Goal: Task Accomplishment & Management: Manage account settings

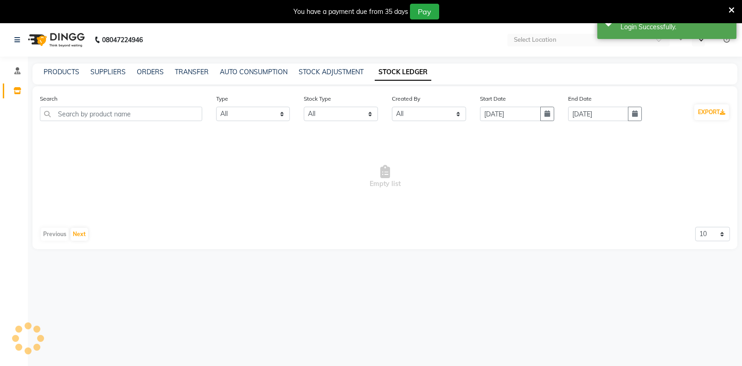
select select "all"
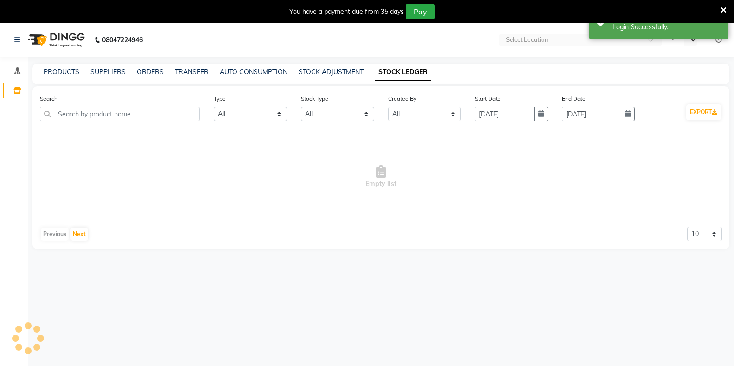
select select "en"
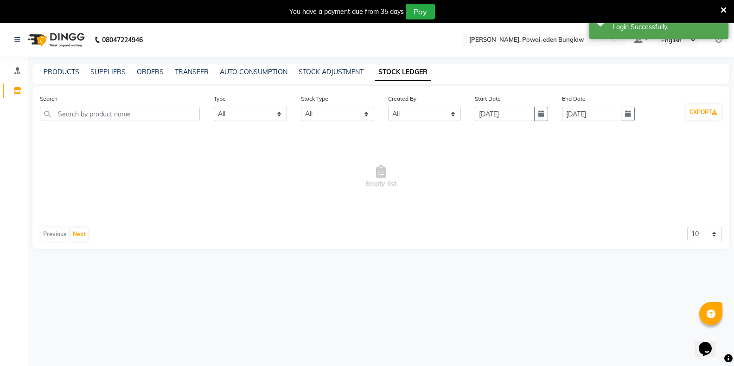
click at [723, 11] on icon at bounding box center [723, 10] width 6 height 8
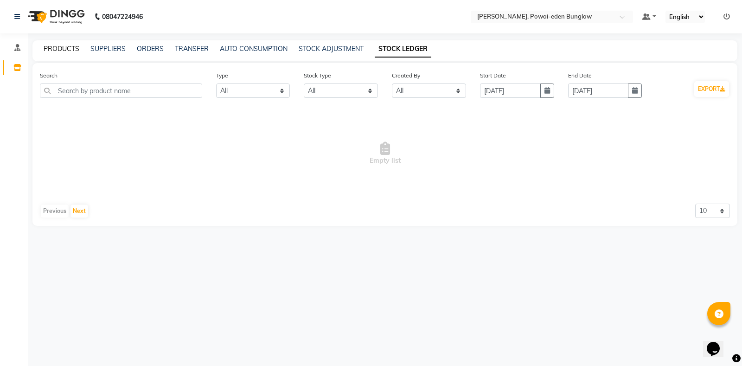
click at [63, 48] on link "PRODUCTS" at bounding box center [62, 48] width 36 height 8
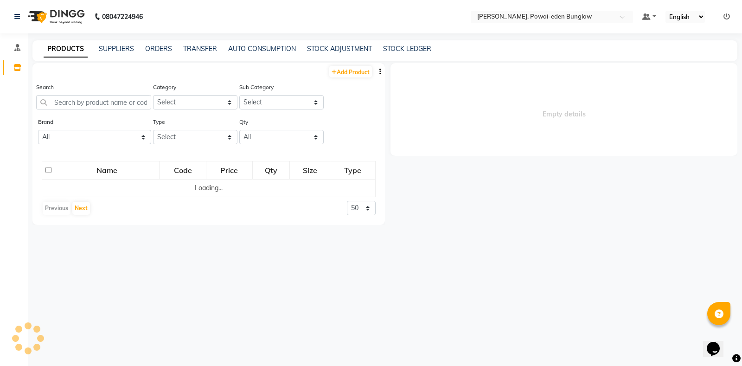
select select
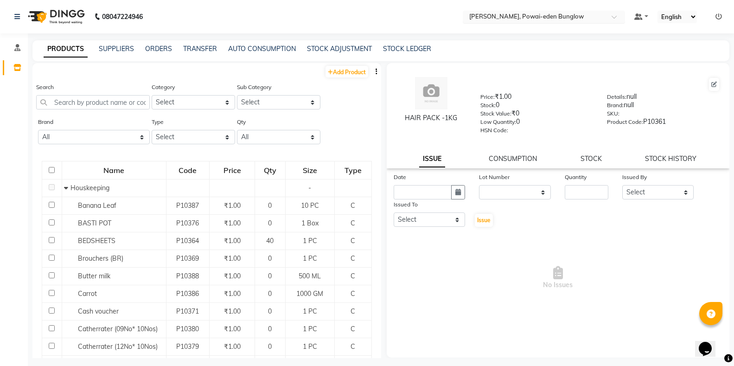
click at [525, 12] on div "Select Location × Birla Ayurveda, Powai-eden Bunglow" at bounding box center [544, 17] width 162 height 13
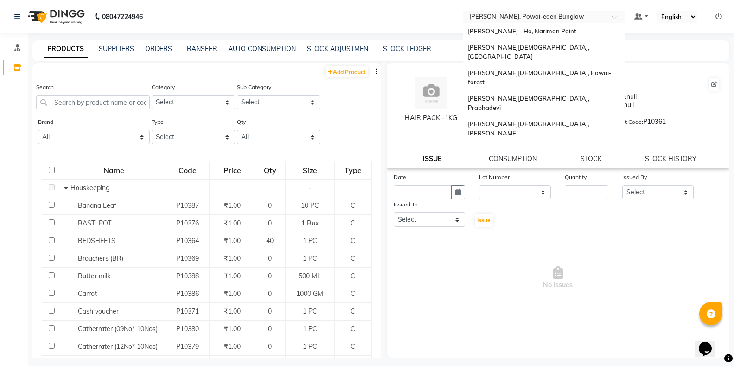
scroll to position [20, 0]
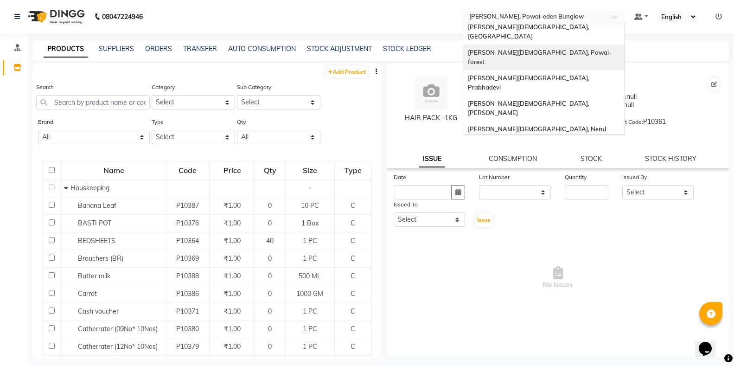
click at [522, 49] on span "[PERSON_NAME][DEMOGRAPHIC_DATA], Powai-forest" at bounding box center [540, 57] width 144 height 17
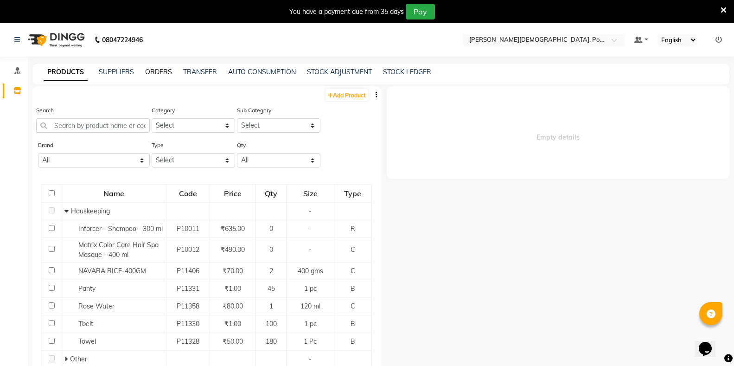
click at [159, 71] on link "ORDERS" at bounding box center [158, 72] width 27 height 8
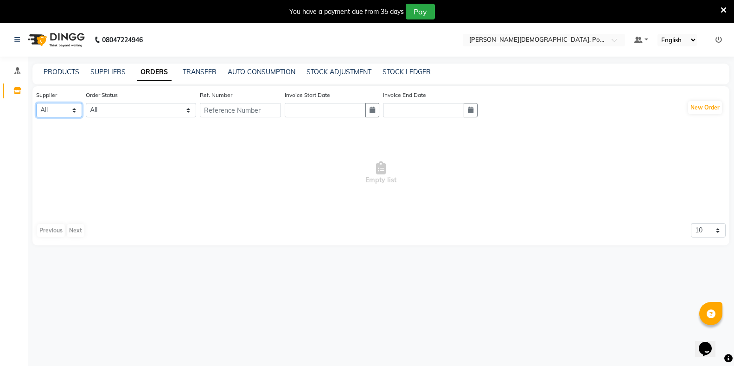
click at [51, 112] on select "All" at bounding box center [59, 110] width 46 height 14
click at [72, 109] on select "All" at bounding box center [59, 110] width 46 height 14
click at [117, 112] on select "All ORDERED PARTIAL-RECEIVED RECEIVED CANCELLED RETURNED" at bounding box center [141, 110] width 110 height 14
click at [233, 113] on input "text" at bounding box center [240, 110] width 81 height 14
click at [317, 113] on input "text" at bounding box center [325, 110] width 81 height 14
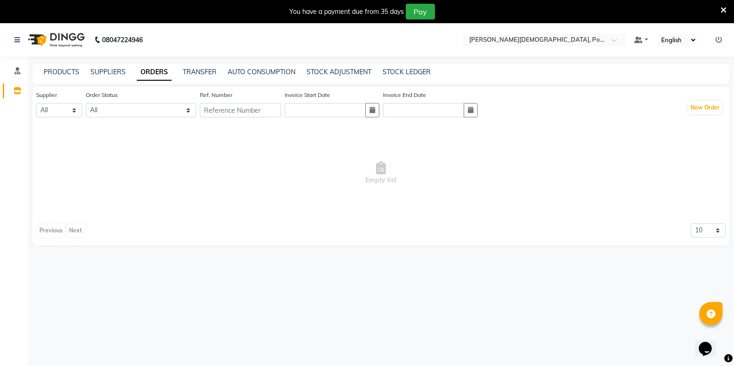
select select "9"
select select "2025"
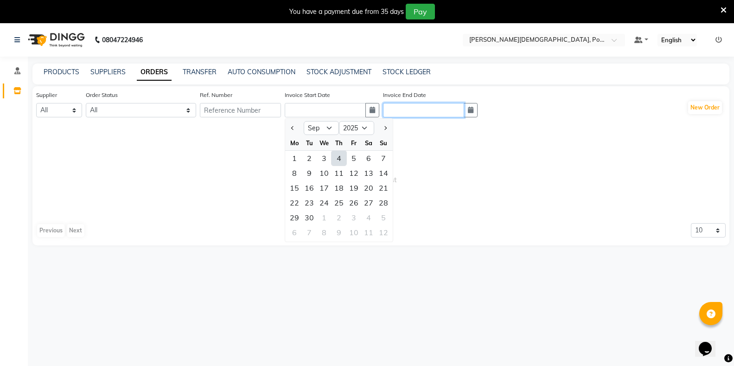
click at [443, 114] on input "text" at bounding box center [423, 110] width 81 height 14
select select "9"
select select "2025"
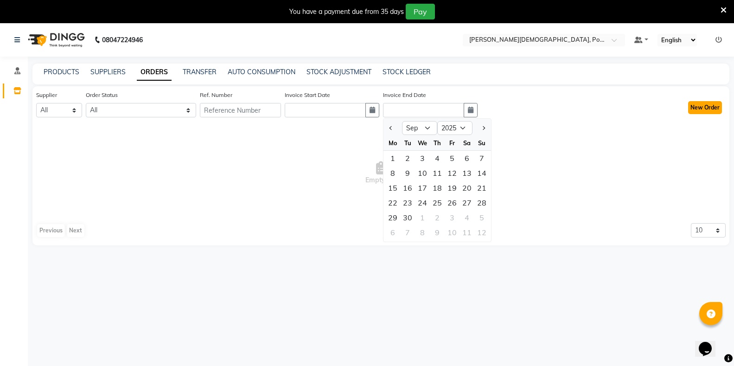
click at [700, 107] on button "New Order" at bounding box center [705, 107] width 34 height 13
select select "true"
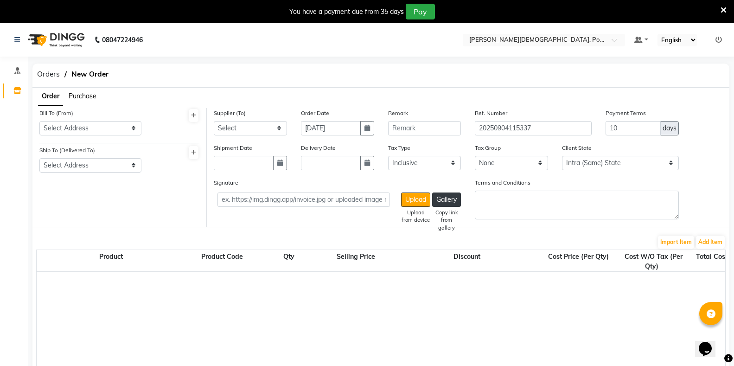
select select "2989"
click at [103, 130] on select "Select Address" at bounding box center [90, 128] width 102 height 14
click at [132, 127] on select "Select Address" at bounding box center [90, 128] width 102 height 14
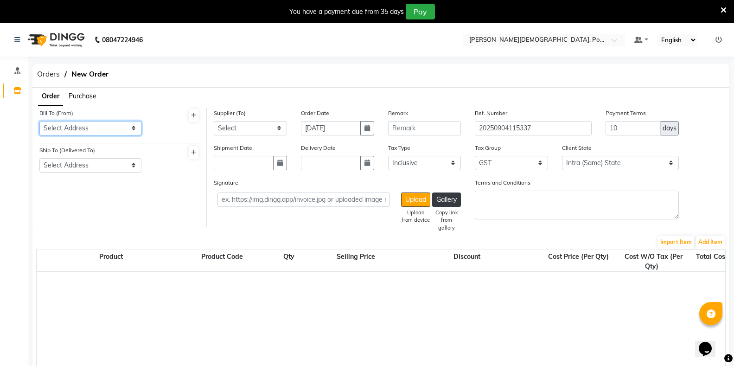
click at [132, 127] on select "Select Address" at bounding box center [90, 128] width 102 height 14
click at [196, 116] on icon at bounding box center [193, 116] width 5 height 6
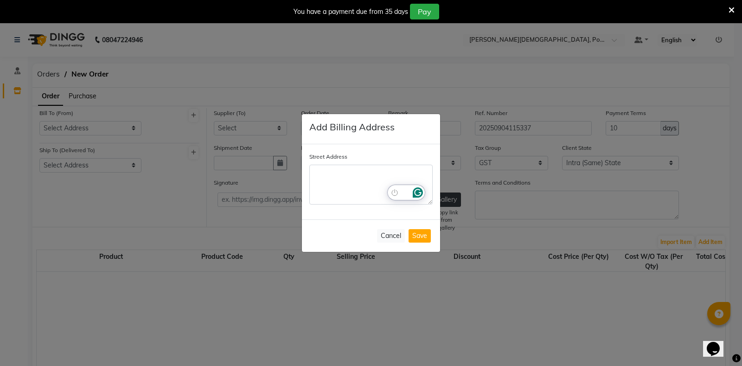
click at [416, 195] on icon "Open Grammarly. 0 Suggestions." at bounding box center [417, 192] width 7 height 7
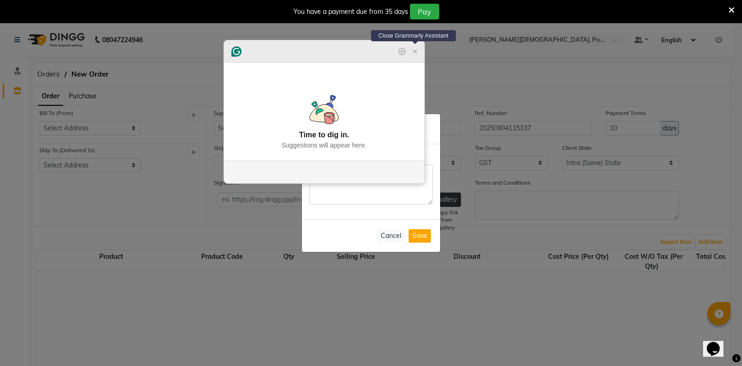
click at [417, 57] on icon "Close Grammarly Assistant" at bounding box center [414, 51] width 11 height 11
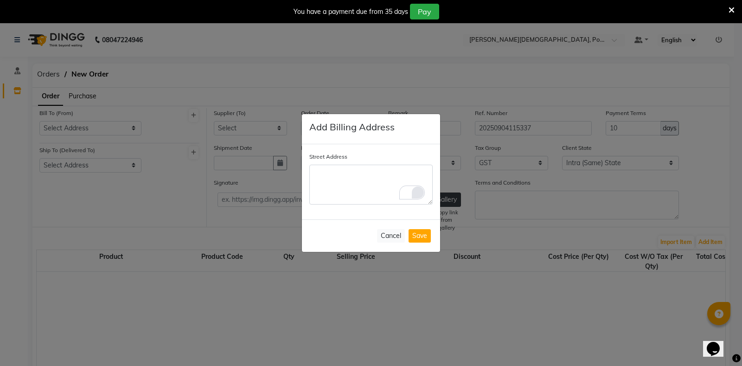
click at [135, 195] on ngb-modal-window "Add Billing Address Street Address Cancel Save" at bounding box center [371, 183] width 742 height 366
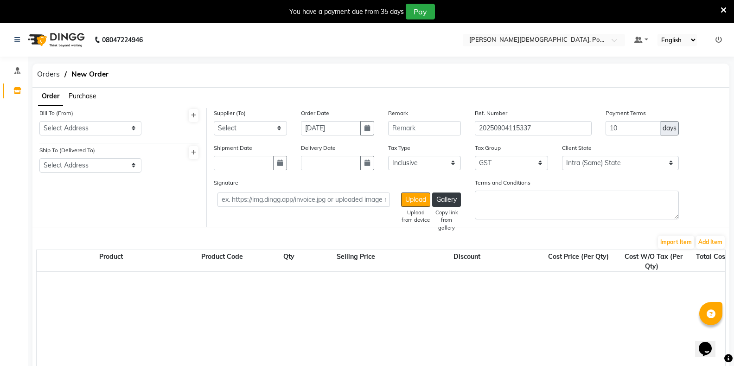
click at [82, 95] on span "Purchase" at bounding box center [83, 96] width 28 height 8
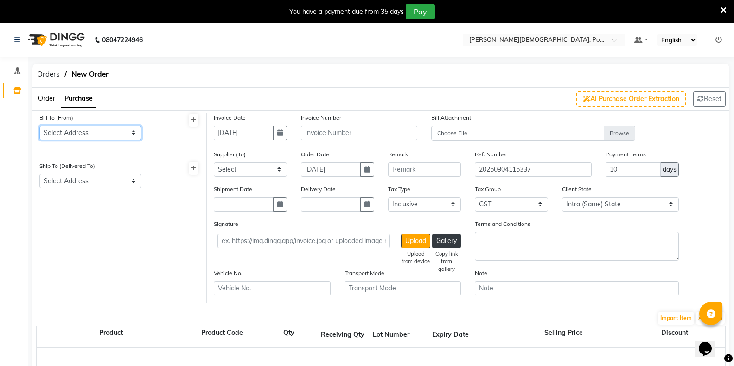
click at [79, 133] on select "Select Address" at bounding box center [90, 133] width 102 height 14
click at [190, 119] on button at bounding box center [194, 120] width 10 height 13
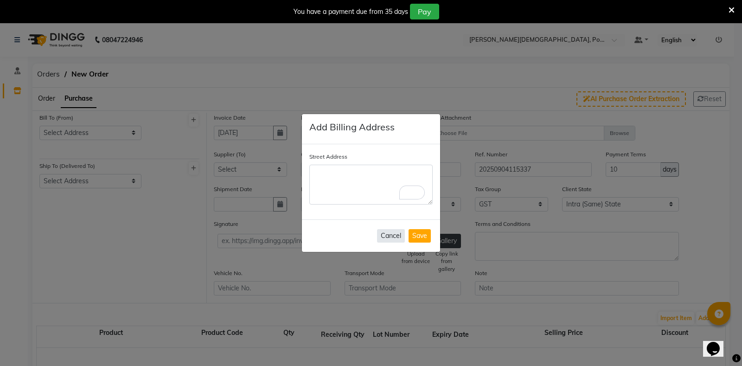
click at [388, 236] on button "Cancel" at bounding box center [391, 235] width 28 height 13
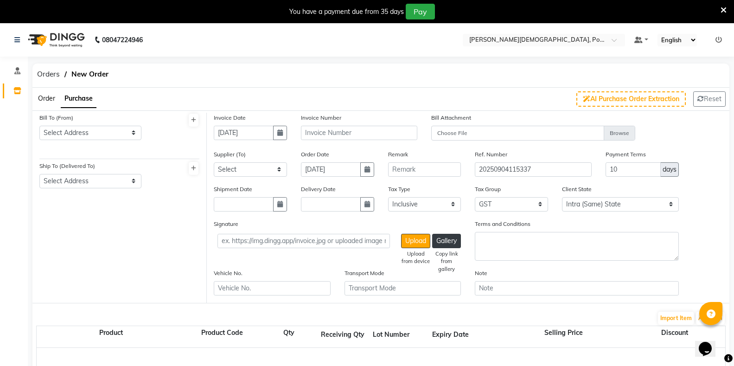
click at [200, 102] on div "Order Purchase AI Purchase Order Extraction Reset" at bounding box center [380, 99] width 710 height 23
click at [226, 132] on input "04-09-2025" at bounding box center [244, 133] width 60 height 14
select select "9"
select select "2025"
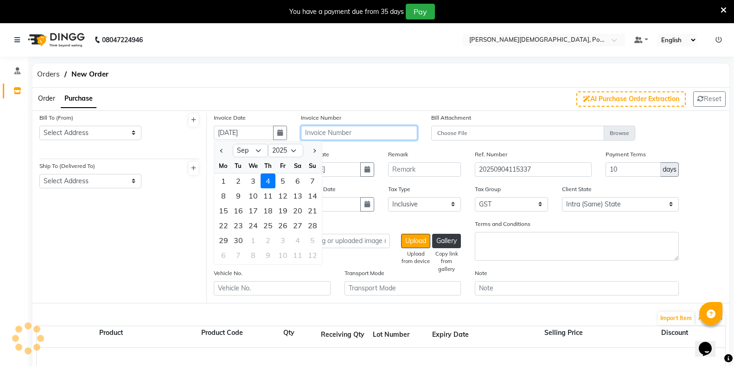
click at [327, 134] on input "text" at bounding box center [359, 133] width 117 height 14
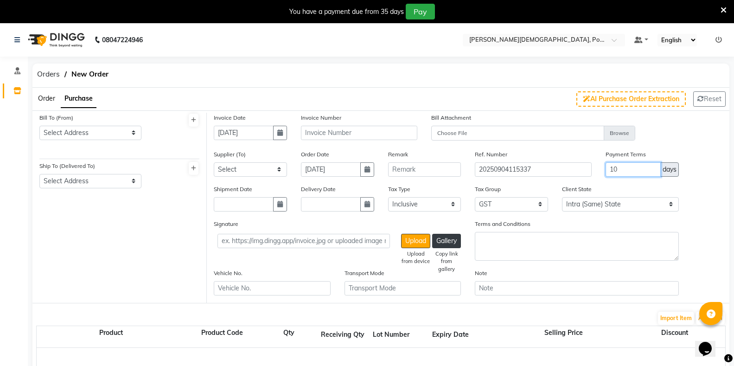
drag, startPoint x: 640, startPoint y: 172, endPoint x: 609, endPoint y: 169, distance: 30.8
click at [609, 169] on input "10" at bounding box center [632, 169] width 55 height 14
type input "45"
click at [278, 133] on icon "button" at bounding box center [280, 132] width 6 height 6
select select "9"
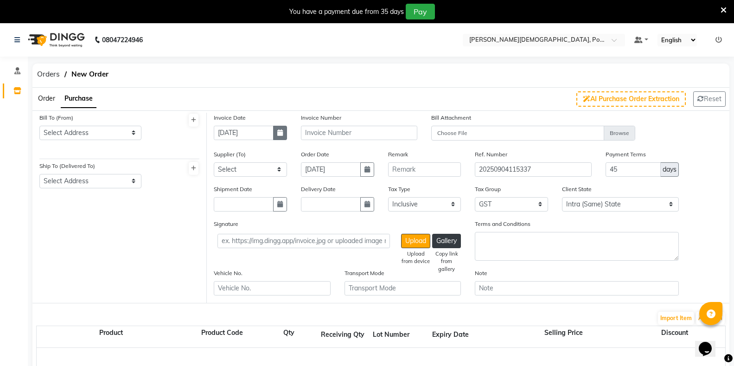
select select "2025"
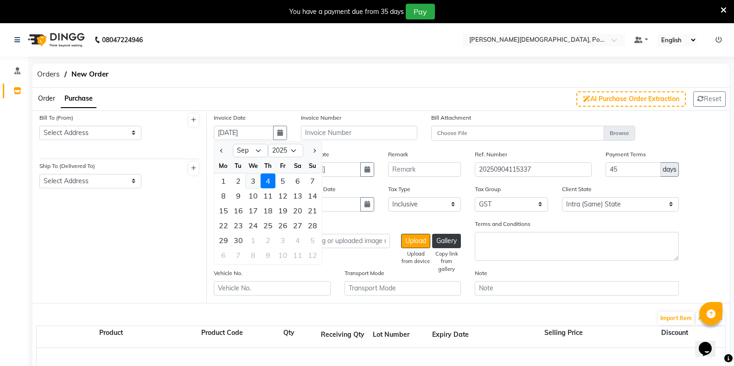
click at [252, 181] on div "3" at bounding box center [253, 180] width 15 height 15
type input "03-09-2025"
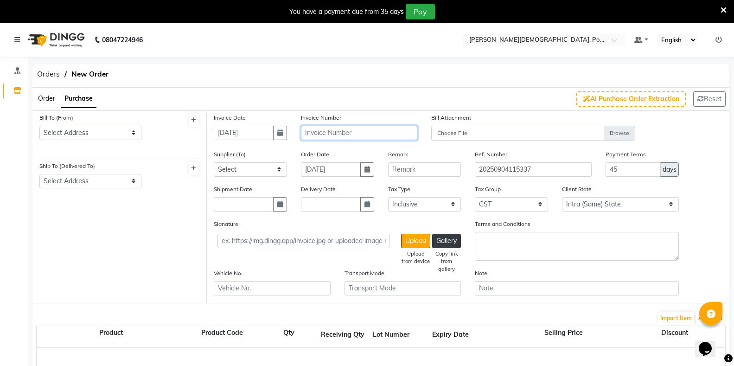
click at [322, 136] on input "text" at bounding box center [359, 133] width 117 height 14
type input "a"
type input "S/521"
click at [264, 170] on select "Select" at bounding box center [250, 169] width 73 height 14
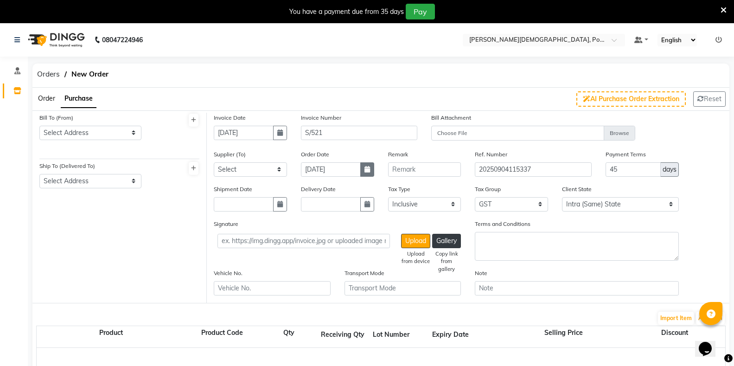
click at [370, 171] on button "button" at bounding box center [367, 169] width 14 height 14
select select "9"
select select "2025"
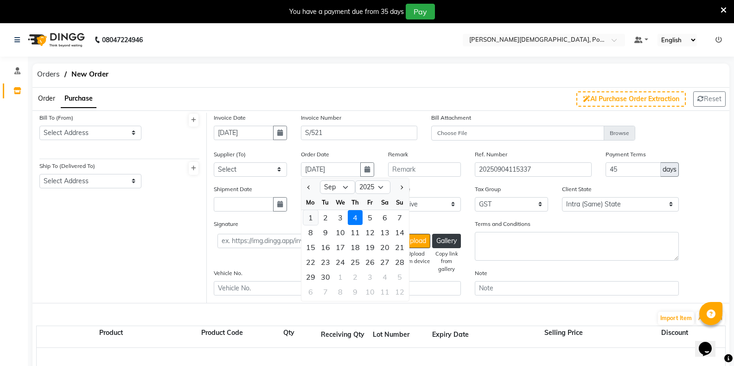
click at [312, 217] on div "1" at bounding box center [310, 217] width 15 height 15
type input "01-09-2025"
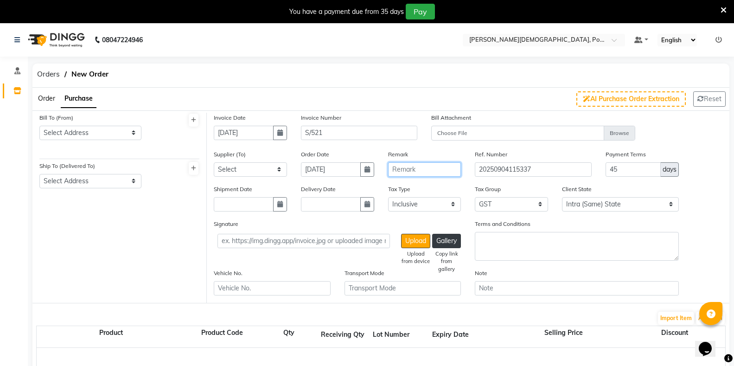
click at [404, 171] on input "text" at bounding box center [424, 169] width 73 height 14
click at [279, 209] on button "button" at bounding box center [280, 204] width 14 height 14
select select "9"
select select "2025"
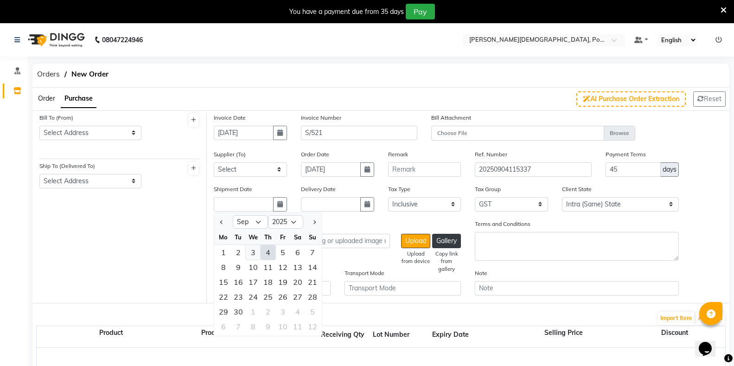
click at [253, 253] on div "3" at bounding box center [253, 252] width 15 height 15
type input "[DATE]"
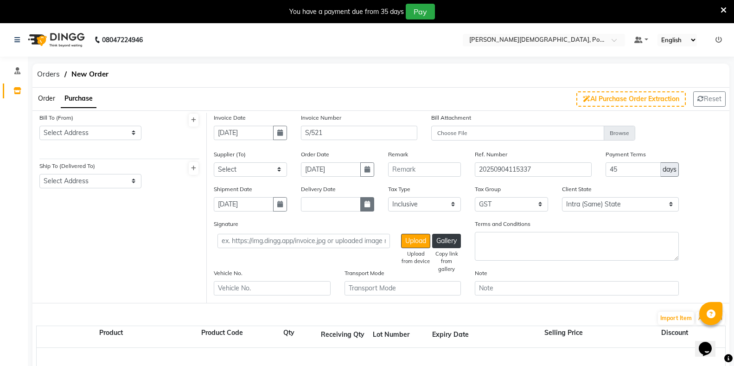
click at [368, 204] on icon "button" at bounding box center [367, 204] width 6 height 6
select select "9"
select select "2025"
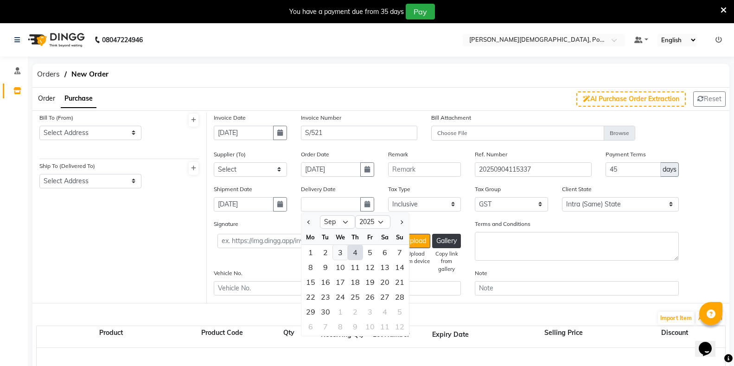
click at [342, 254] on div "3" at bounding box center [340, 252] width 15 height 15
type input "[DATE]"
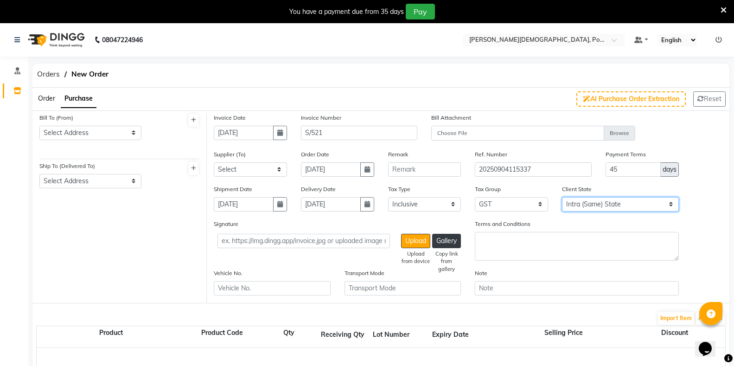
click at [592, 204] on select "Intra (Same) State Inter (Other) State" at bounding box center [620, 204] width 117 height 14
click at [670, 204] on select "Intra (Same) State Inter (Other) State" at bounding box center [620, 204] width 117 height 14
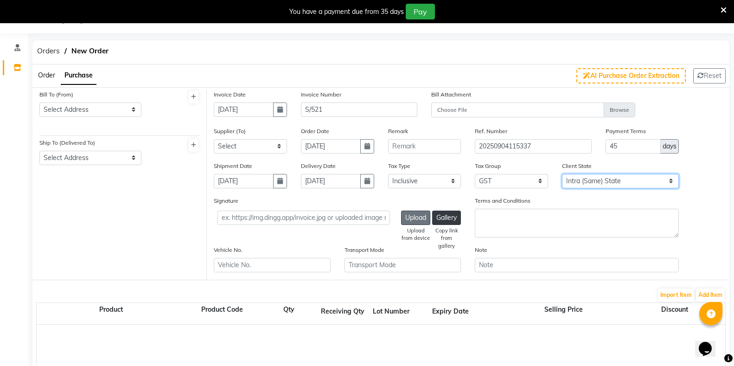
scroll to position [46, 0]
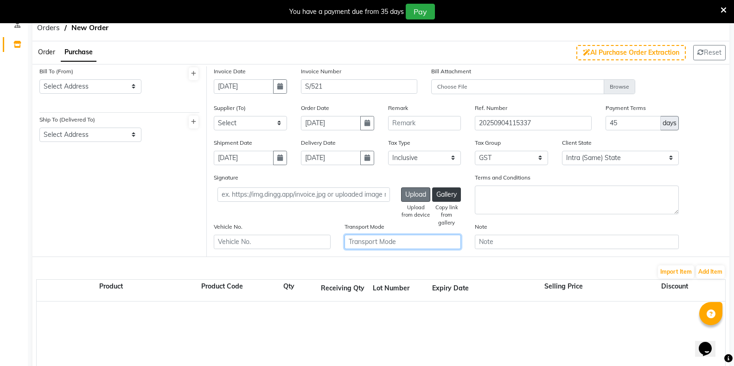
click at [424, 245] on input "text" at bounding box center [402, 242] width 117 height 14
type input "s"
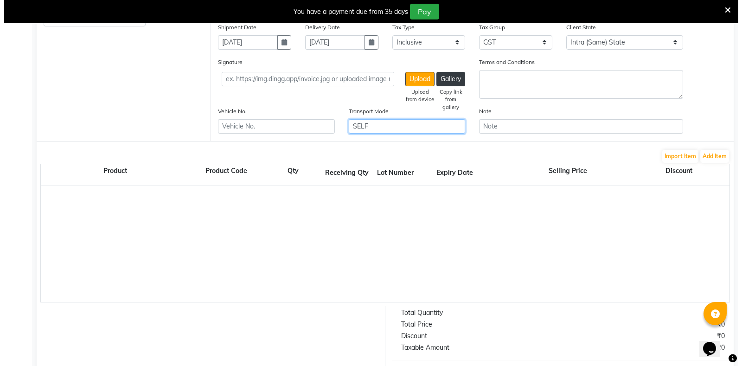
scroll to position [185, 0]
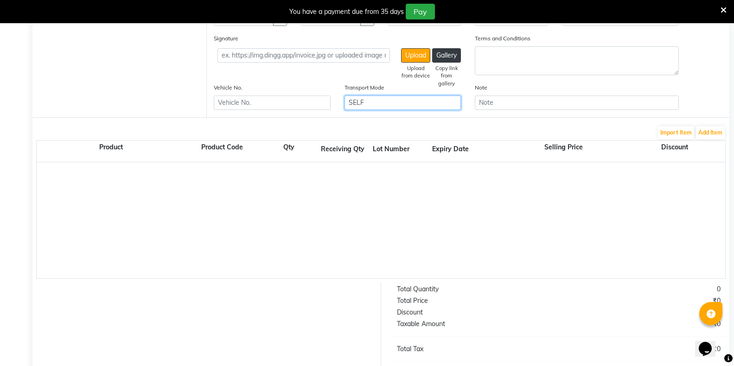
type input "SELF"
click at [201, 211] on div at bounding box center [725, 220] width 1376 height 116
click at [708, 136] on button "Add Item" at bounding box center [710, 132] width 29 height 13
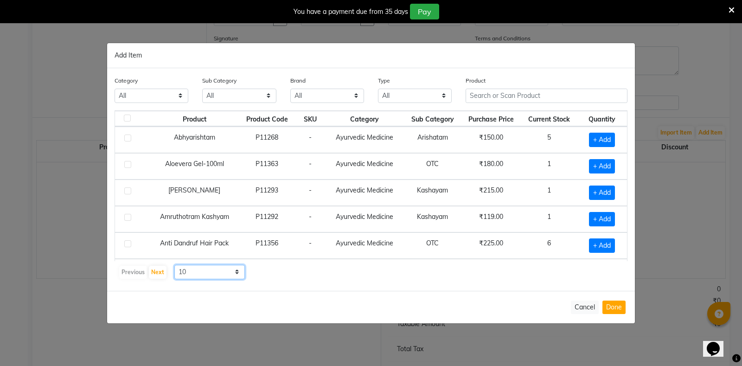
click at [196, 275] on select "10 50 100" at bounding box center [209, 272] width 70 height 14
click at [174, 265] on select "10 50 100" at bounding box center [209, 272] width 70 height 14
click at [201, 273] on select "10 50 100" at bounding box center [209, 272] width 70 height 14
select select "50"
click at [174, 265] on select "10 50 100" at bounding box center [209, 272] width 70 height 14
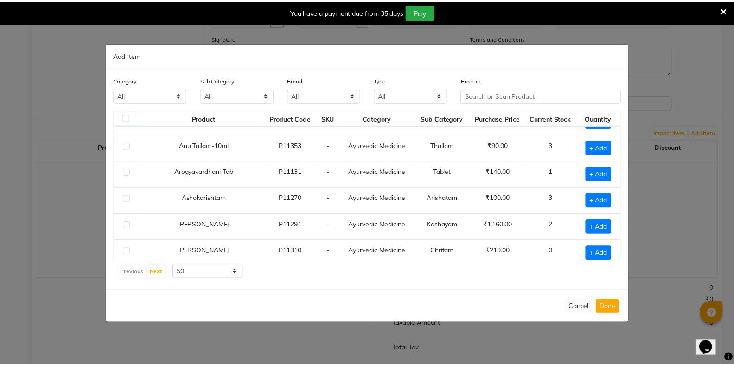
scroll to position [0, 0]
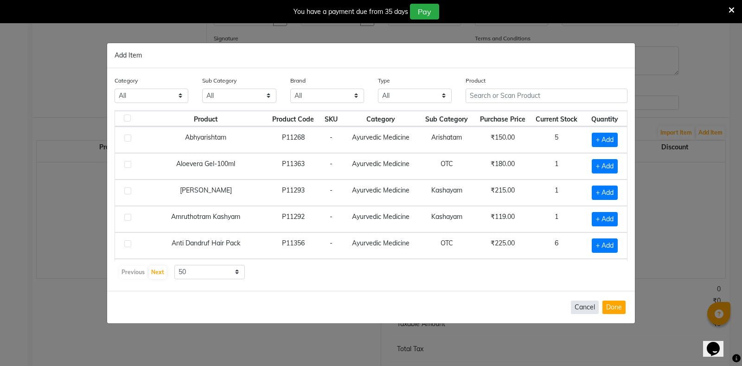
click at [587, 308] on button "Cancel" at bounding box center [585, 306] width 28 height 13
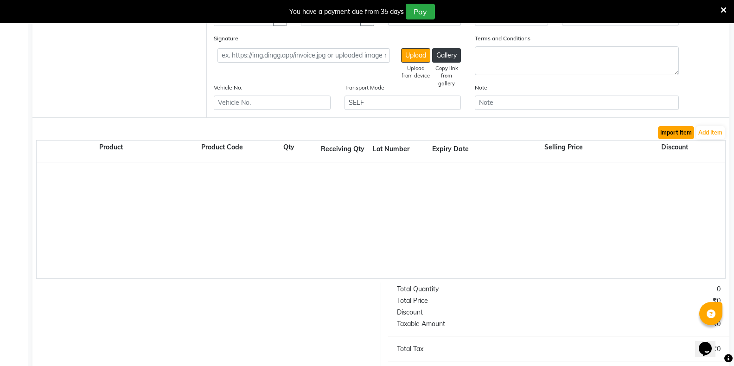
click at [678, 134] on button "Import Item" at bounding box center [676, 132] width 36 height 13
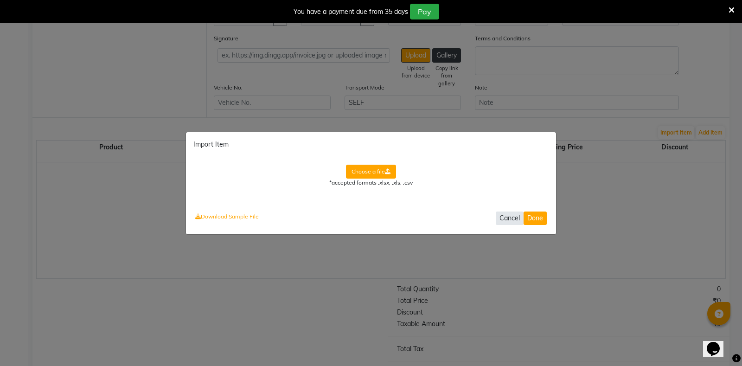
click at [511, 219] on button "Cancel" at bounding box center [509, 217] width 28 height 13
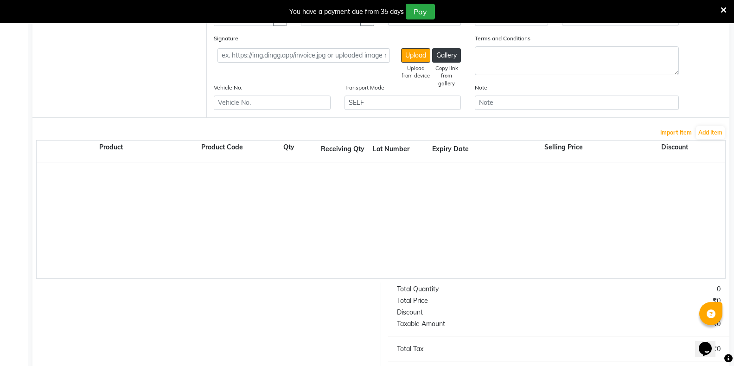
scroll to position [139, 0]
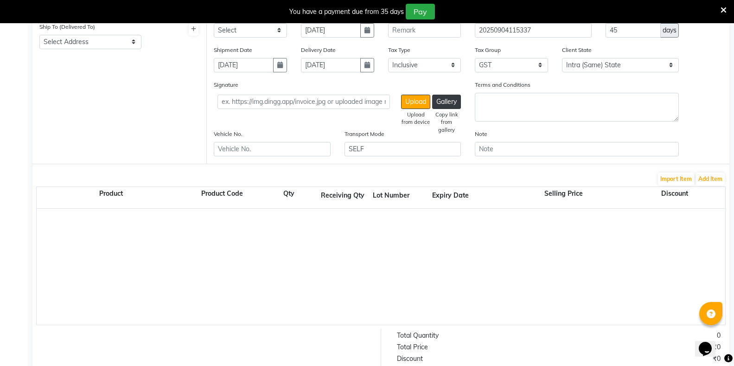
click at [429, 241] on div at bounding box center [725, 267] width 1376 height 116
click at [704, 177] on button "Add Item" at bounding box center [710, 178] width 29 height 13
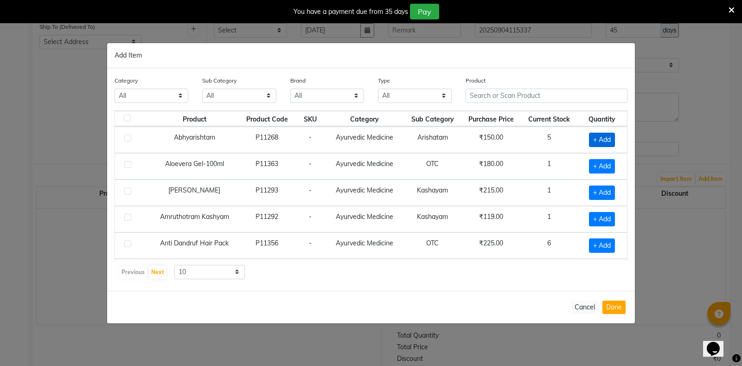
click at [597, 141] on span "+ Add" at bounding box center [602, 140] width 26 height 14
checkbox input "true"
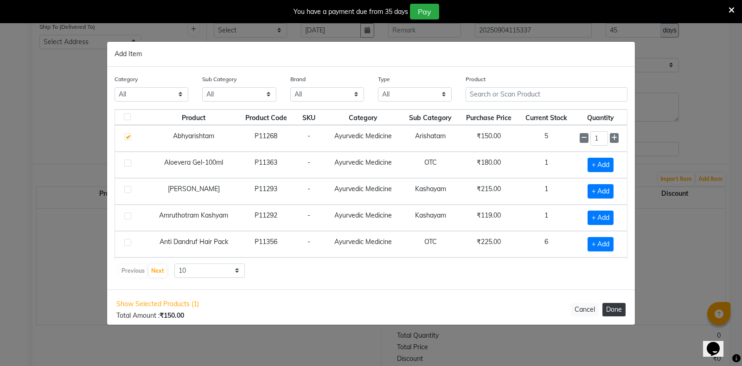
click at [619, 310] on button "Done" at bounding box center [613, 309] width 23 height 13
select select "2989"
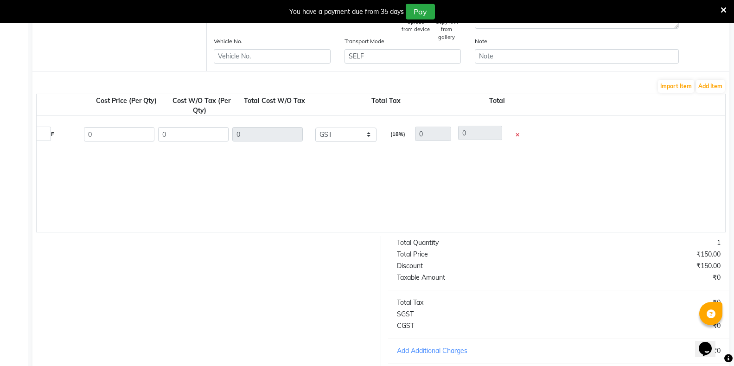
scroll to position [0, 666]
click at [510, 137] on icon at bounding box center [511, 135] width 4 height 5
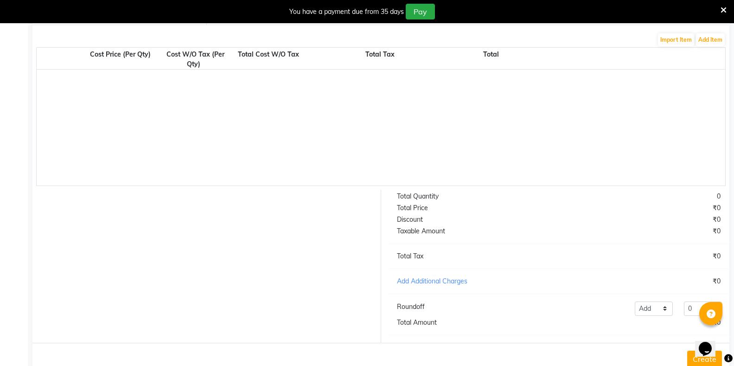
scroll to position [311, 0]
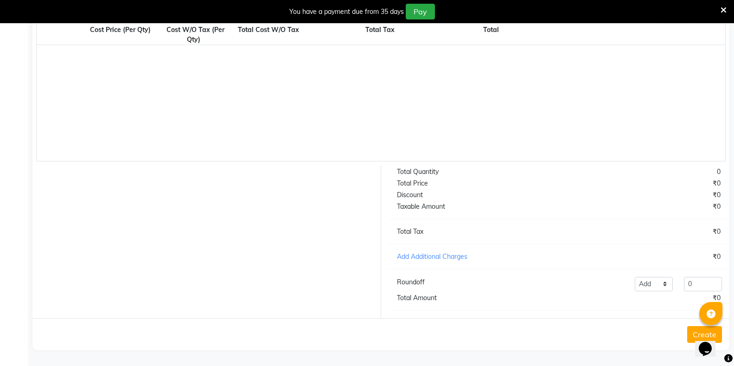
click at [690, 336] on button "Create" at bounding box center [704, 334] width 35 height 17
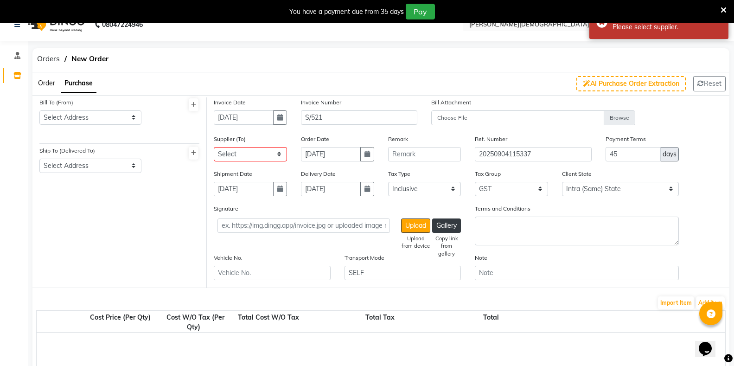
scroll to position [0, 0]
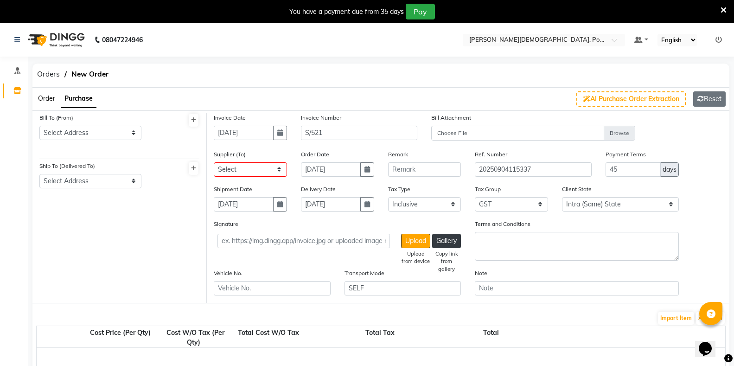
click at [711, 97] on button "Reset" at bounding box center [709, 98] width 32 height 15
select select
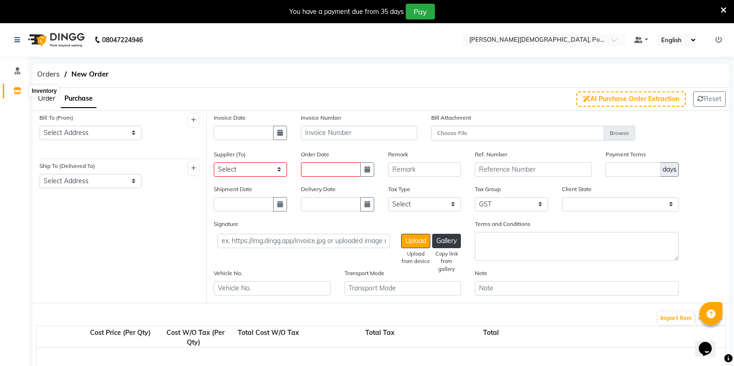
click at [17, 89] on icon at bounding box center [17, 90] width 8 height 7
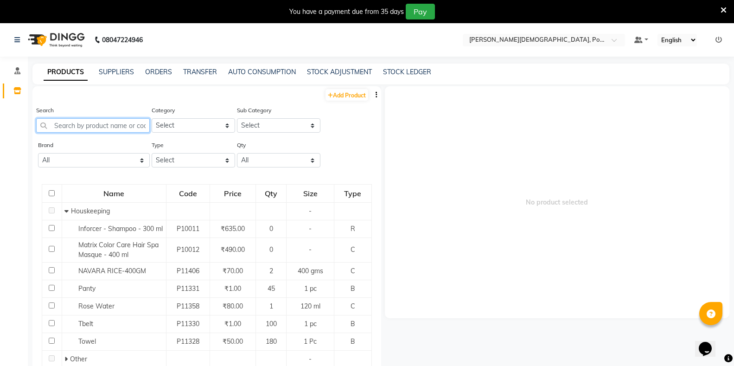
click at [78, 128] on input "text" at bounding box center [93, 125] width 114 height 14
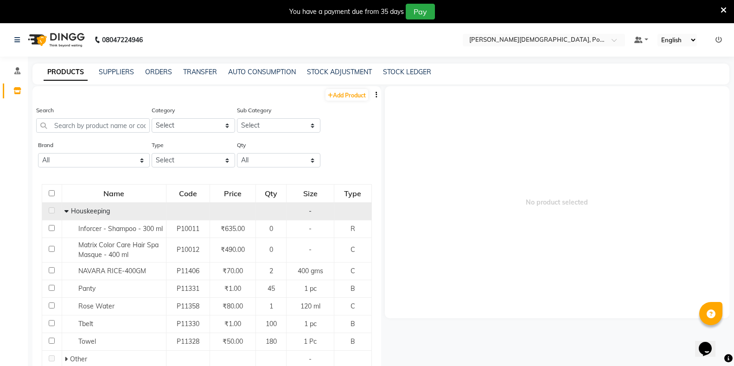
click at [65, 212] on icon at bounding box center [66, 211] width 4 height 6
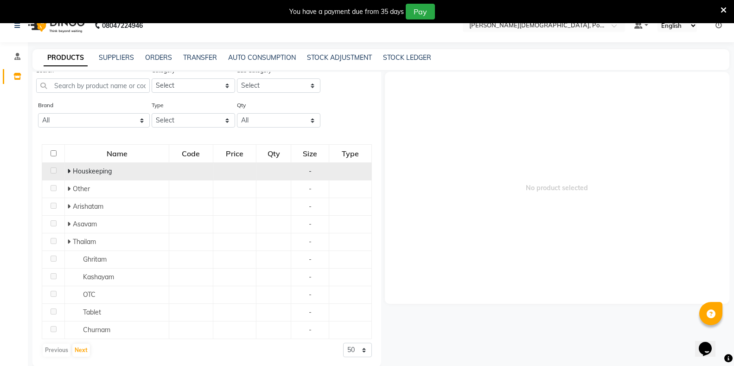
scroll to position [29, 0]
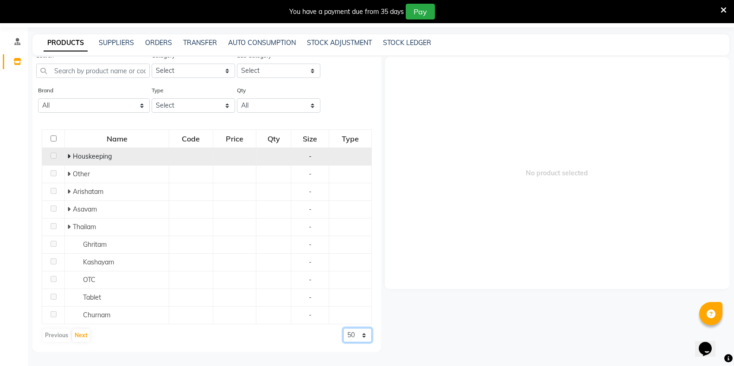
click at [343, 335] on select "50 100 500" at bounding box center [357, 335] width 29 height 14
select select "500"
click at [343, 328] on select "50 100 500" at bounding box center [357, 335] width 29 height 14
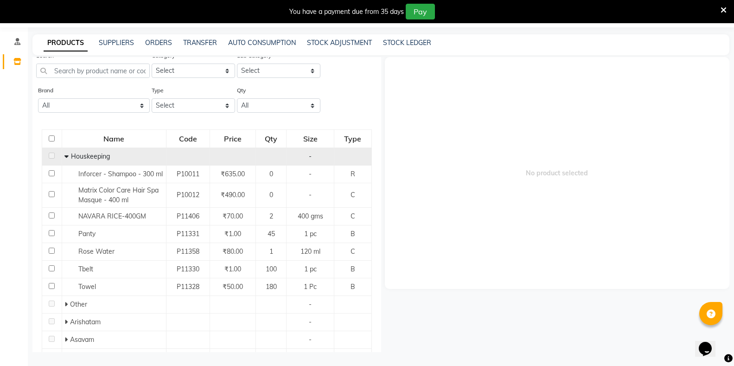
click at [65, 157] on icon at bounding box center [66, 156] width 4 height 6
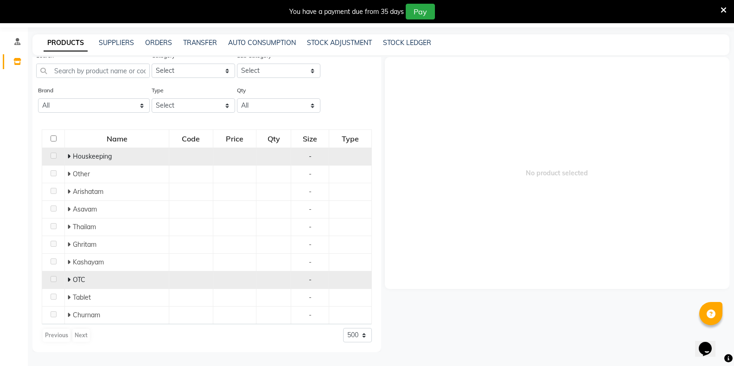
click at [86, 278] on div "OTC" at bounding box center [116, 280] width 99 height 10
click at [68, 279] on icon at bounding box center [68, 279] width 3 height 6
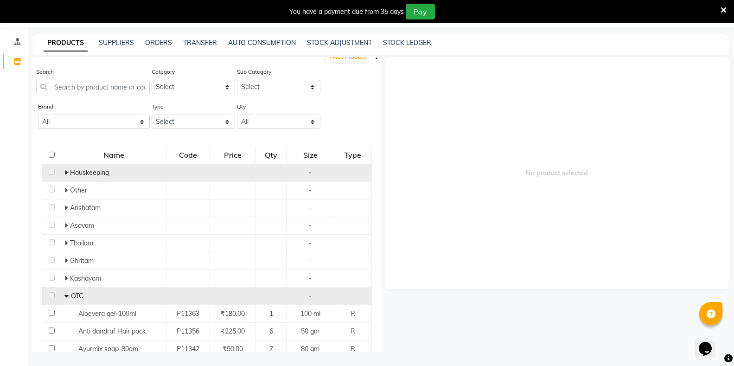
scroll to position [0, 0]
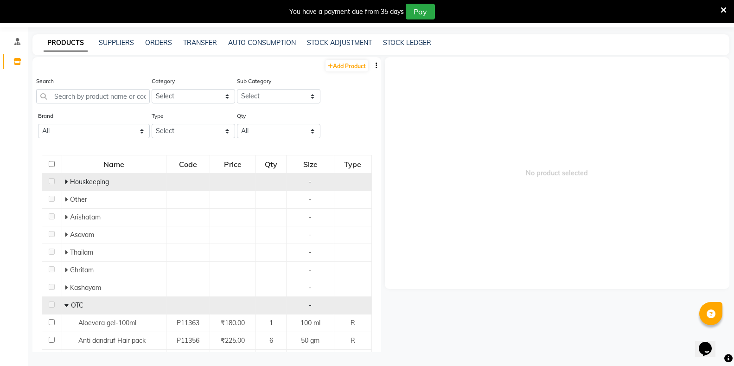
click at [51, 163] on input "checkbox" at bounding box center [52, 164] width 6 height 6
checkbox input "true"
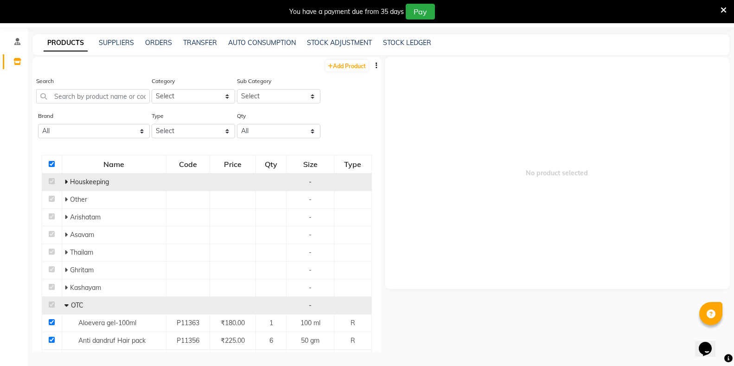
checkbox input "true"
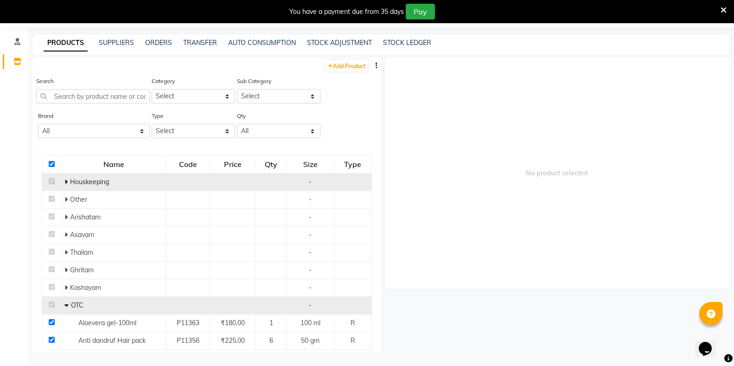
checkbox input "true"
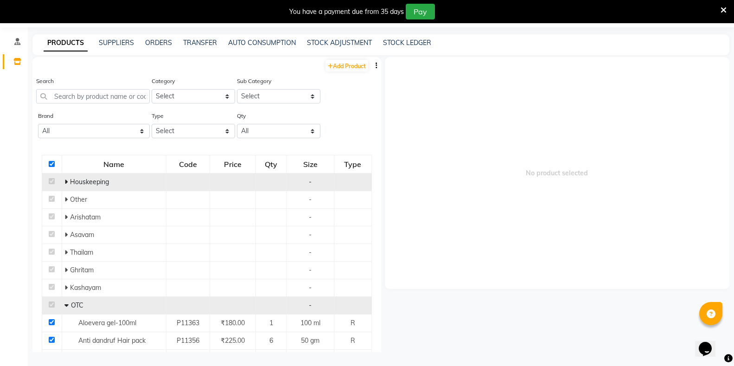
checkbox input "true"
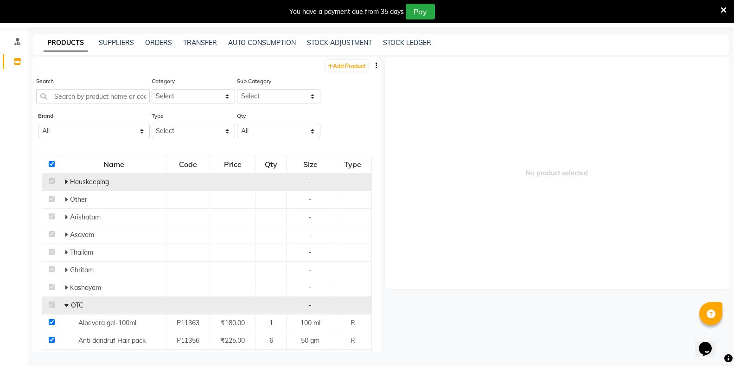
checkbox input "true"
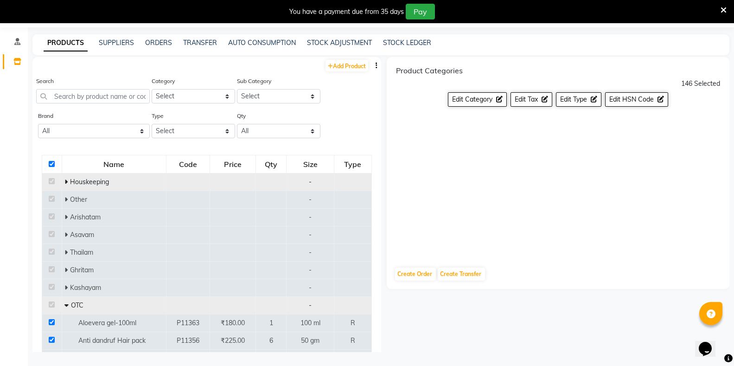
click at [51, 163] on input "checkbox" at bounding box center [52, 164] width 6 height 6
checkbox input "false"
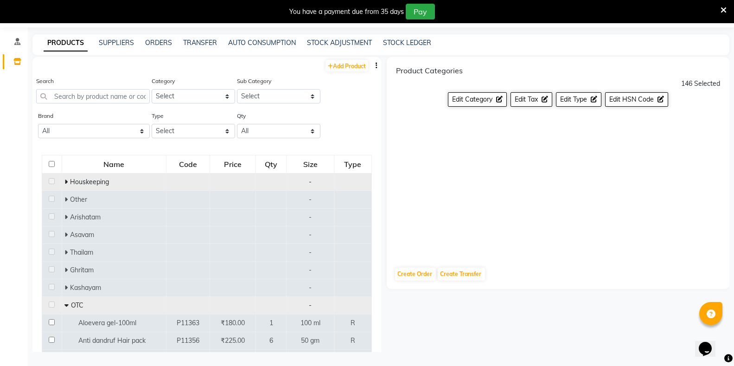
checkbox input "false"
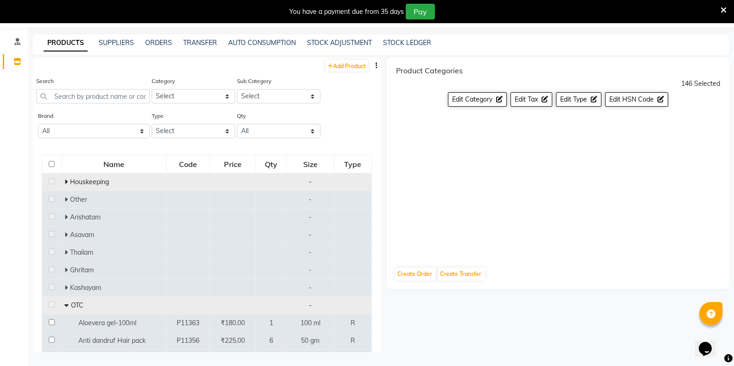
checkbox input "false"
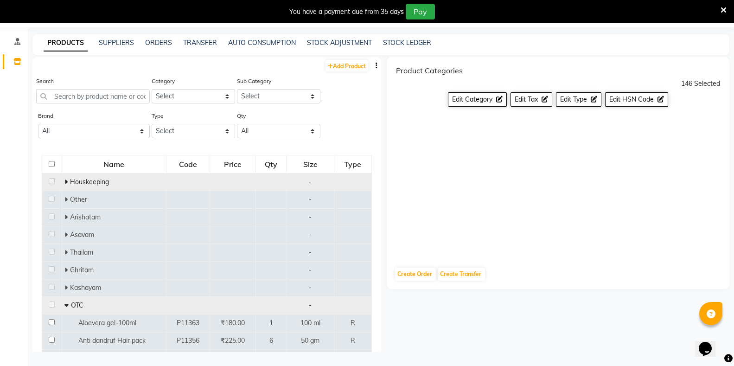
checkbox input "false"
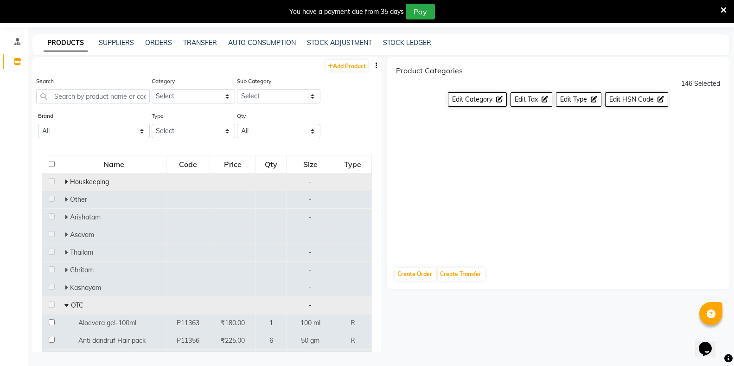
checkbox input "false"
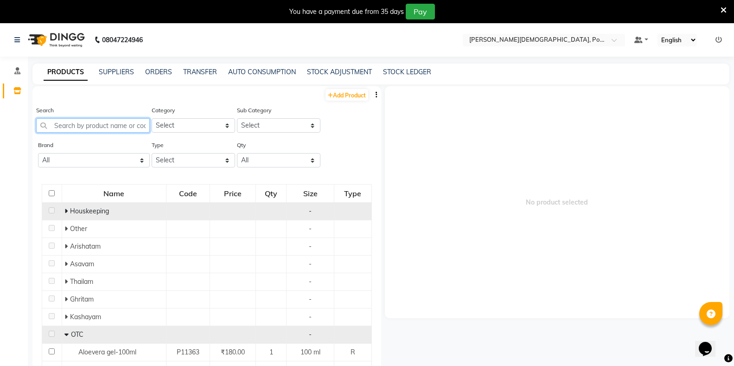
click at [81, 127] on input "text" at bounding box center [93, 125] width 114 height 14
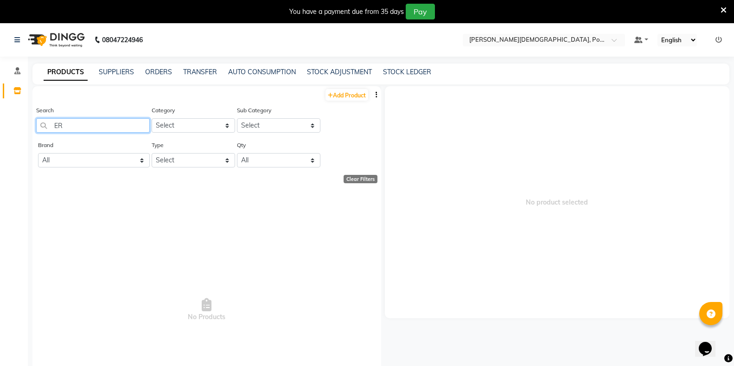
type input "E"
select select "500"
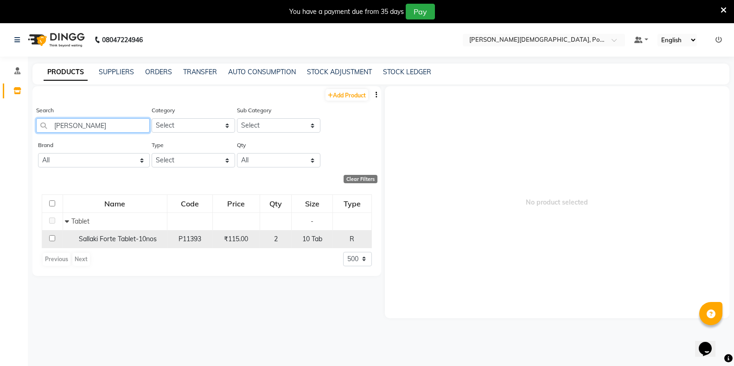
type input "SALL"
click at [51, 239] on input "checkbox" at bounding box center [52, 238] width 6 height 6
checkbox input "true"
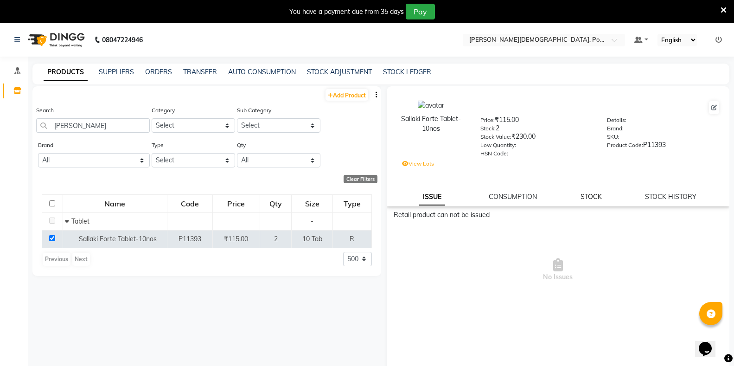
click at [589, 197] on link "STOCK" at bounding box center [590, 196] width 21 height 8
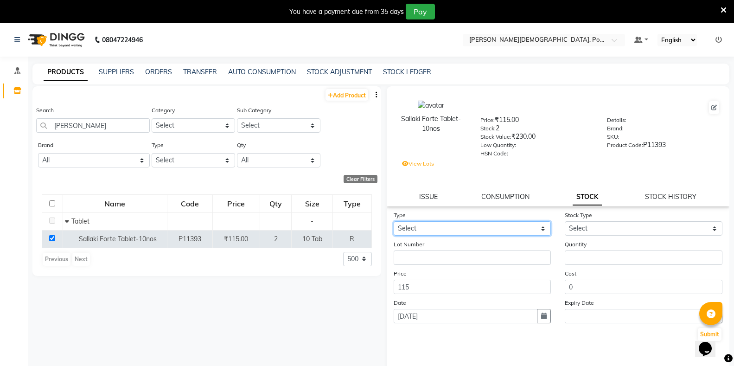
click at [450, 227] on select "Select In" at bounding box center [472, 228] width 158 height 14
select select "in"
click at [393, 221] on select "Select In" at bounding box center [472, 228] width 158 height 14
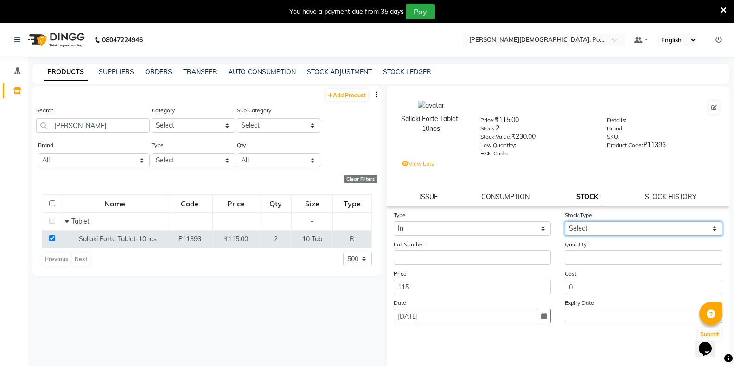
click at [581, 225] on select "Select New Stock Adjustment Return Other" at bounding box center [643, 228] width 158 height 14
select select "new stock"
click at [564, 221] on select "Select New Stock Adjustment Return Other" at bounding box center [643, 228] width 158 height 14
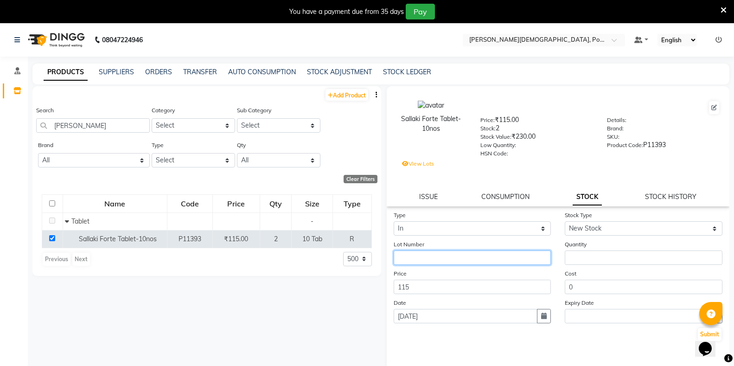
click at [431, 262] on input "text" at bounding box center [472, 257] width 158 height 14
type input "FA250065A"
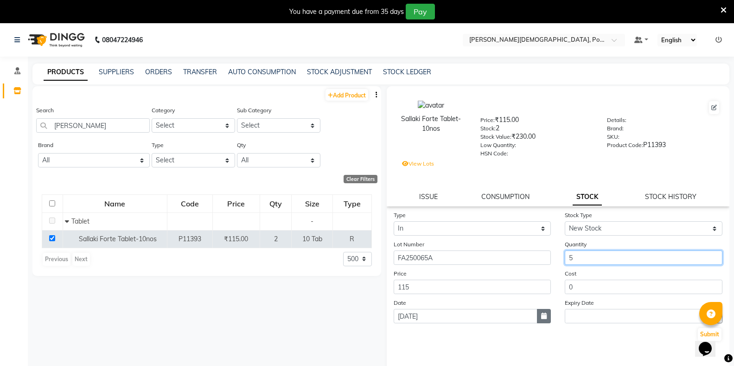
type input "5"
click at [537, 319] on button "button" at bounding box center [544, 316] width 14 height 14
select select "9"
select select "2025"
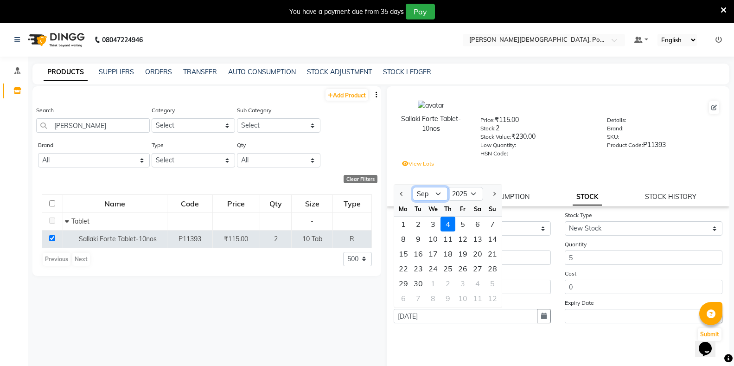
click at [426, 193] on select "Jan Feb Mar Apr May Jun [DATE] Aug Sep Oct Nov Dec" at bounding box center [429, 194] width 35 height 14
select select "4"
click at [412, 187] on select "Jan Feb Mar Apr May Jun [DATE] Aug Sep Oct Nov Dec" at bounding box center [429, 194] width 35 height 14
click at [416, 226] on div "1" at bounding box center [418, 223] width 15 height 15
type input "01-04-2025"
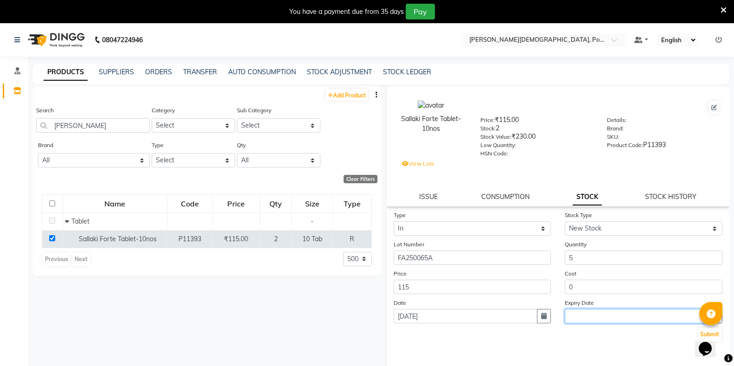
click at [627, 315] on input "text" at bounding box center [636, 316] width 144 height 14
select select "9"
select select "2025"
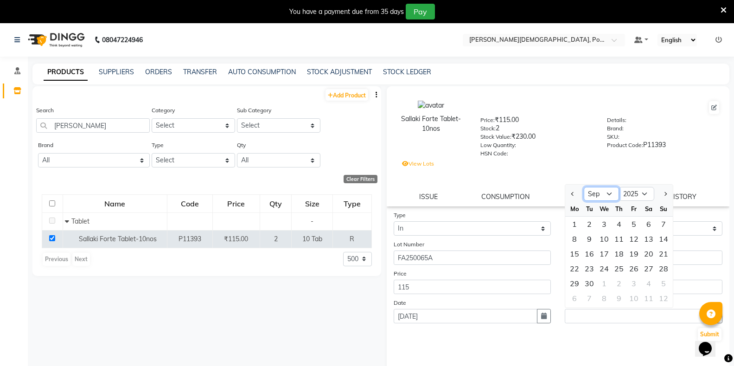
click at [589, 190] on select "Jan Feb Mar Apr May Jun [DATE] Aug Sep Oct Nov Dec" at bounding box center [600, 194] width 35 height 14
select select "3"
click at [583, 187] on select "Jan Feb Mar Apr May Jun [DATE] Aug Sep Oct Nov Dec" at bounding box center [600, 194] width 35 height 14
click at [643, 193] on select "2015 2016 2017 2018 2019 2020 2021 2022 2023 2024 2025 2026 2027 2028 2029 2030…" at bounding box center [636, 194] width 35 height 14
select select "2028"
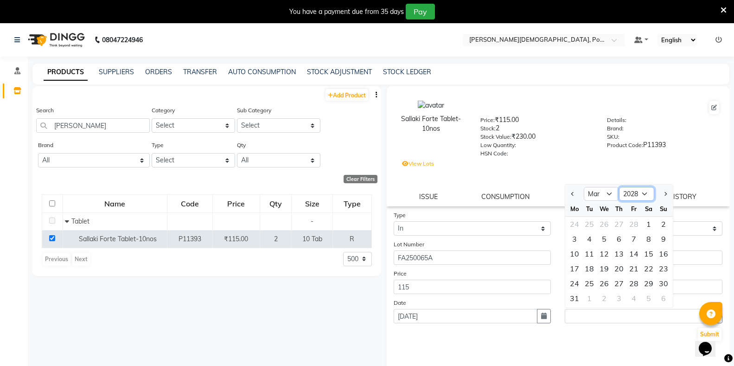
click at [619, 187] on select "2015 2016 2017 2018 2019 2020 2021 2022 2023 2024 2025 2026 2027 2028 2029 2030…" at bounding box center [636, 194] width 35 height 14
click at [629, 283] on div "31" at bounding box center [633, 283] width 15 height 15
type input "31-03-2028"
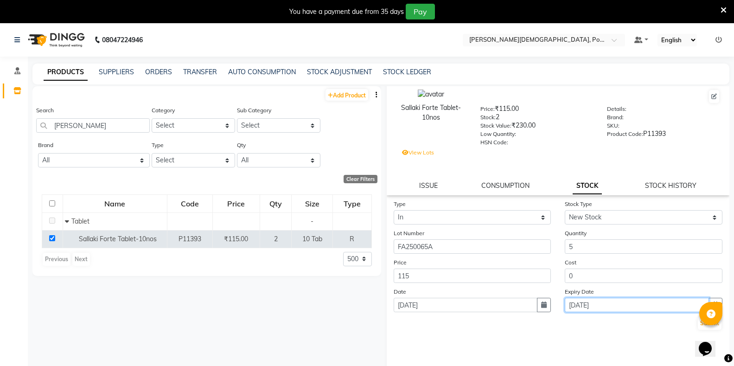
scroll to position [14, 0]
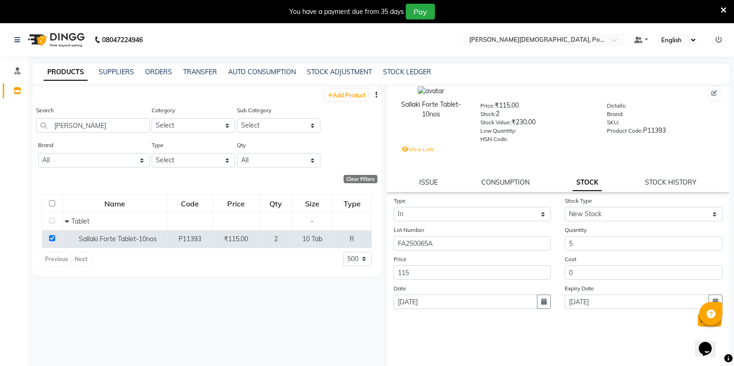
click at [698, 321] on button "Submit" at bounding box center [710, 319] width 24 height 13
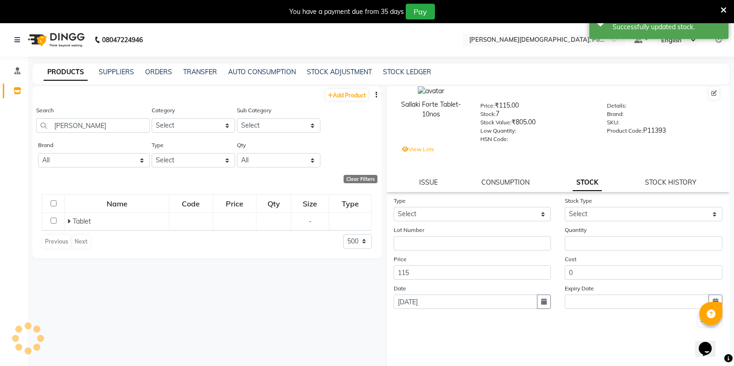
scroll to position [0, 0]
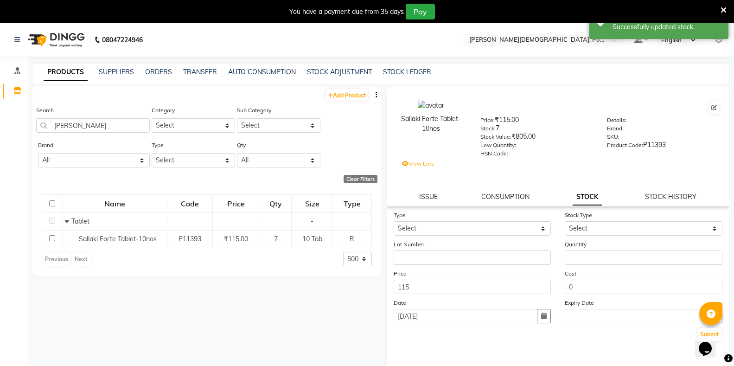
click at [363, 177] on div "Clear Filters" at bounding box center [360, 179] width 34 height 8
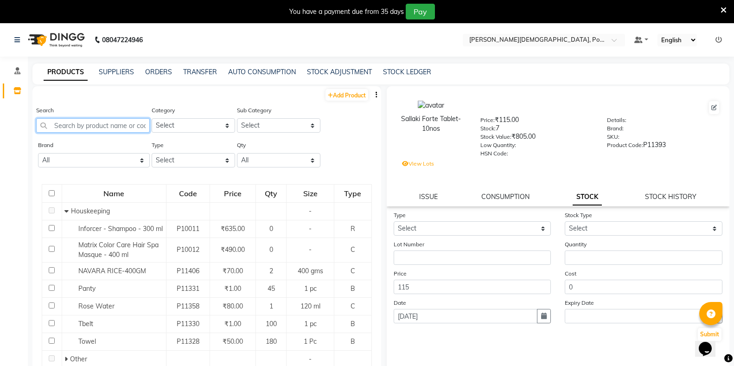
click at [61, 128] on input "text" at bounding box center [93, 125] width 114 height 14
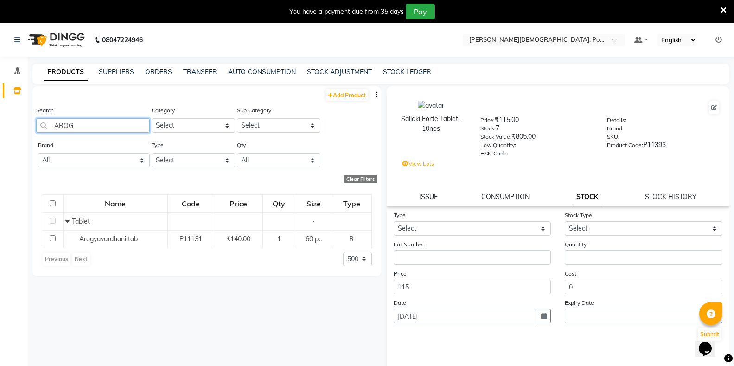
type input "AROG"
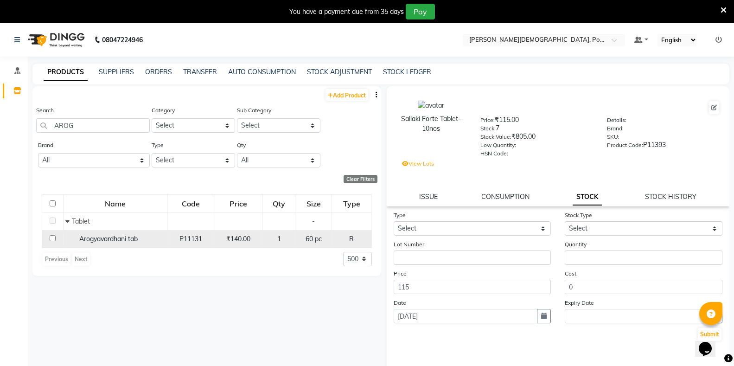
click at [51, 238] on input "checkbox" at bounding box center [53, 238] width 6 height 6
checkbox input "true"
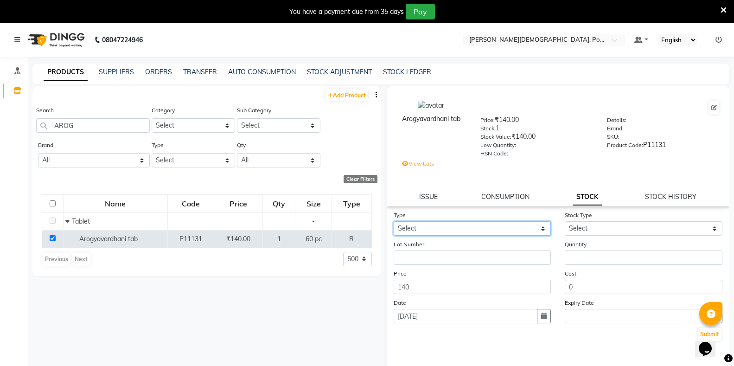
click at [485, 231] on select "Select In" at bounding box center [472, 228] width 158 height 14
select select "in"
click at [393, 221] on select "Select In" at bounding box center [472, 228] width 158 height 14
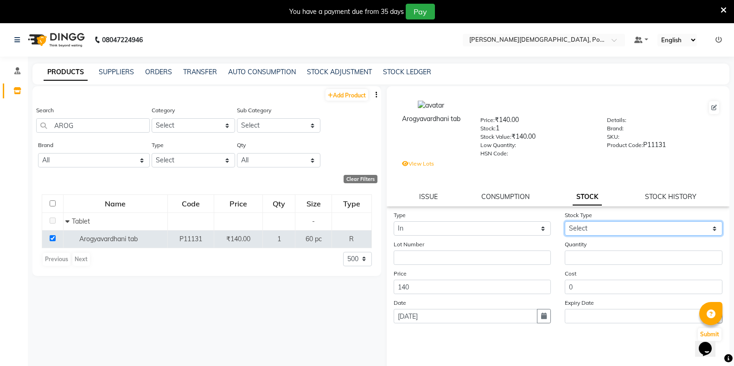
click at [601, 227] on select "Select New Stock Adjustment Return Other" at bounding box center [643, 228] width 158 height 14
select select "new stock"
click at [564, 221] on select "Select New Stock Adjustment Return Other" at bounding box center [643, 228] width 158 height 14
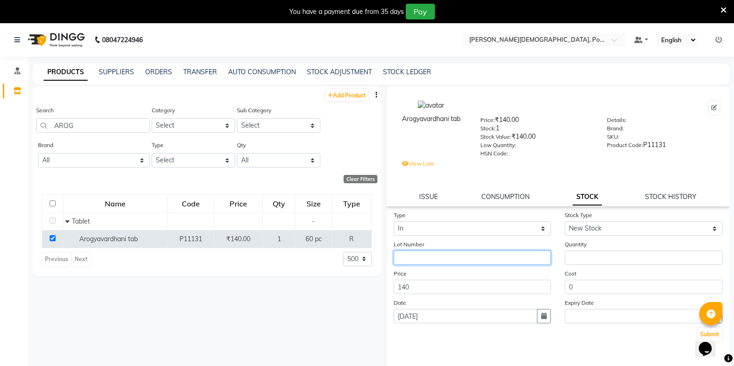
click at [429, 255] on input "text" at bounding box center [472, 257] width 158 height 14
type input "ARGV/117"
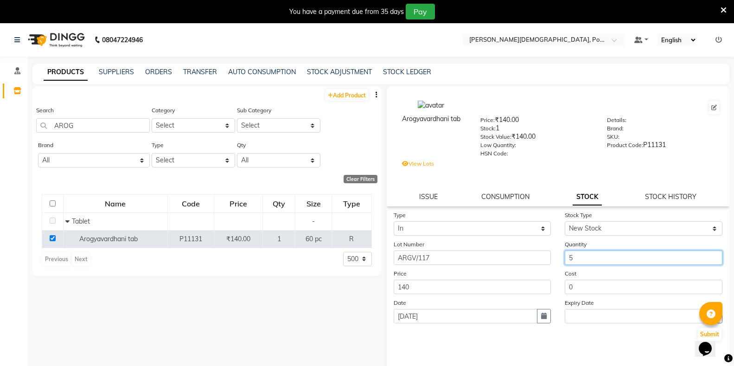
type input "5"
click at [541, 320] on button "button" at bounding box center [544, 316] width 14 height 14
select select "9"
select select "2025"
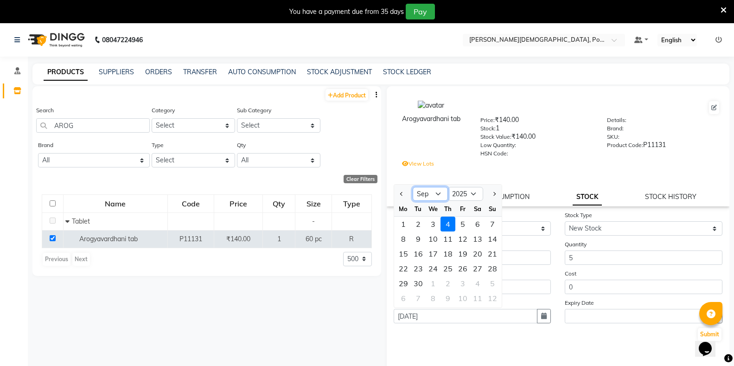
click at [429, 192] on select "Jan Feb Mar Apr May Jun [DATE] Aug Sep Oct Nov Dec" at bounding box center [429, 194] width 35 height 14
select select "12"
click at [412, 187] on select "Jan Feb Mar Apr May Jun [DATE] Aug Sep Oct Nov Dec" at bounding box center [429, 194] width 35 height 14
click at [463, 195] on select "2015 2016 2017 2018 2019 2020 2021 2022 2023 2024 2025 2026 2027 2028 2029 2030…" at bounding box center [465, 194] width 35 height 14
select select "2023"
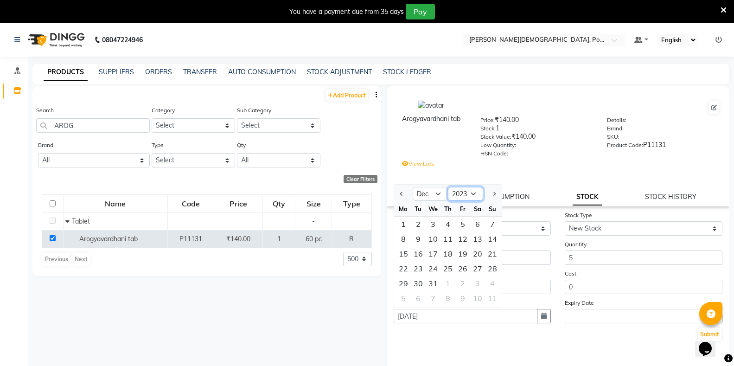
click at [448, 187] on select "2015 2016 2017 2018 2019 2020 2021 2022 2023 2024 2025 2026 2027 2028 2029 2030…" at bounding box center [465, 194] width 35 height 14
click at [460, 225] on div "1" at bounding box center [462, 223] width 15 height 15
type input "01-12-2023"
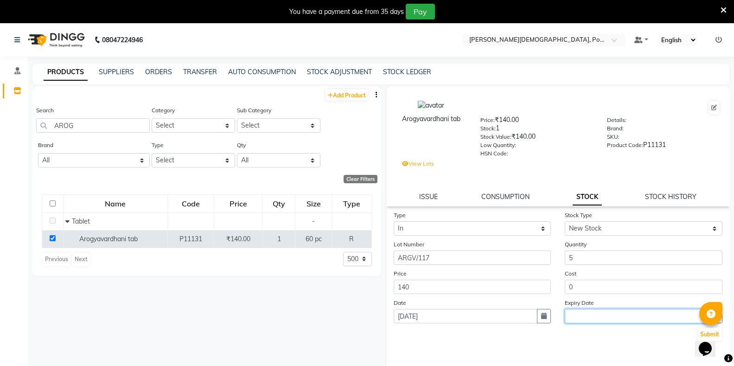
click at [628, 319] on input "text" at bounding box center [636, 316] width 144 height 14
select select "9"
select select "2025"
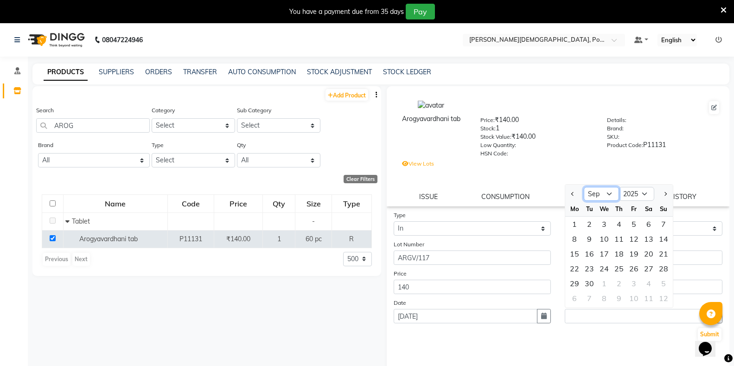
click at [595, 194] on select "Jan Feb Mar Apr May Jun [DATE] Aug Sep Oct Nov Dec" at bounding box center [600, 194] width 35 height 14
select select "11"
click at [583, 187] on select "Jan Feb Mar Apr May Jun [DATE] Aug Sep Oct Nov Dec" at bounding box center [600, 194] width 35 height 14
click at [663, 282] on div "30" at bounding box center [663, 283] width 15 height 15
type input "30-11-2025"
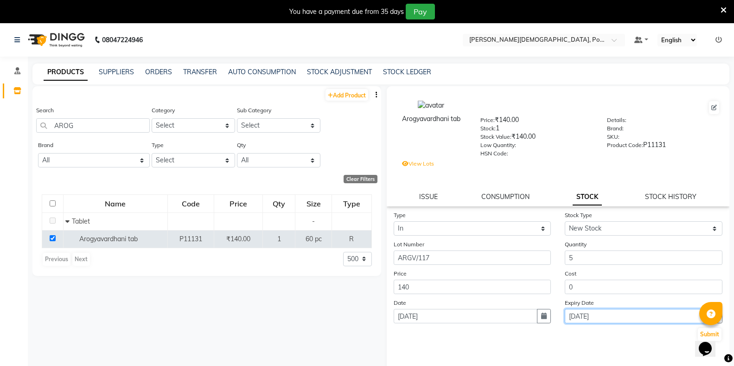
scroll to position [14, 0]
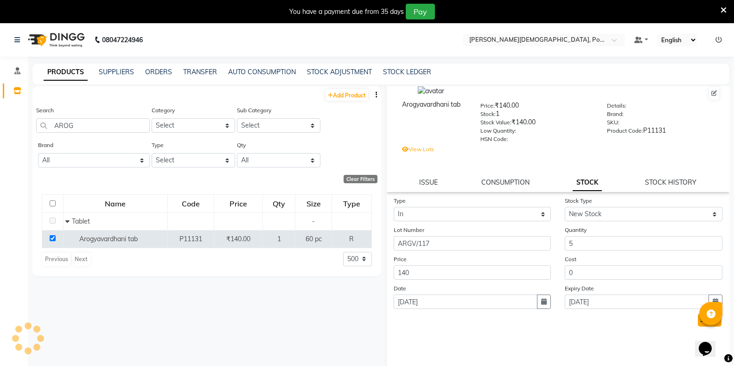
click at [698, 316] on button "Submit" at bounding box center [710, 319] width 24 height 13
click at [365, 177] on div "Clear Filters" at bounding box center [360, 179] width 34 height 8
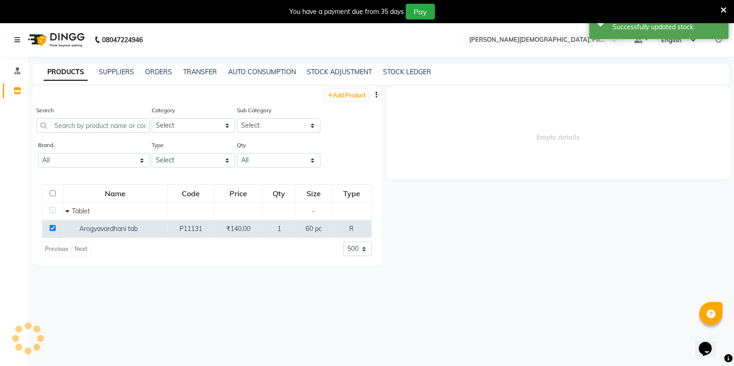
scroll to position [0, 0]
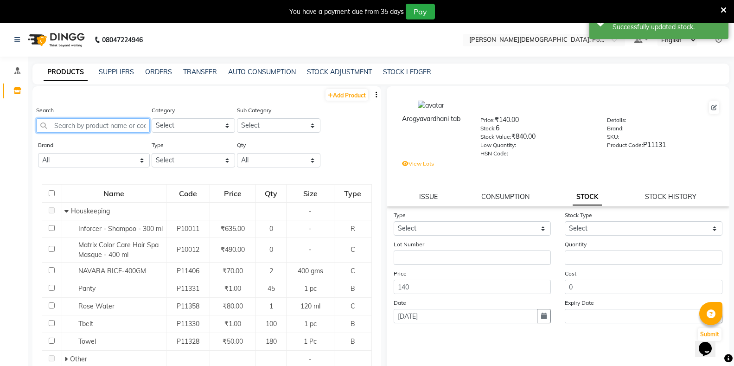
click at [83, 125] on input "text" at bounding box center [93, 125] width 114 height 14
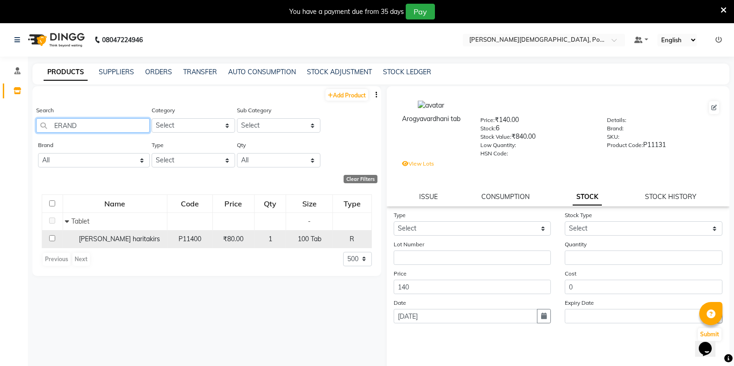
type input "ERAND"
click at [52, 239] on input "checkbox" at bounding box center [52, 238] width 6 height 6
checkbox input "true"
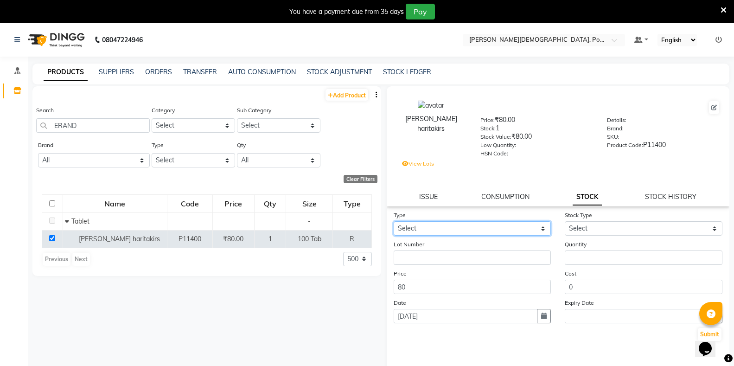
click at [422, 230] on select "Select In" at bounding box center [472, 228] width 158 height 14
select select "in"
click at [393, 221] on select "Select In" at bounding box center [472, 228] width 158 height 14
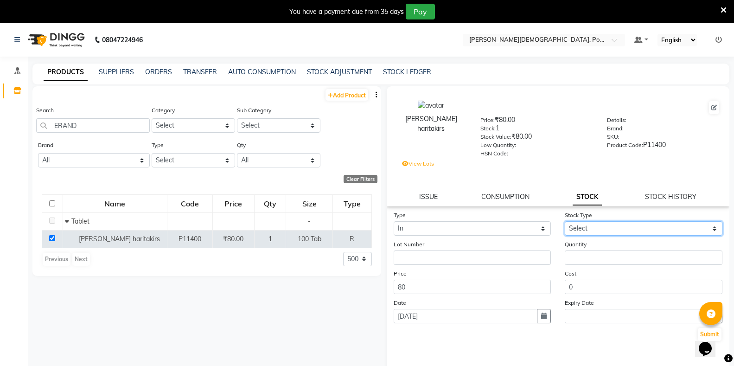
click at [577, 229] on select "Select New Stock Adjustment Return Other" at bounding box center [643, 228] width 158 height 14
select select "new stock"
click at [564, 221] on select "Select New Stock Adjustment Return Other" at bounding box center [643, 228] width 158 height 14
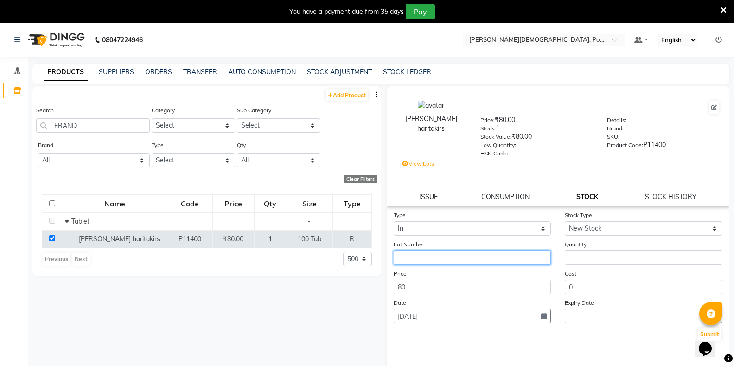
click at [490, 256] on input "text" at bounding box center [472, 257] width 158 height 14
type input "TB-222"
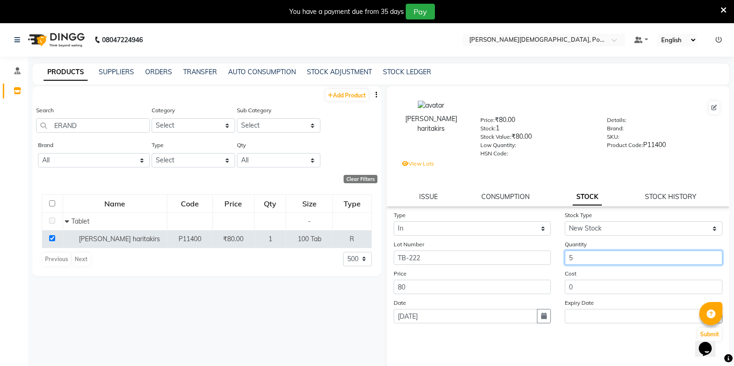
type input "5"
click at [541, 317] on icon "button" at bounding box center [544, 315] width 6 height 6
select select "9"
select select "2025"
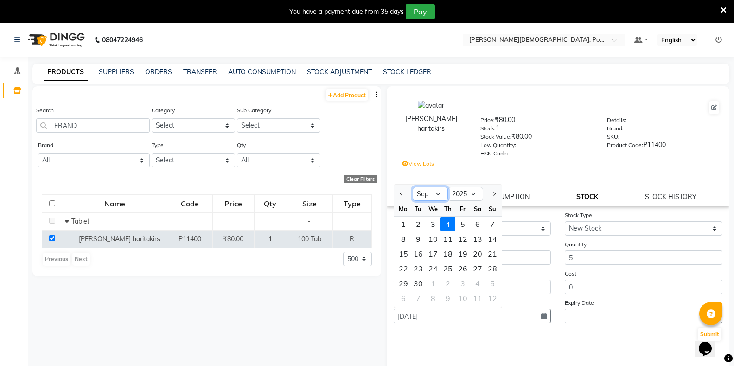
click at [429, 196] on select "Jan Feb Mar Apr May Jun [DATE] Aug Sep Oct Nov Dec" at bounding box center [429, 194] width 35 height 14
select select "7"
click at [412, 187] on select "Jan Feb Mar Apr May Jun [DATE] Aug Sep Oct Nov Dec" at bounding box center [429, 194] width 35 height 14
click at [421, 227] on div "1" at bounding box center [418, 223] width 15 height 15
type input "01-07-2025"
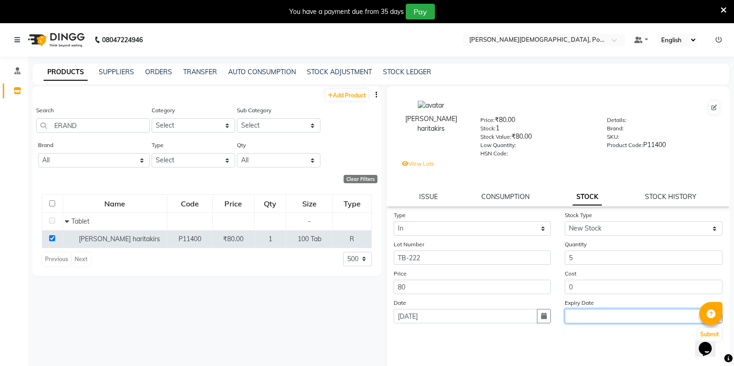
click at [650, 317] on input "text" at bounding box center [636, 316] width 144 height 14
select select "9"
select select "2025"
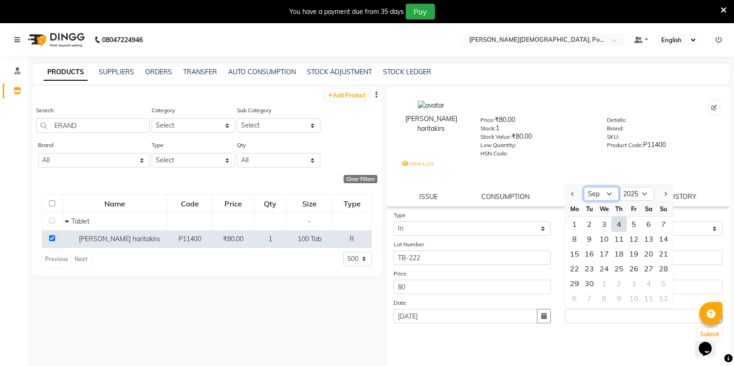
click at [599, 191] on select "Jan Feb Mar Apr May Jun [DATE] Aug Sep Oct Nov Dec" at bounding box center [600, 194] width 35 height 14
select select "6"
click at [583, 187] on select "Jan Feb Mar Apr May Jun [DATE] Aug Sep Oct Nov Dec" at bounding box center [600, 194] width 35 height 14
click at [631, 193] on select "2015 2016 2017 2018 2019 2020 2021 2022 2023 2024 2025 2026 2027 2028 2029 2030…" at bounding box center [636, 194] width 35 height 14
select select "2028"
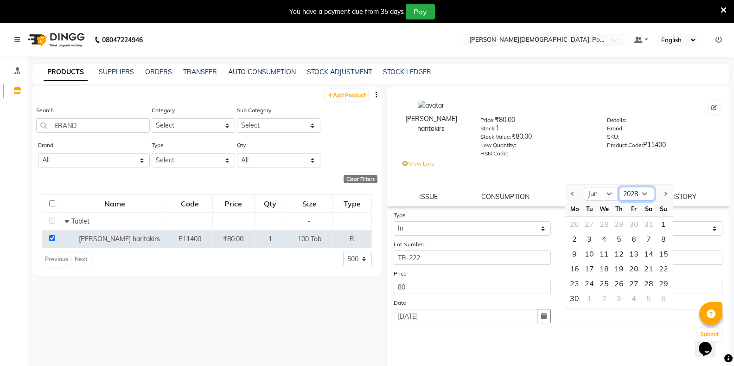
click at [619, 187] on select "2015 2016 2017 2018 2019 2020 2021 2022 2023 2024 2025 2026 2027 2028 2029 2030…" at bounding box center [636, 194] width 35 height 14
click at [634, 280] on div "30" at bounding box center [633, 283] width 15 height 15
type input "30-06-2028"
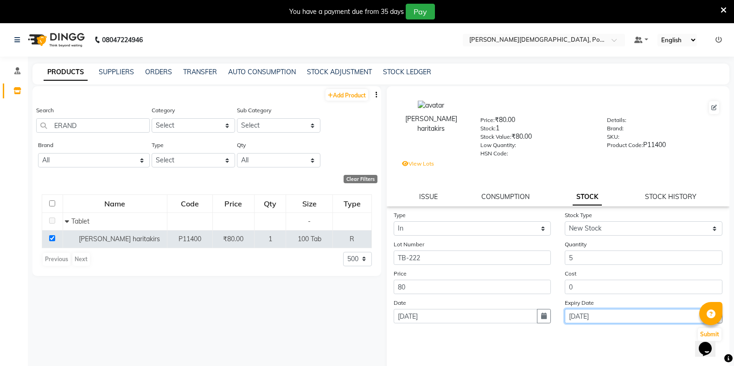
scroll to position [14, 0]
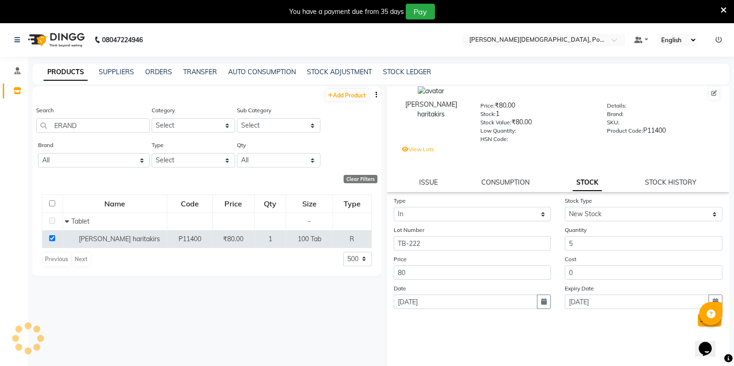
click at [698, 321] on button "Submit" at bounding box center [710, 319] width 24 height 13
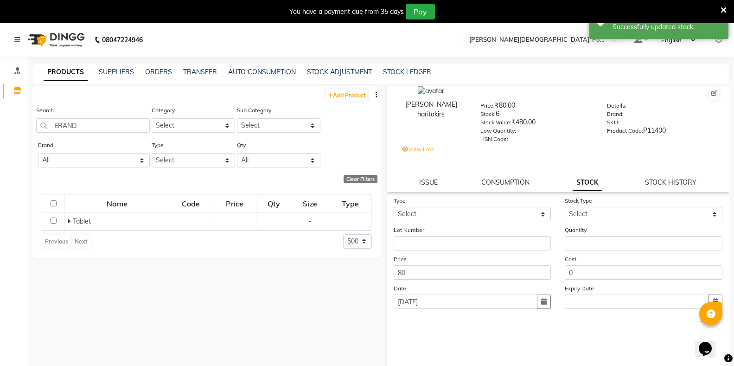
scroll to position [0, 0]
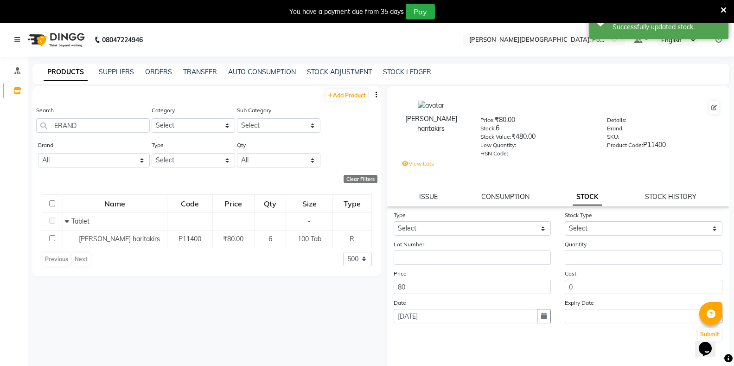
click at [355, 180] on div "Clear Filters" at bounding box center [360, 179] width 34 height 8
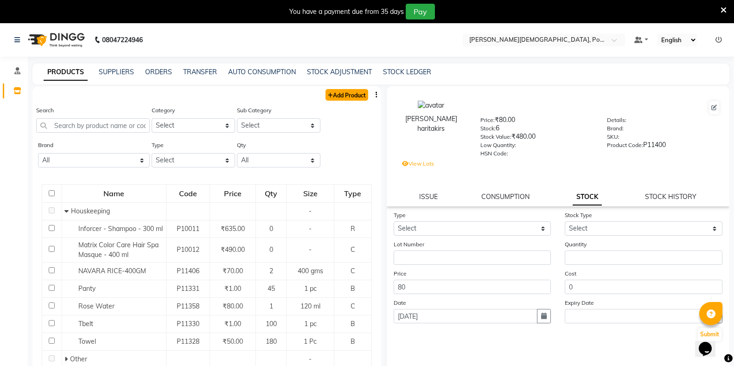
click at [332, 97] on link "Add Product" at bounding box center [346, 95] width 43 height 12
select select "true"
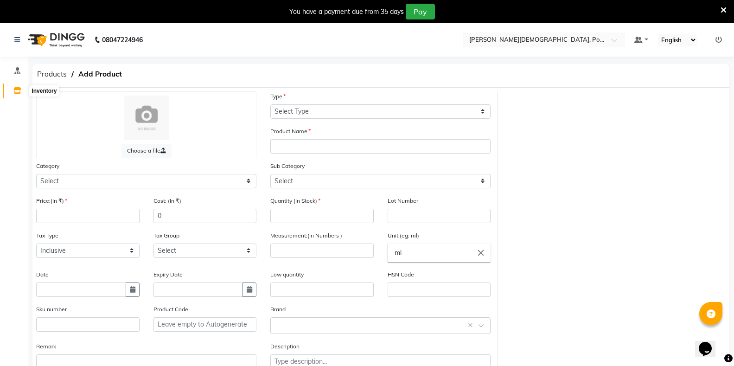
click at [13, 91] on span at bounding box center [17, 91] width 16 height 11
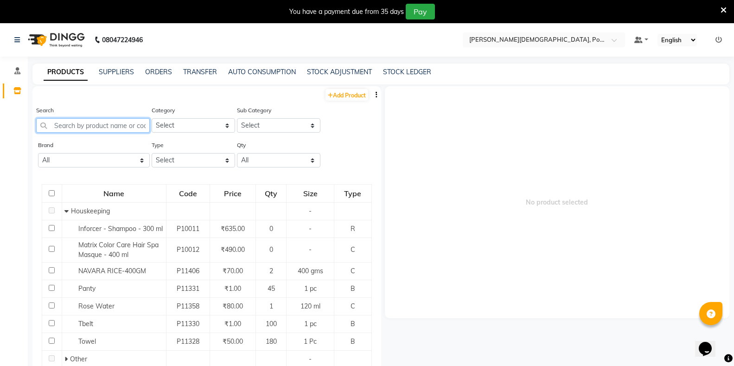
click at [67, 123] on input "text" at bounding box center [93, 125] width 114 height 14
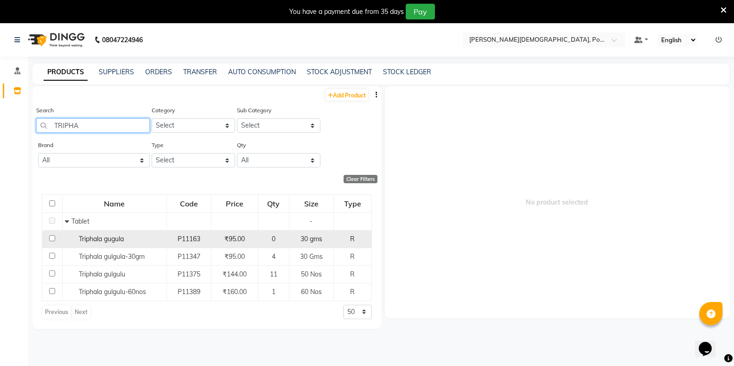
type input "TRIPHA"
click at [52, 236] on input "checkbox" at bounding box center [52, 238] width 6 height 6
checkbox input "true"
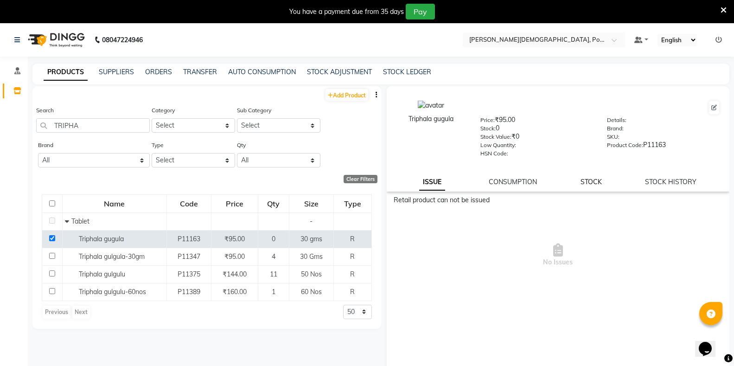
click at [582, 179] on link "STOCK" at bounding box center [590, 182] width 21 height 8
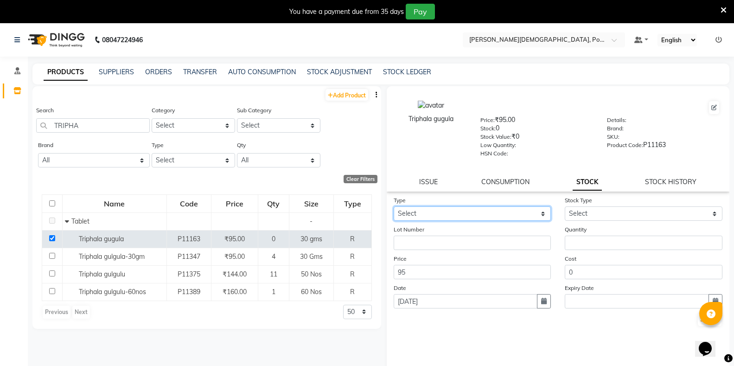
click at [443, 214] on select "Select In" at bounding box center [472, 213] width 158 height 14
select select "in"
click at [393, 206] on select "Select In" at bounding box center [472, 213] width 158 height 14
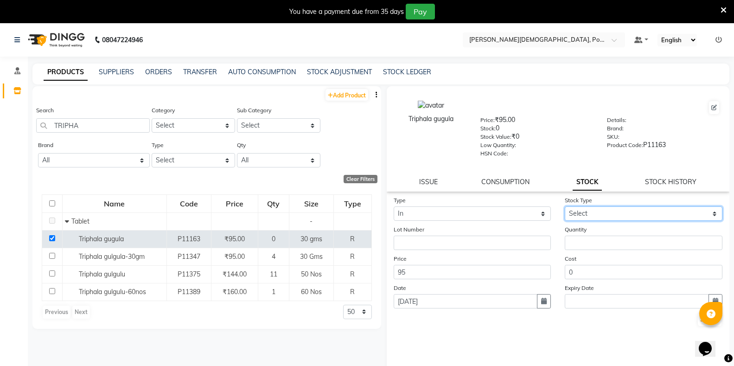
click at [593, 214] on select "Select New Stock Adjustment Return Other" at bounding box center [643, 213] width 158 height 14
select select "new stock"
click at [564, 206] on select "Select New Stock Adjustment Return Other" at bounding box center [643, 213] width 158 height 14
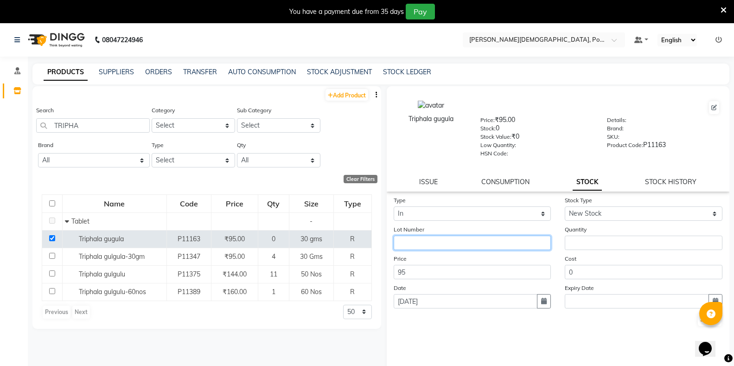
click at [501, 242] on input "text" at bounding box center [472, 242] width 158 height 14
type input "030925"
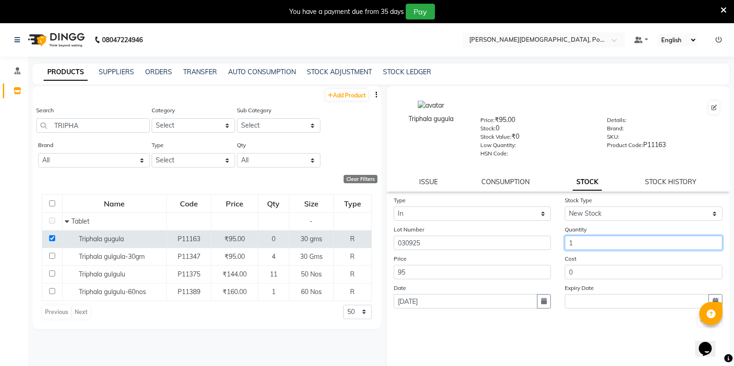
type input "1"
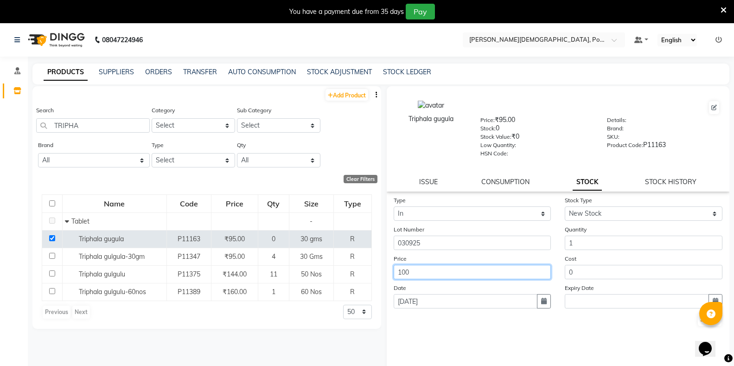
type input "100"
click at [547, 304] on button "button" at bounding box center [544, 301] width 14 height 14
select select "9"
select select "2025"
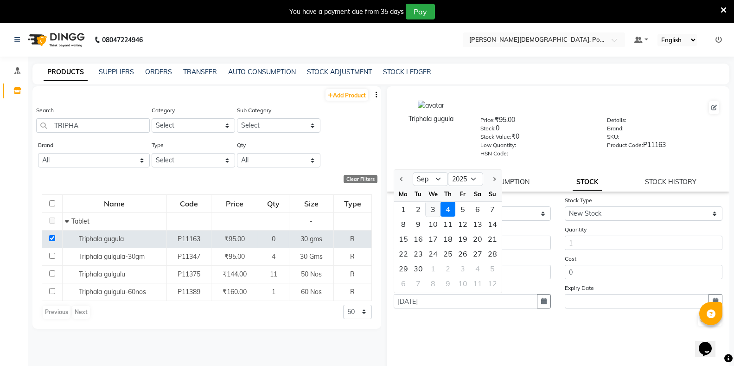
click at [433, 212] on div "3" at bounding box center [432, 209] width 15 height 15
type input "[DATE]"
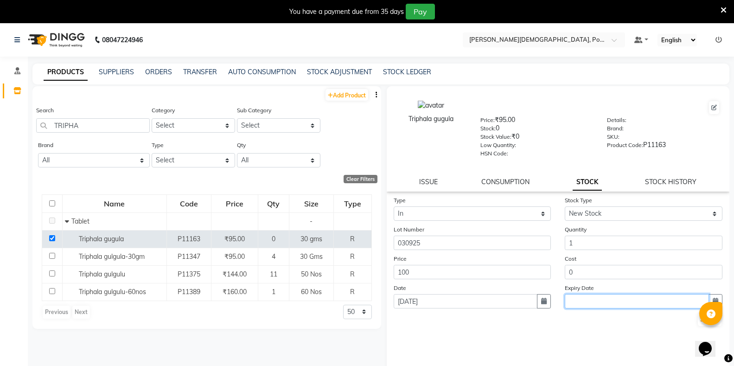
click at [588, 300] on input "text" at bounding box center [636, 301] width 144 height 14
select select "9"
select select "2025"
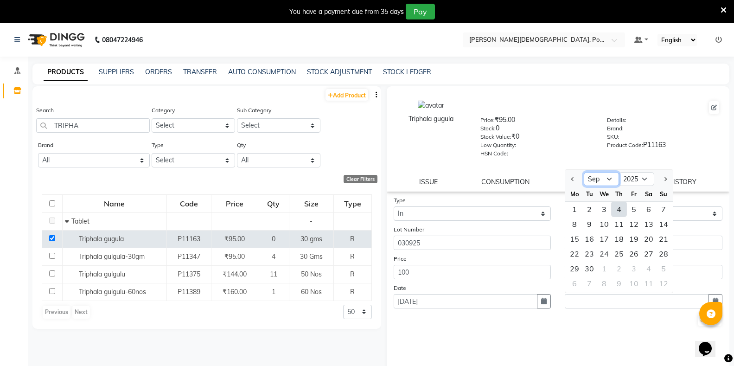
click at [600, 181] on select "Jan Feb Mar Apr May Jun [DATE] Aug Sep Oct Nov Dec" at bounding box center [600, 179] width 35 height 14
select select "12"
click at [583, 172] on select "Jan Feb Mar Apr May Jun [DATE] Aug Sep Oct Nov Dec" at bounding box center [600, 179] width 35 height 14
click at [607, 266] on div "31" at bounding box center [603, 268] width 15 height 15
type input "31-12-2025"
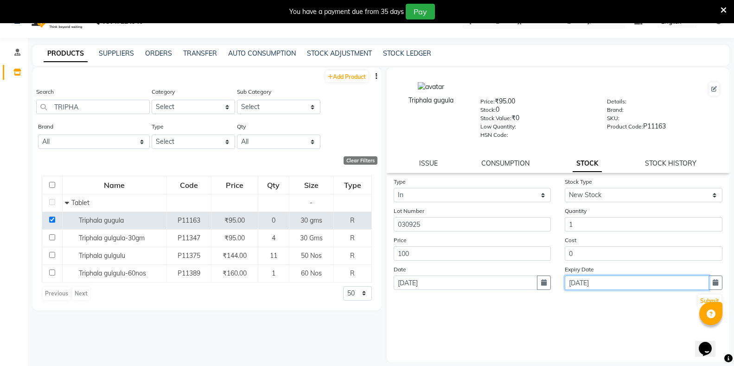
scroll to position [29, 0]
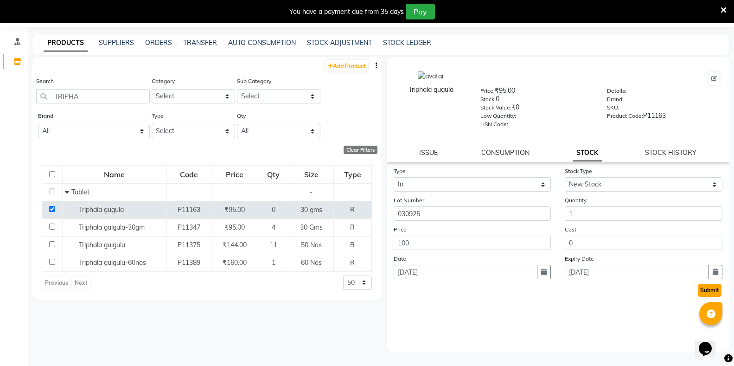
click at [702, 289] on button "Submit" at bounding box center [710, 290] width 24 height 13
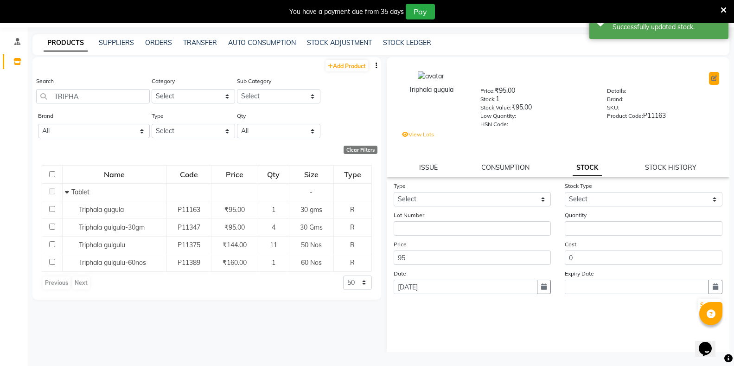
click at [711, 76] on icon at bounding box center [714, 79] width 6 height 6
select select "true"
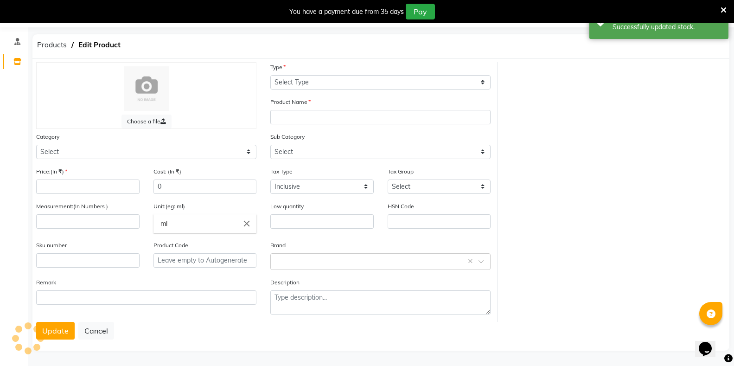
select select "R"
type input "Triphala gugula"
select select
type input "95"
type input "30"
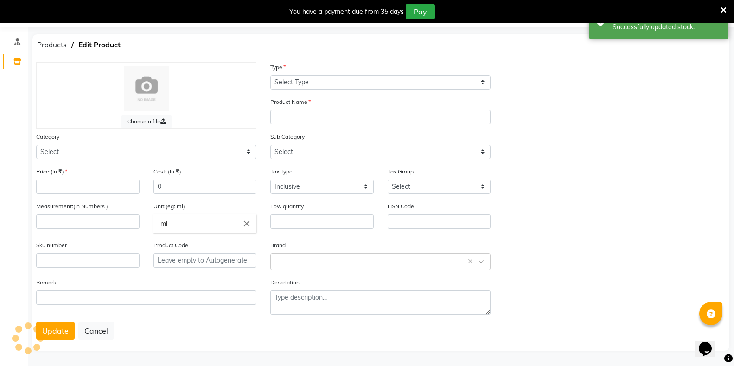
type input "gms"
type input "P11163"
select select "1112815700"
select select "11128157008"
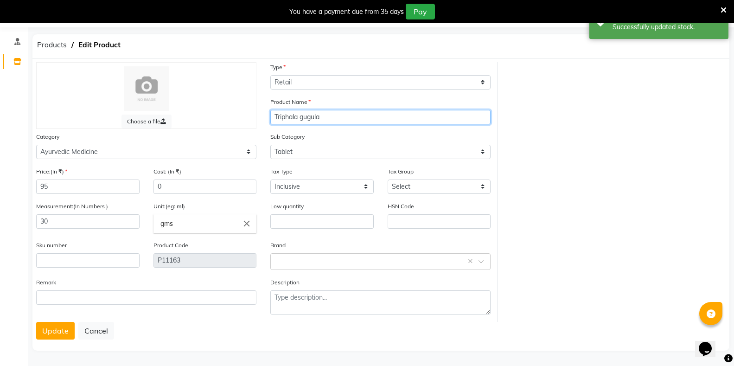
drag, startPoint x: 300, startPoint y: 117, endPoint x: 318, endPoint y: 118, distance: 18.1
click at [318, 118] on input "Triphala gugula" at bounding box center [380, 117] width 220 height 14
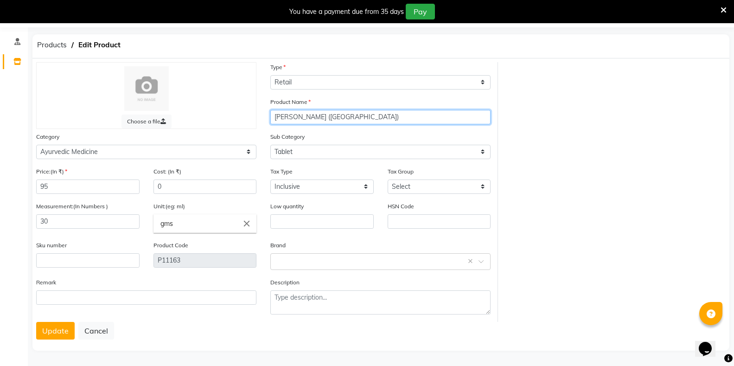
type input "Triphala Bharad (churnam)"
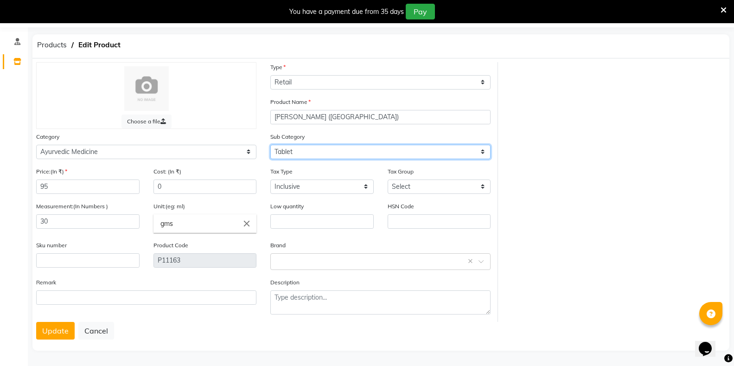
click at [306, 153] on select "Select Arishatam Asavam Thailam Ghritam Kashayam Leham OTC Tablet Churnam" at bounding box center [380, 152] width 220 height 14
select select "11128157009"
click at [270, 145] on select "Select Arishatam Asavam Thailam Ghritam Kashayam Leham OTC Tablet Churnam" at bounding box center [380, 152] width 220 height 14
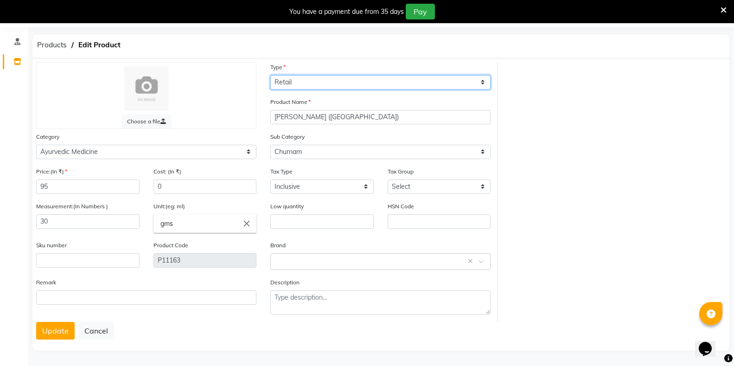
click at [324, 83] on select "Select Type Both Retail Consumable" at bounding box center [380, 82] width 220 height 14
click at [270, 75] on select "Select Type Both Retail Consumable" at bounding box center [380, 82] width 220 height 14
click at [354, 82] on select "Select Type Both Retail Consumable" at bounding box center [380, 82] width 220 height 14
select select "B"
click at [270, 75] on select "Select Type Both Retail Consumable" at bounding box center [380, 82] width 220 height 14
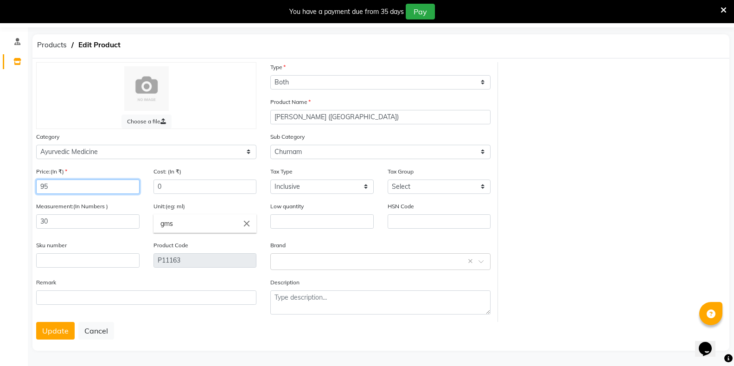
click at [52, 185] on input "95" at bounding box center [87, 186] width 103 height 14
click at [43, 185] on input "95" at bounding box center [87, 186] width 103 height 14
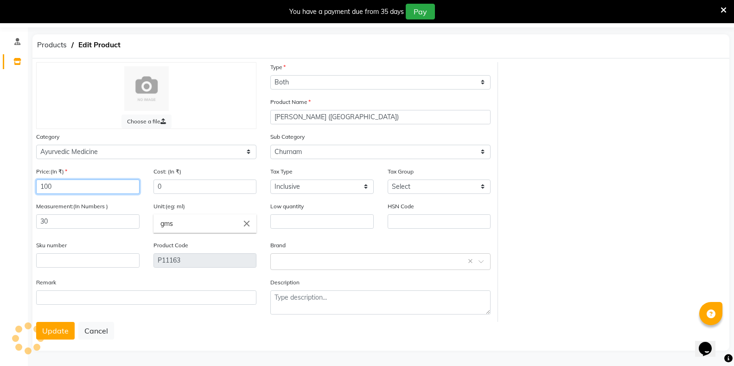
type input "100"
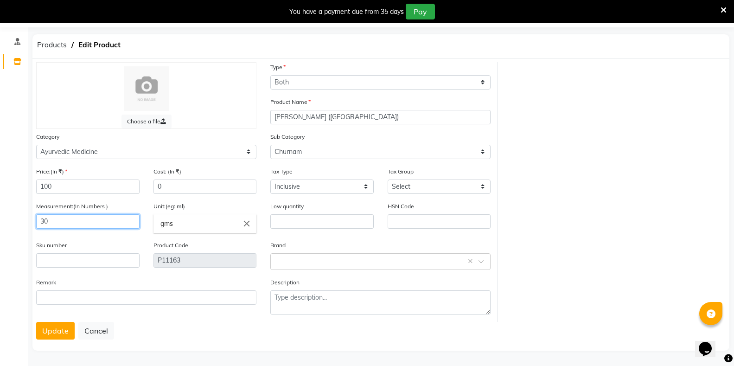
drag, startPoint x: 56, startPoint y: 218, endPoint x: 12, endPoint y: 222, distance: 44.2
click at [12, 222] on app-home "08047224946 Select Location × Birla Ayurveda, Powai-forest Default Panel My Pan…" at bounding box center [367, 180] width 734 height 372
type input "200"
click at [52, 329] on button "Update" at bounding box center [55, 331] width 38 height 18
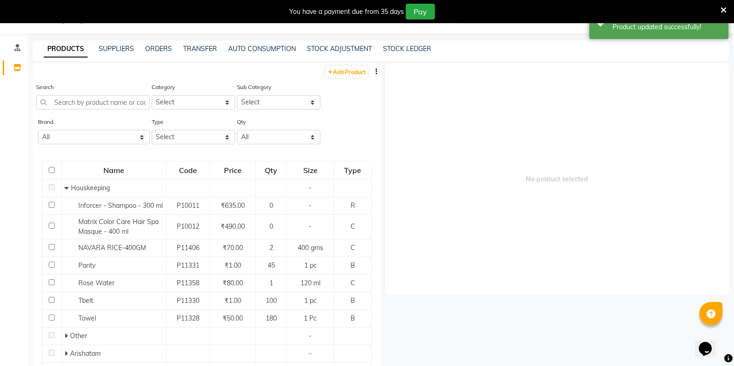
scroll to position [29, 0]
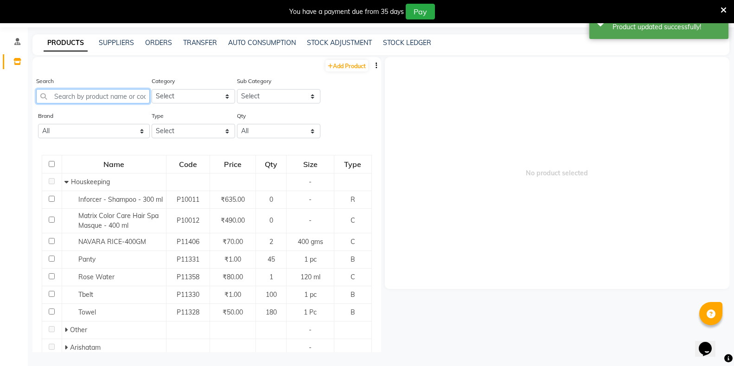
click at [74, 99] on input "text" at bounding box center [93, 96] width 114 height 14
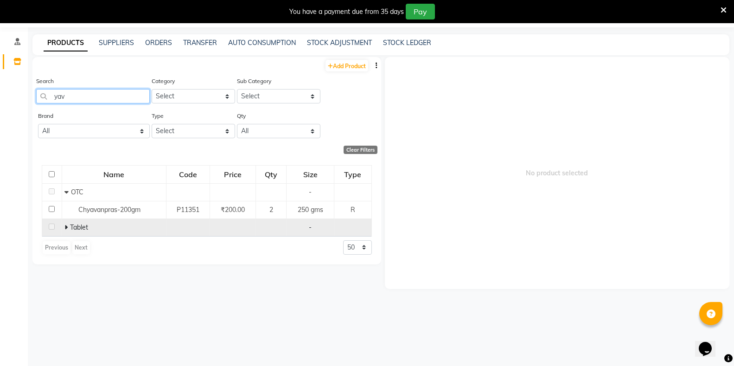
type input "yav"
click at [70, 223] on span at bounding box center [67, 227] width 6 height 8
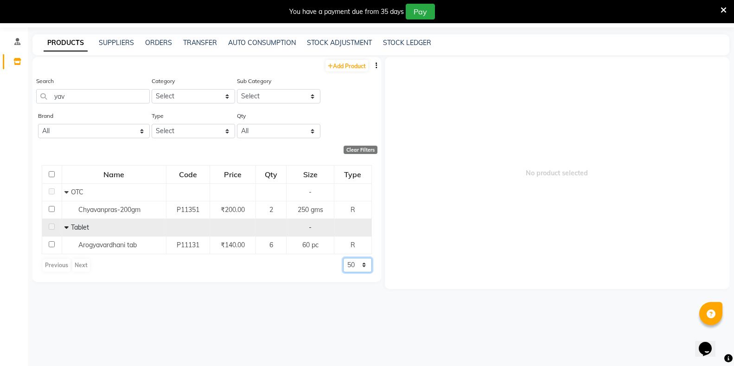
click at [343, 266] on select "50 100 500" at bounding box center [357, 265] width 29 height 14
select select "500"
click at [343, 258] on select "50 100 500" at bounding box center [357, 265] width 29 height 14
click at [358, 150] on div "Clear Filters" at bounding box center [360, 150] width 34 height 8
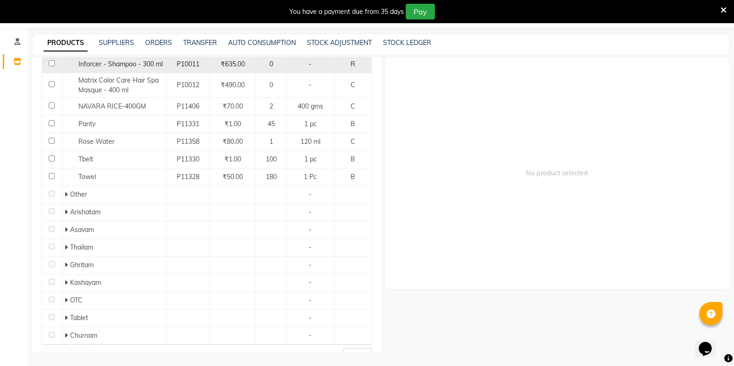
scroll to position [139, 0]
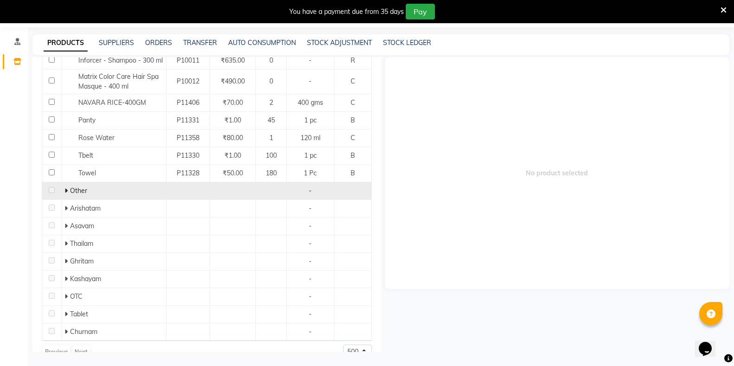
click at [65, 190] on icon at bounding box center [65, 190] width 3 height 6
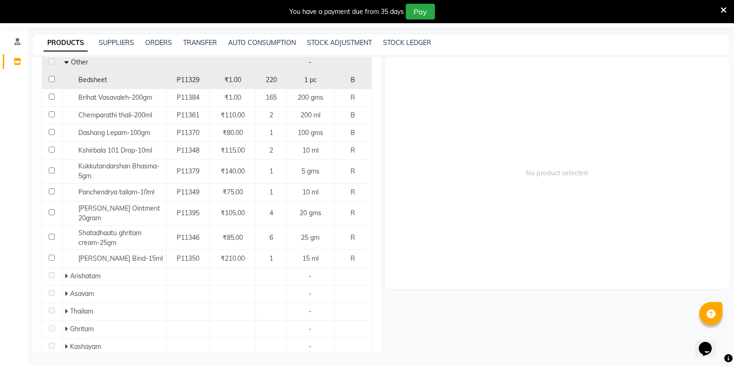
scroll to position [278, 0]
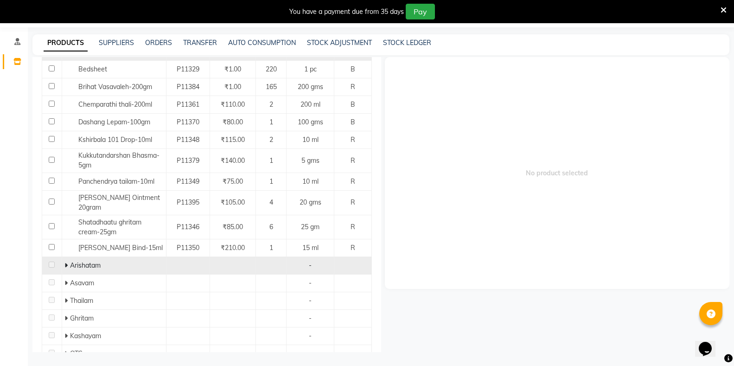
click at [65, 263] on icon at bounding box center [65, 265] width 3 height 6
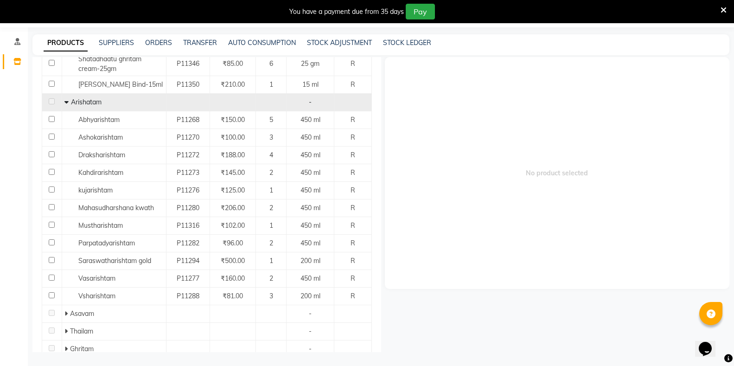
scroll to position [510, 0]
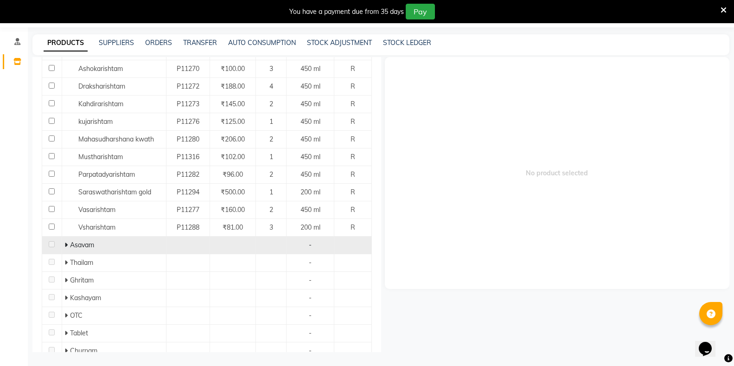
click at [65, 245] on icon at bounding box center [65, 244] width 3 height 6
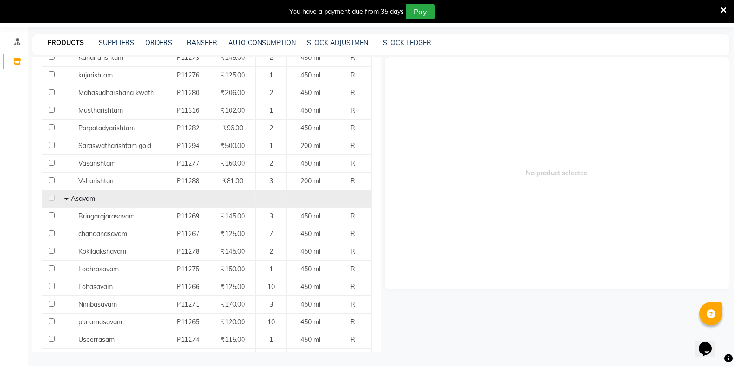
scroll to position [602, 0]
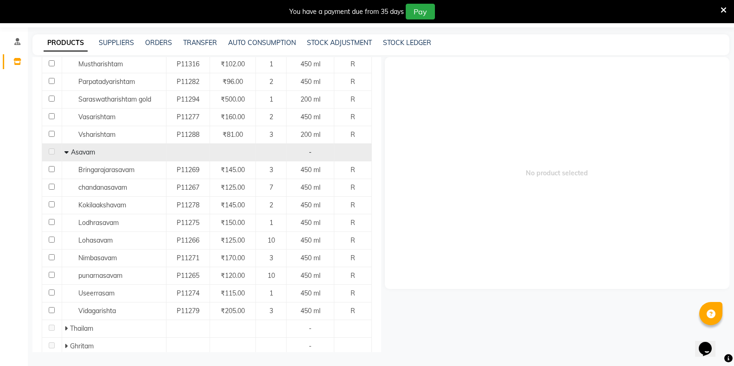
click at [67, 154] on icon at bounding box center [66, 152] width 4 height 6
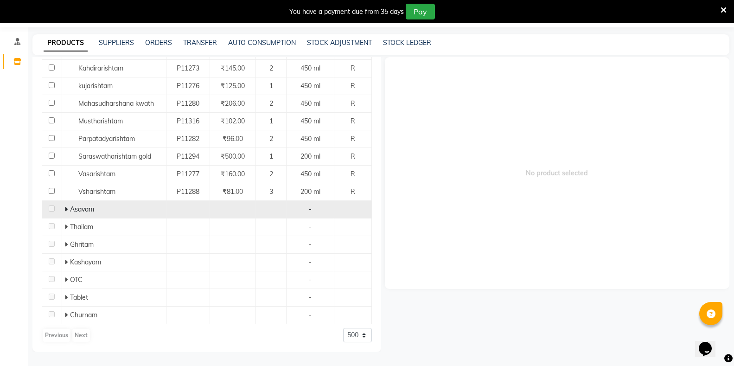
scroll to position [545, 0]
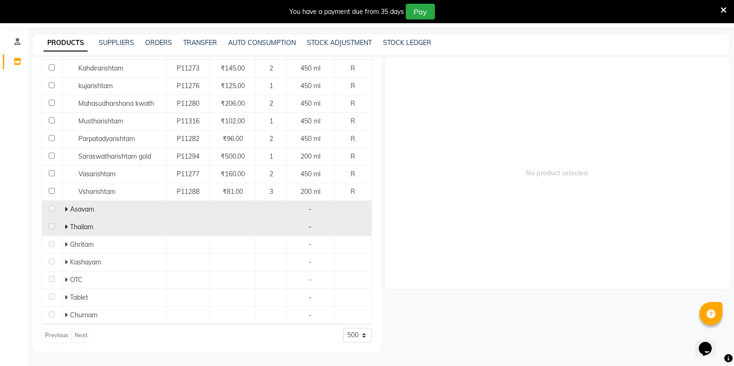
click at [65, 227] on icon at bounding box center [65, 226] width 3 height 6
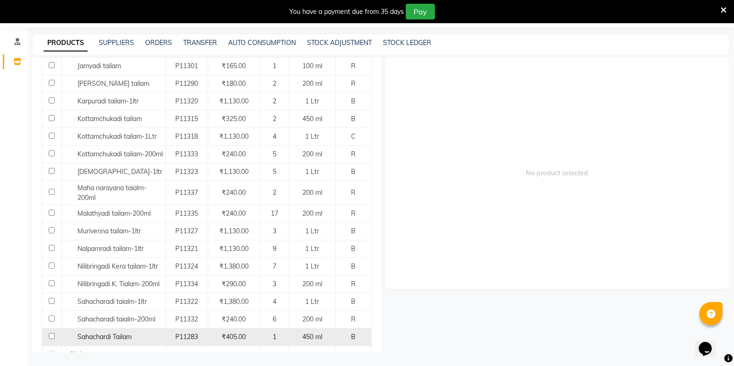
scroll to position [1013, 0]
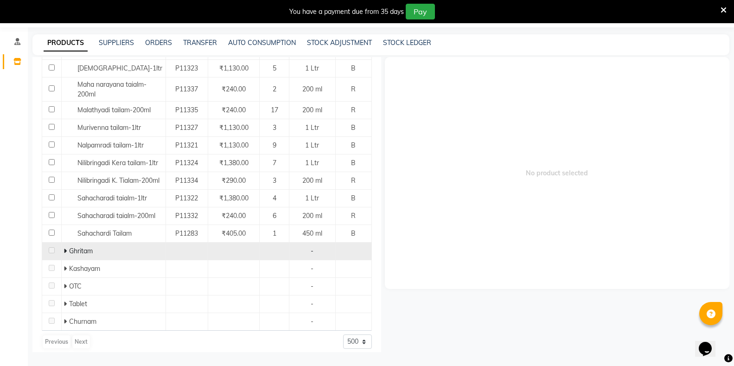
click at [67, 247] on span at bounding box center [66, 251] width 6 height 8
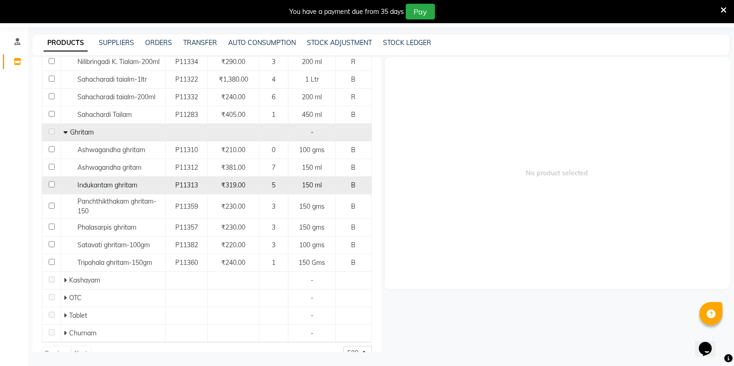
scroll to position [1143, 0]
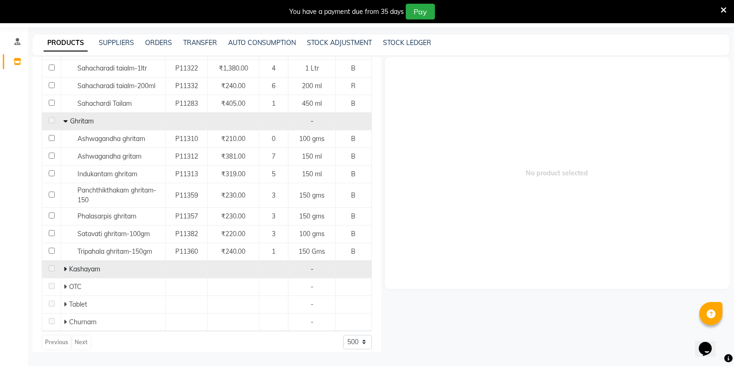
click at [63, 266] on icon at bounding box center [64, 269] width 3 height 6
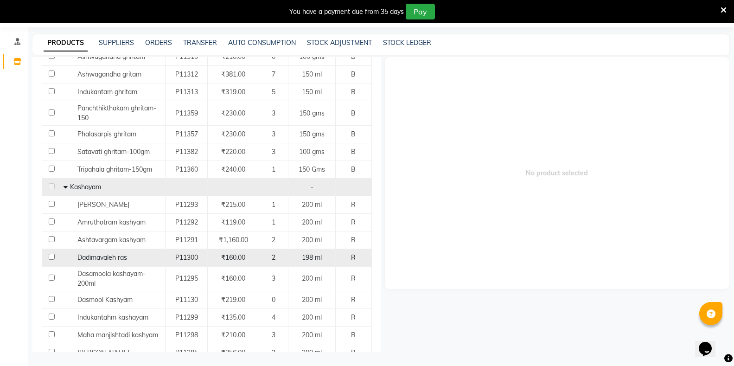
scroll to position [1236, 0]
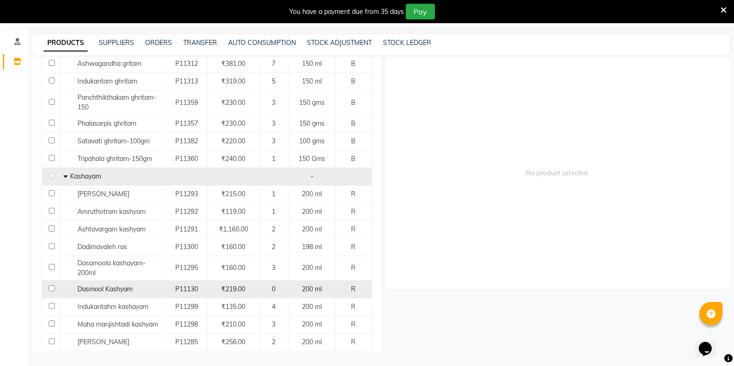
click at [53, 285] on input "checkbox" at bounding box center [52, 288] width 6 height 6
checkbox input "true"
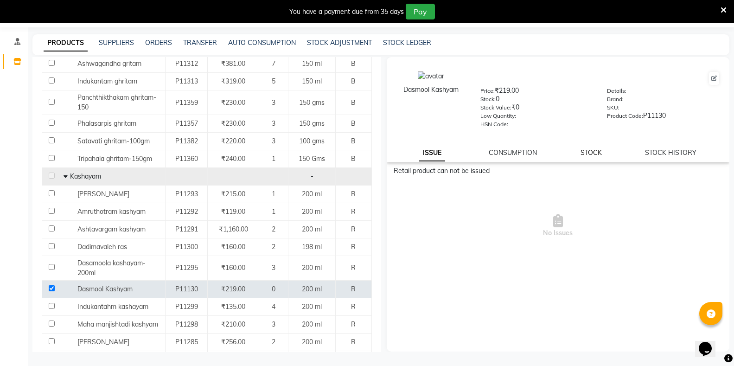
click at [587, 152] on link "STOCK" at bounding box center [590, 152] width 21 height 8
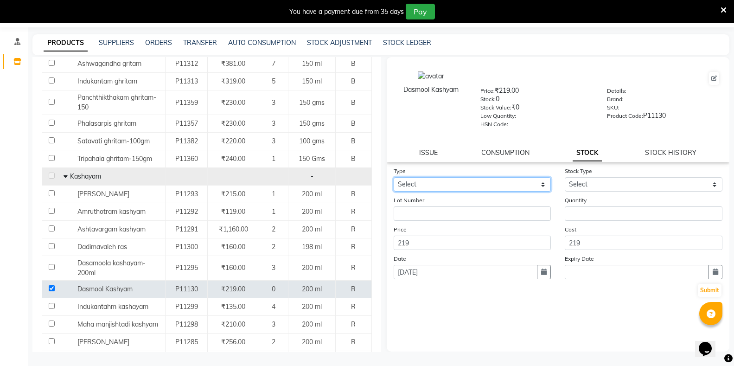
click at [416, 186] on select "Select In" at bounding box center [472, 184] width 158 height 14
select select "in"
click at [393, 177] on select "Select In" at bounding box center [472, 184] width 158 height 14
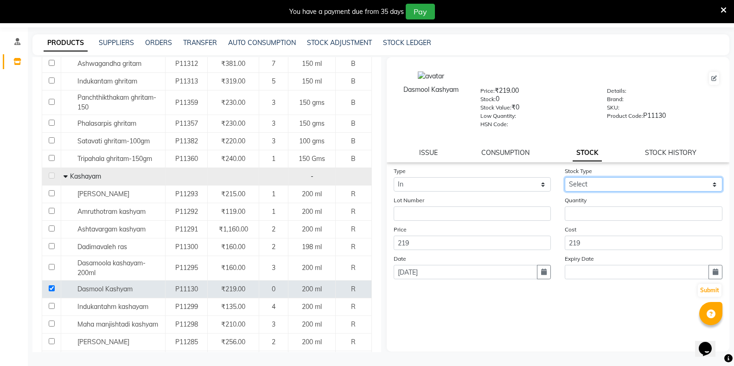
click at [577, 185] on select "Select New Stock Adjustment Return Other" at bounding box center [643, 184] width 158 height 14
select select "new stock"
click at [564, 177] on select "Select New Stock Adjustment Return Other" at bounding box center [643, 184] width 158 height 14
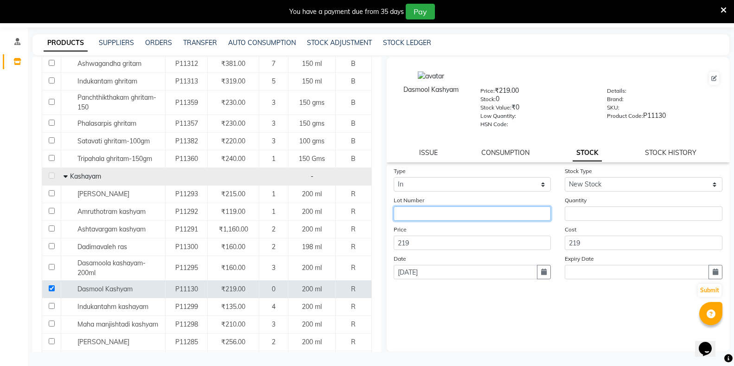
click at [441, 213] on input "text" at bounding box center [472, 213] width 158 height 14
type input "030925"
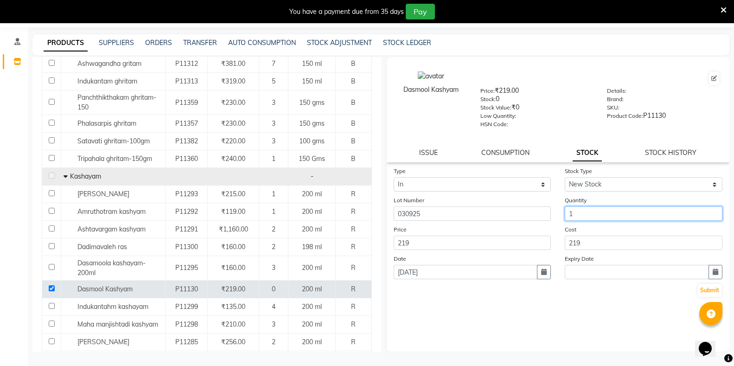
type input "1"
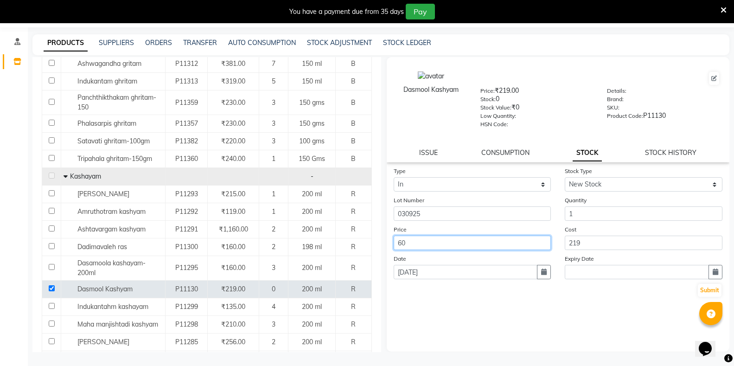
type input "60"
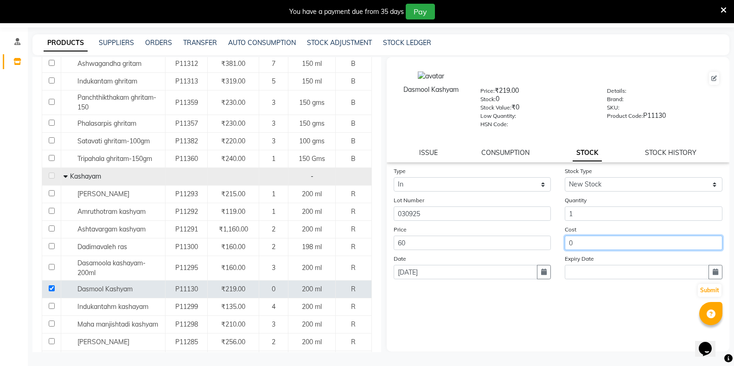
type input "0"
click at [544, 274] on icon "button" at bounding box center [544, 271] width 6 height 6
select select "9"
select select "2025"
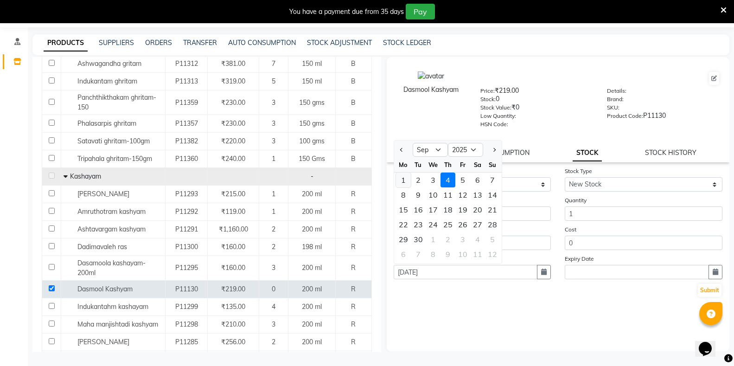
click at [401, 178] on div "1" at bounding box center [403, 179] width 15 height 15
type input "[DATE]"
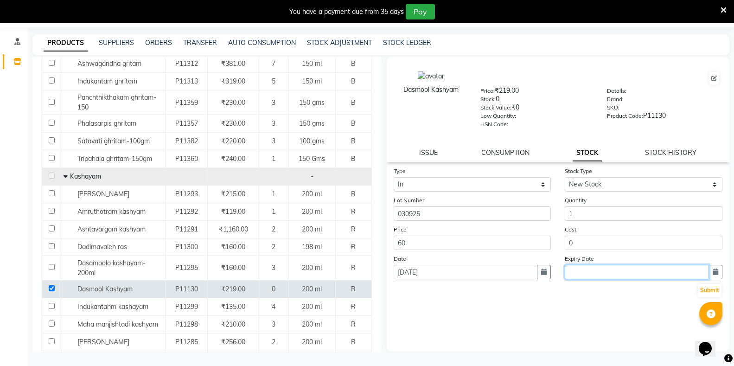
click at [641, 274] on input "text" at bounding box center [636, 272] width 144 height 14
select select "9"
select select "2025"
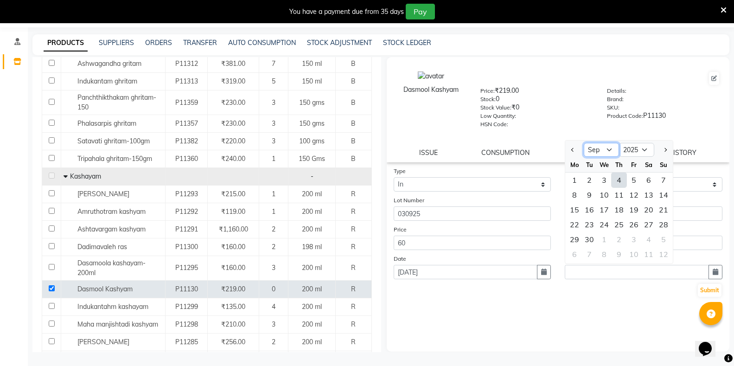
click at [609, 146] on select "Jan Feb Mar Apr May Jun [DATE] Aug Sep Oct Nov Dec" at bounding box center [600, 150] width 35 height 14
select select "12"
click at [583, 143] on select "Jan Feb Mar Apr May Jun [DATE] Aug Sep Oct Nov Dec" at bounding box center [600, 150] width 35 height 14
click at [607, 241] on div "31" at bounding box center [603, 239] width 15 height 15
type input "31-12-2025"
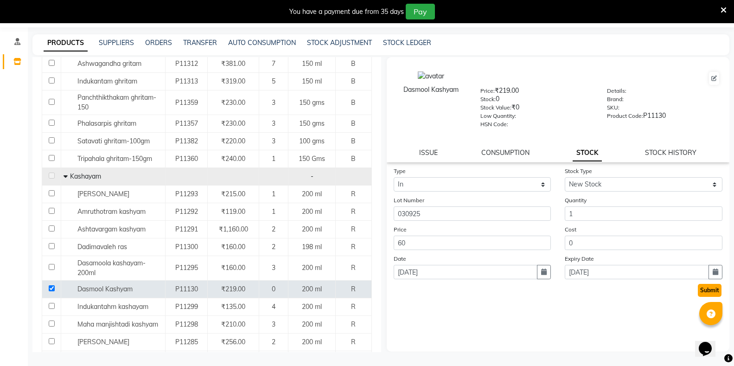
click at [707, 292] on button "Submit" at bounding box center [710, 290] width 24 height 13
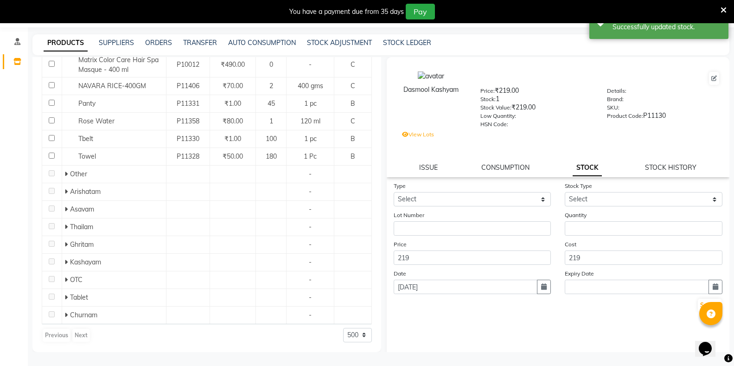
scroll to position [156, 0]
click at [711, 79] on icon at bounding box center [714, 79] width 6 height 6
select select "true"
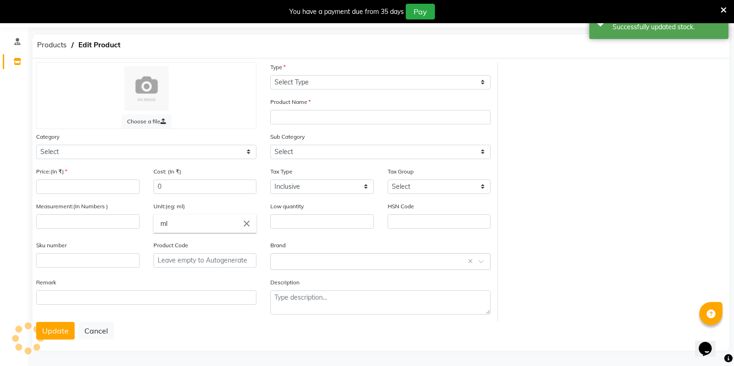
select select "R"
type input "Dasmool Kashyam"
select select
type input "219"
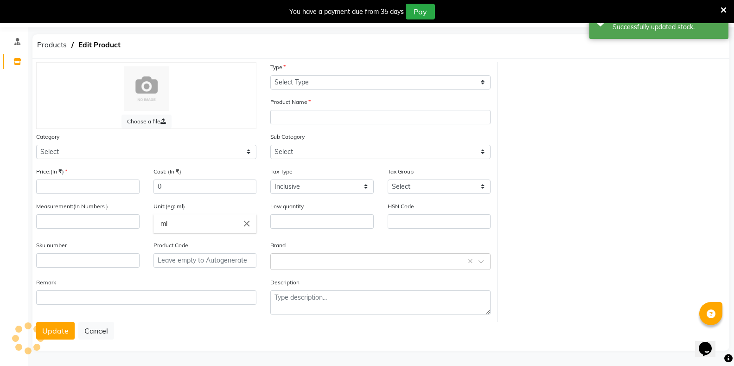
type input "200"
type input "P11130"
select select "1112815700"
select select "11128157005"
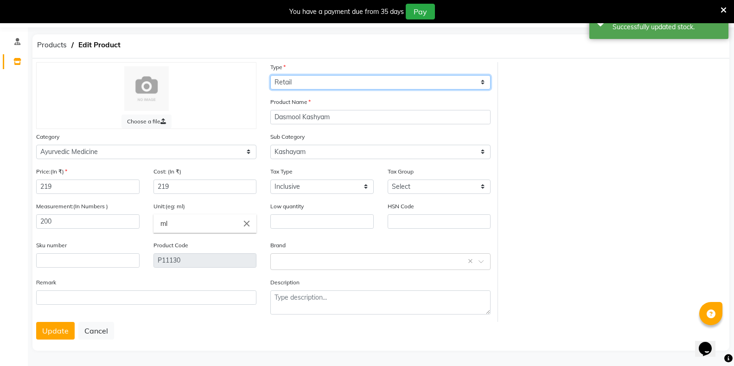
click at [301, 83] on select "Select Type Both Retail Consumable" at bounding box center [380, 82] width 220 height 14
select select "B"
click at [270, 75] on select "Select Type Both Retail Consumable" at bounding box center [380, 82] width 220 height 14
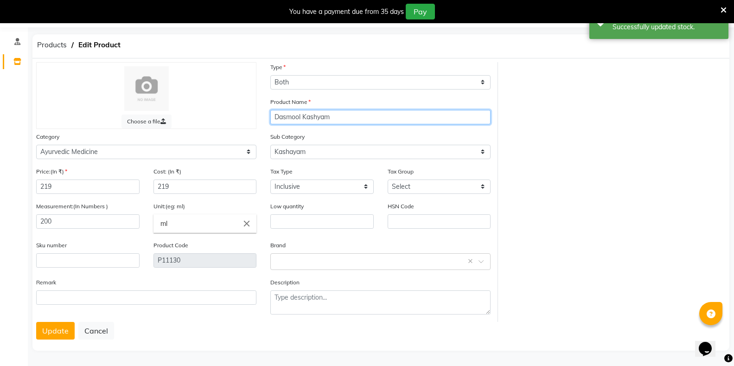
drag, startPoint x: 350, startPoint y: 121, endPoint x: 271, endPoint y: 115, distance: 79.5
click at [271, 115] on input "Dasmool Kashyam" at bounding box center [380, 117] width 220 height 14
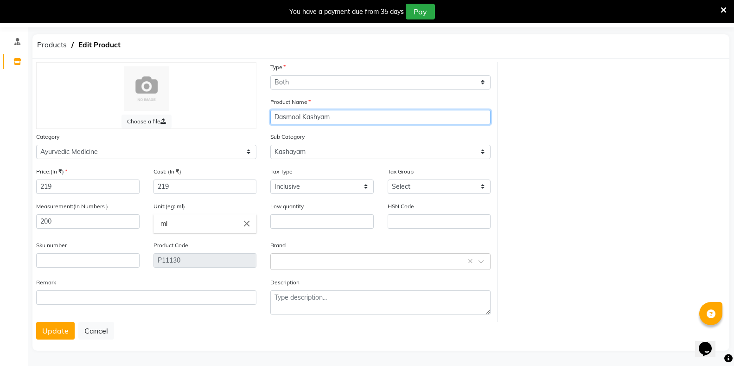
type input "y"
type input "YAVKASHAR CHURNAM"
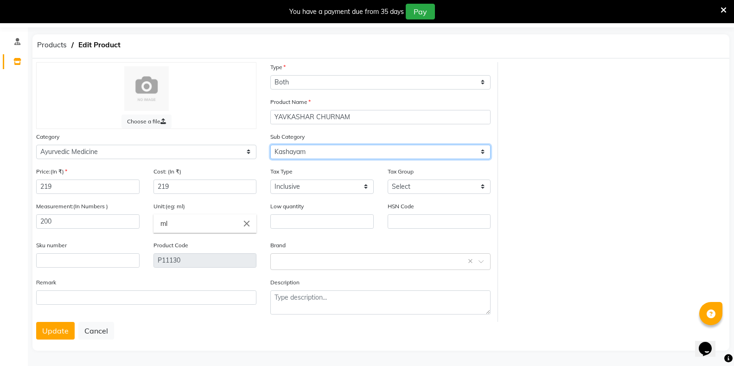
click at [295, 151] on select "Select Arishatam Asavam Thailam Ghritam Kashayam Leham OTC Tablet Churnam" at bounding box center [380, 152] width 220 height 14
select select "11128157009"
click at [270, 145] on select "Select Arishatam Asavam Thailam Ghritam Kashayam Leham OTC Tablet Churnam" at bounding box center [380, 152] width 220 height 14
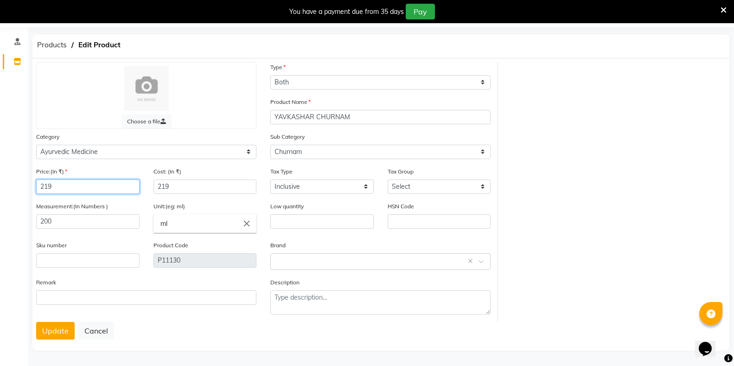
click at [40, 183] on input "219" at bounding box center [87, 186] width 103 height 14
type input "60"
type input "0"
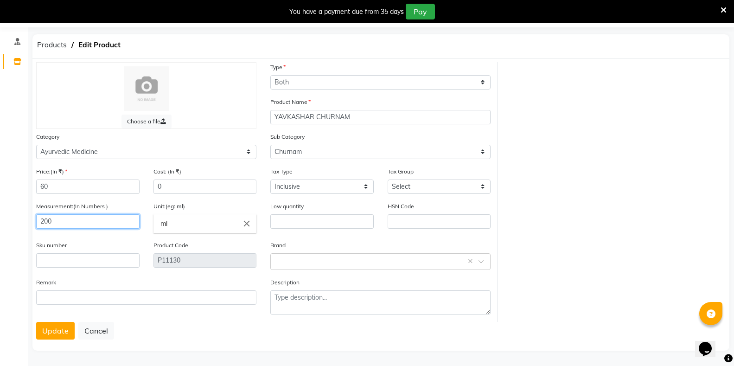
click at [67, 216] on input "200" at bounding box center [87, 221] width 103 height 14
click at [66, 216] on input "200" at bounding box center [87, 221] width 103 height 14
type input "50"
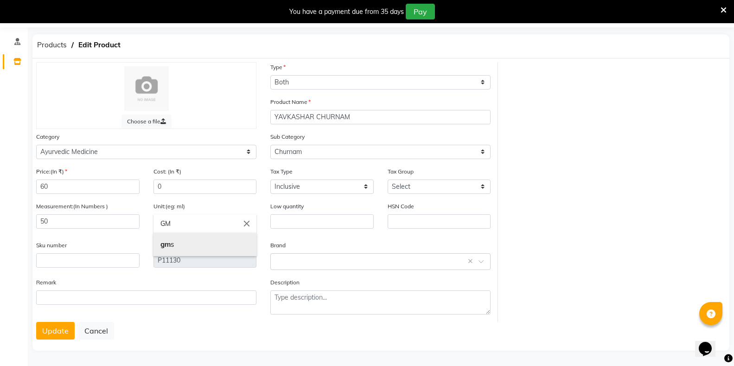
click at [172, 240] on link "gm s" at bounding box center [204, 245] width 103 height 24
type input "gms"
click at [63, 334] on button "Update" at bounding box center [55, 330] width 38 height 18
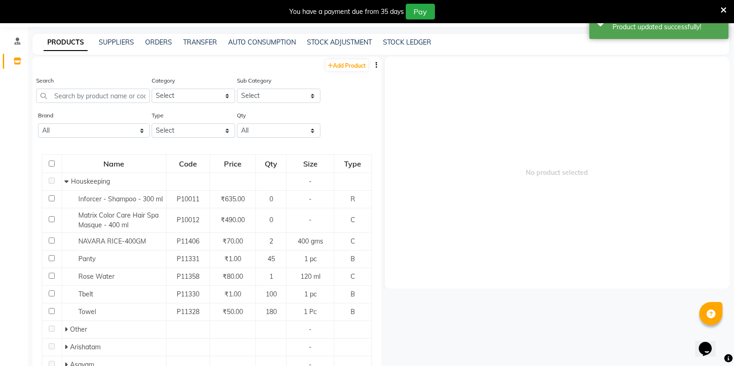
scroll to position [29, 0]
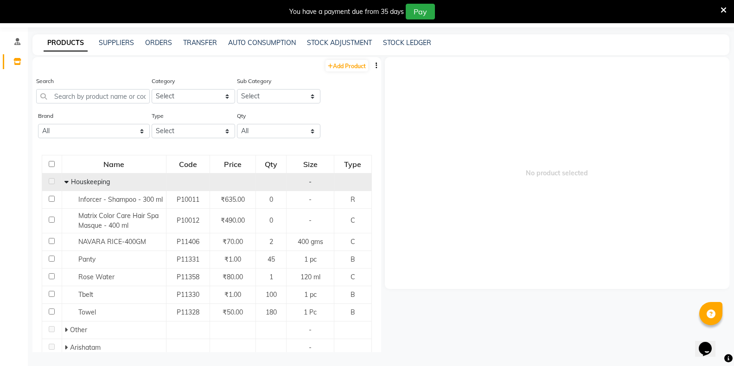
click at [64, 182] on icon at bounding box center [66, 181] width 4 height 6
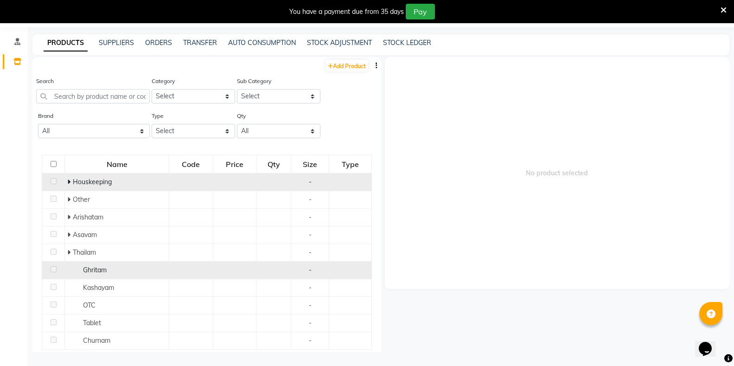
scroll to position [0, 0]
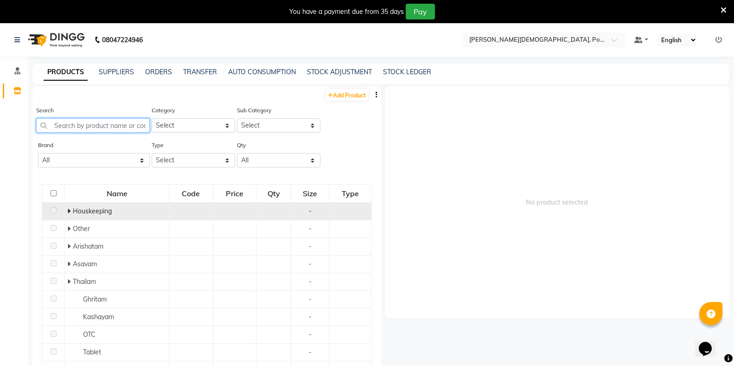
click at [120, 128] on input "text" at bounding box center [93, 125] width 114 height 14
click at [530, 39] on input "text" at bounding box center [534, 39] width 134 height 9
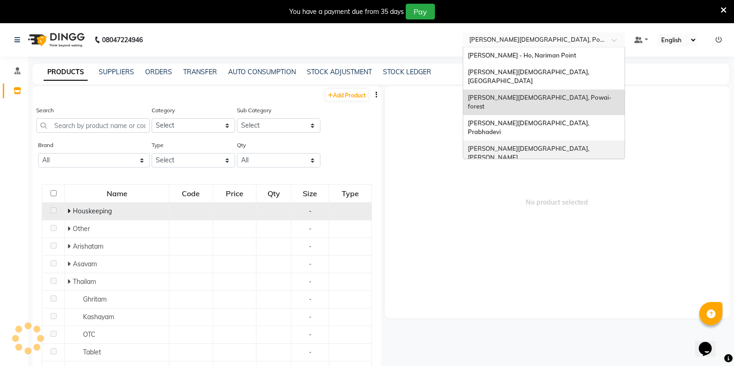
click at [522, 145] on span "[PERSON_NAME][DEMOGRAPHIC_DATA], [PERSON_NAME]" at bounding box center [529, 153] width 123 height 17
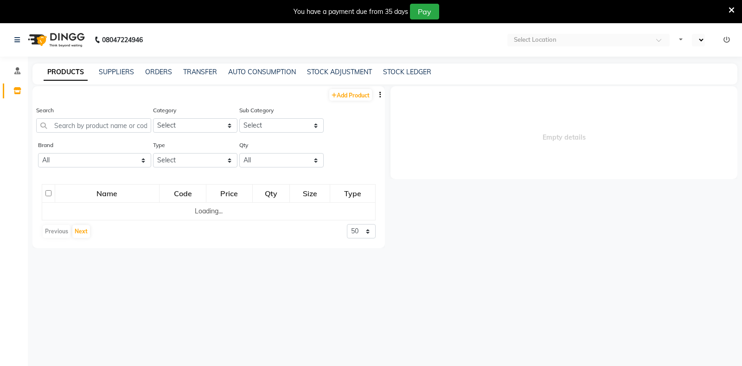
select select "en"
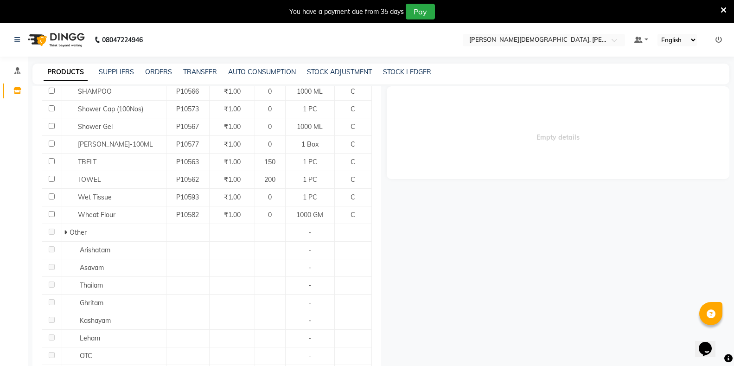
scroll to position [684, 0]
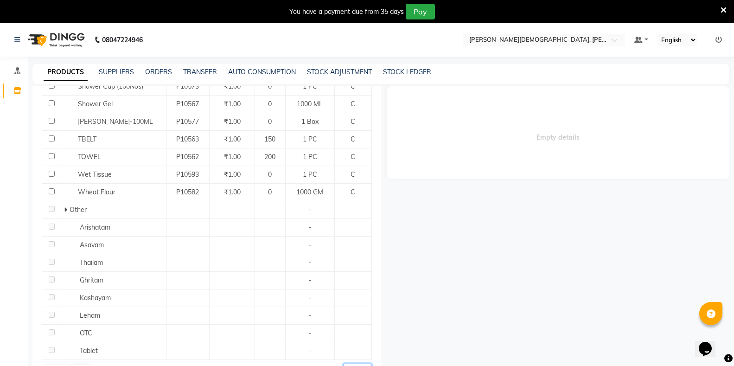
click at [349, 363] on select "50 100 500" at bounding box center [357, 370] width 29 height 14
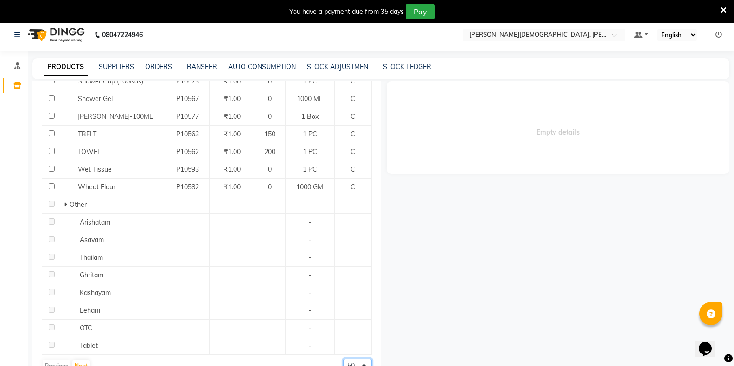
select select "500"
click at [343, 358] on select "50 100 500" at bounding box center [357, 365] width 29 height 14
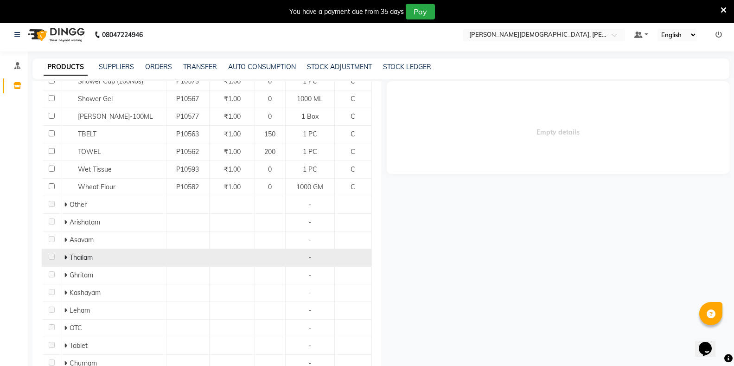
scroll to position [684, 0]
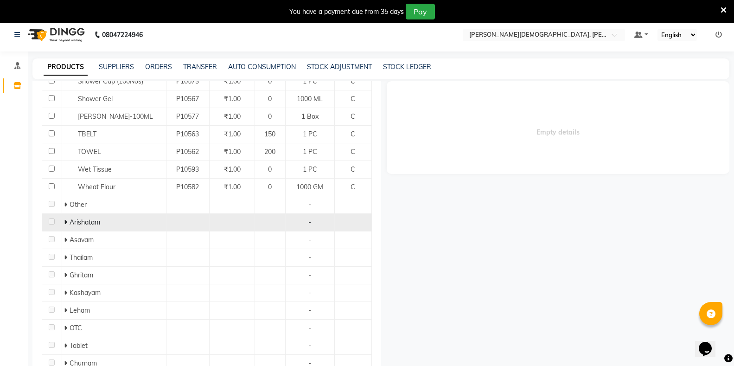
click at [64, 219] on icon at bounding box center [65, 222] width 3 height 6
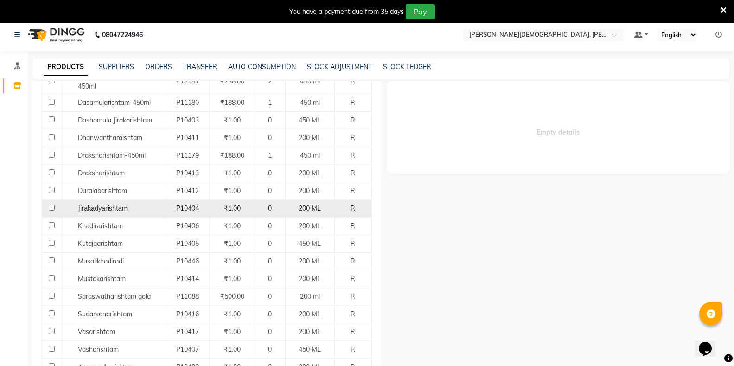
scroll to position [962, 0]
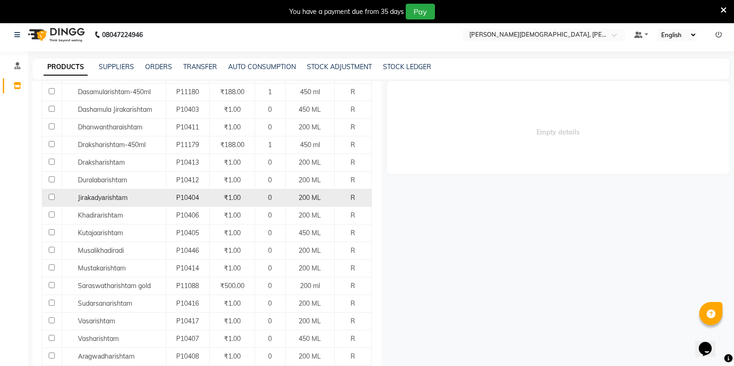
click at [51, 194] on input "checkbox" at bounding box center [52, 197] width 6 height 6
checkbox input "true"
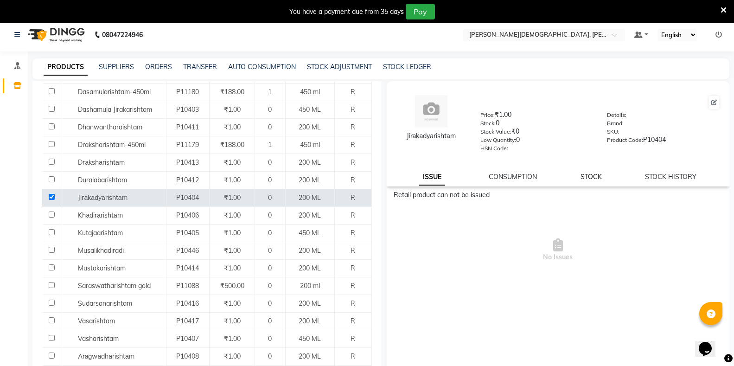
click at [589, 176] on link "STOCK" at bounding box center [590, 176] width 21 height 8
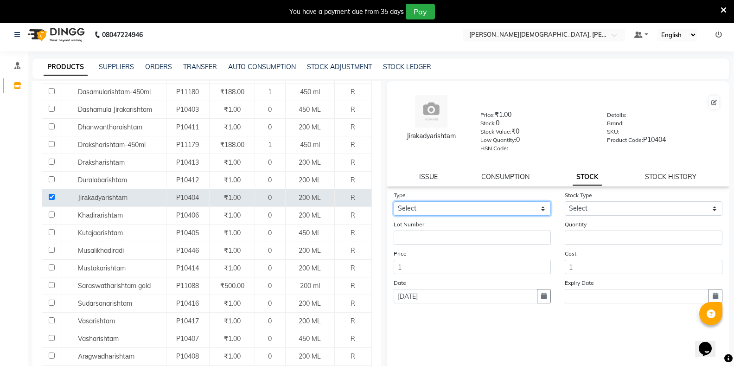
click at [467, 206] on select "Select In" at bounding box center [472, 208] width 158 height 14
select select "in"
click at [393, 201] on select "Select In" at bounding box center [472, 208] width 158 height 14
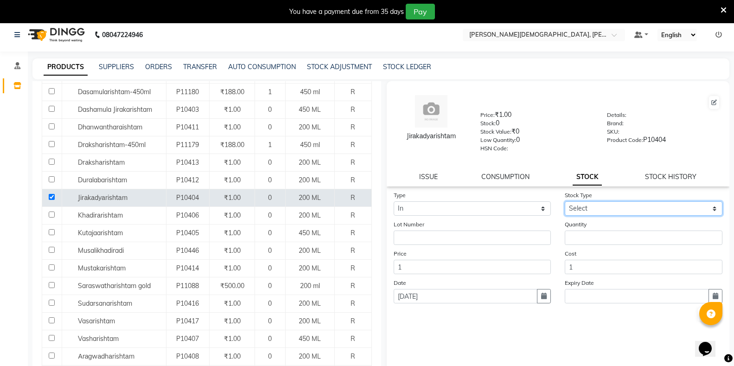
click at [575, 208] on select "Select New Stock Adjustment Return Other" at bounding box center [643, 208] width 158 height 14
select select "new stock"
click at [564, 201] on select "Select New Stock Adjustment Return Other" at bounding box center [643, 208] width 158 height 14
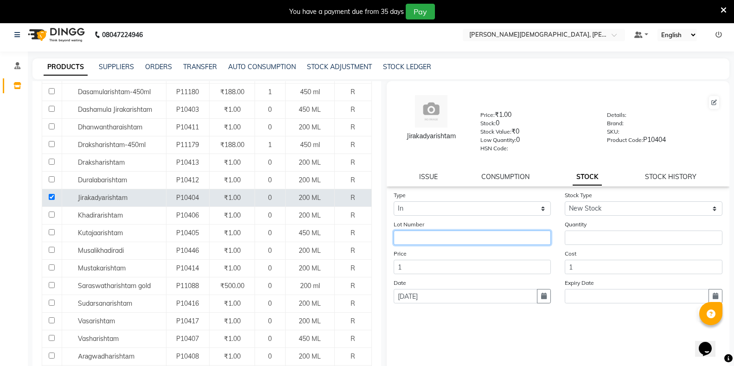
click at [474, 239] on input "text" at bounding box center [472, 237] width 158 height 14
type input "24670"
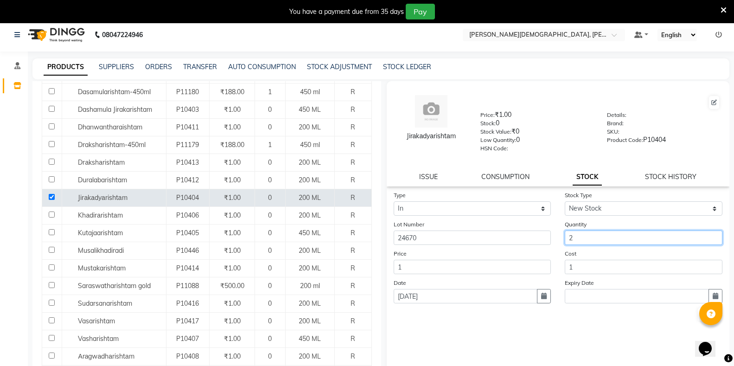
type input "2"
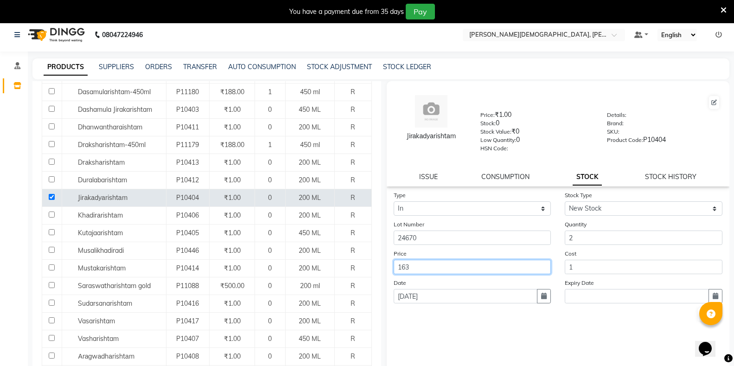
type input "163"
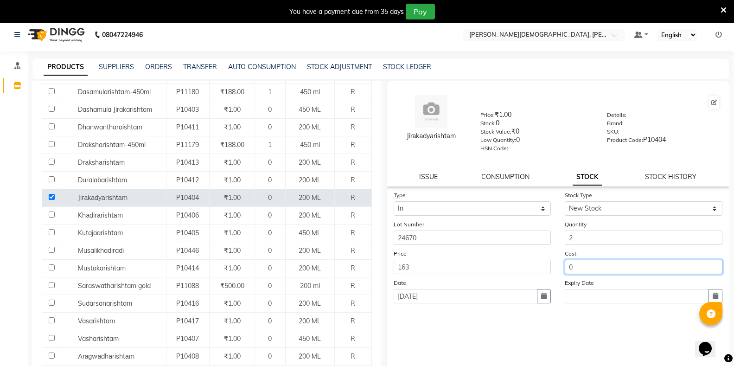
type input "0"
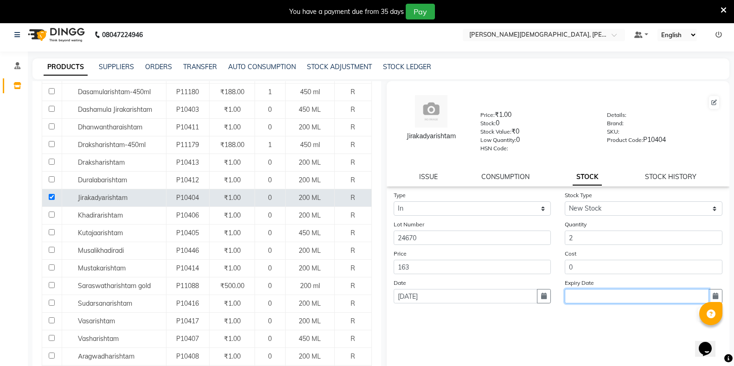
click at [623, 295] on input "text" at bounding box center [636, 296] width 144 height 14
select select "9"
select select "2025"
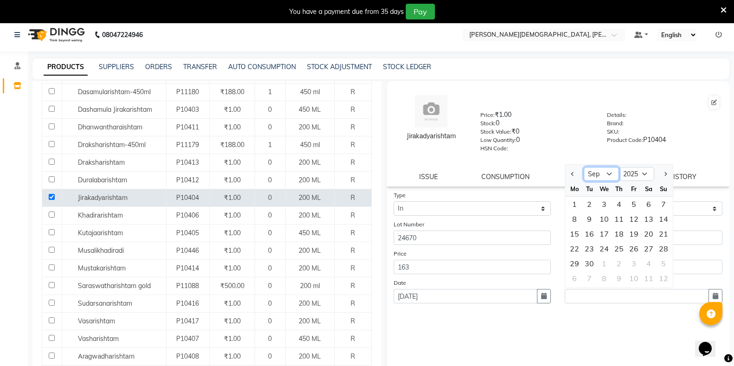
click at [600, 175] on select "Jan Feb Mar Apr May Jun [DATE] Aug Sep Oct Nov Dec" at bounding box center [600, 174] width 35 height 14
select select "5"
click at [583, 167] on select "Jan Feb Mar Apr May Jun [DATE] Aug Sep Oct Nov Dec" at bounding box center [600, 174] width 35 height 14
click at [634, 173] on select "2015 2016 2017 2018 2019 2020 2021 2022 2023 2024 2025 2026 2027 2028 2029 2030…" at bounding box center [636, 174] width 35 height 14
select select "2027"
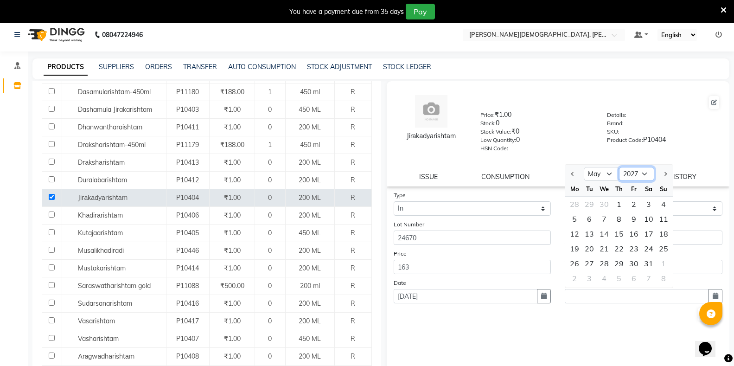
click at [619, 167] on select "2015 2016 2017 2018 2019 2020 2021 2022 2023 2024 2025 2026 2027 2028 2029 2030…" at bounding box center [636, 174] width 35 height 14
click at [577, 279] on div "31" at bounding box center [574, 278] width 15 height 15
type input "[DATE]"
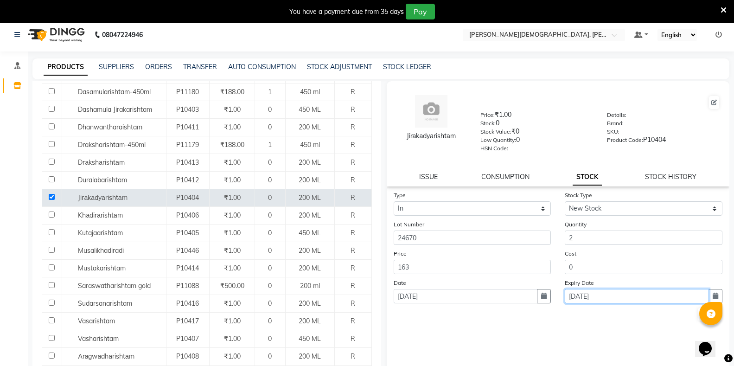
scroll to position [29, 0]
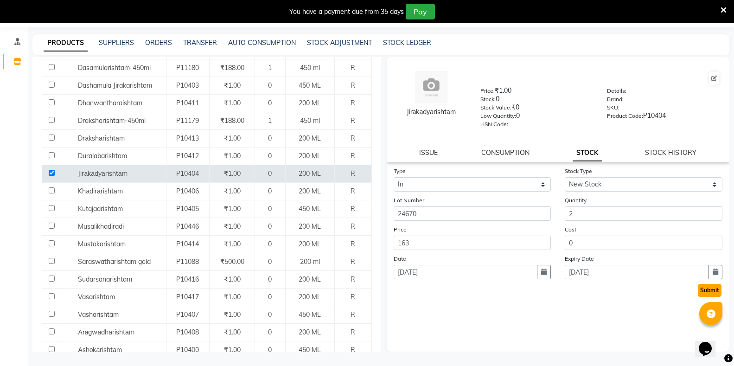
click at [708, 290] on button "Submit" at bounding box center [710, 290] width 24 height 13
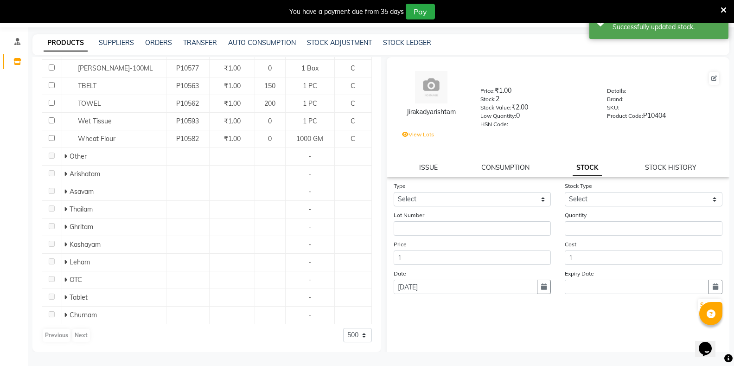
scroll to position [702, 0]
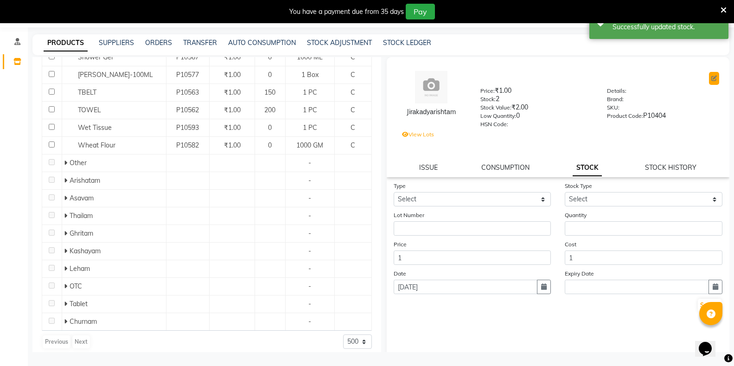
click at [711, 79] on icon at bounding box center [714, 79] width 6 height 6
select select "true"
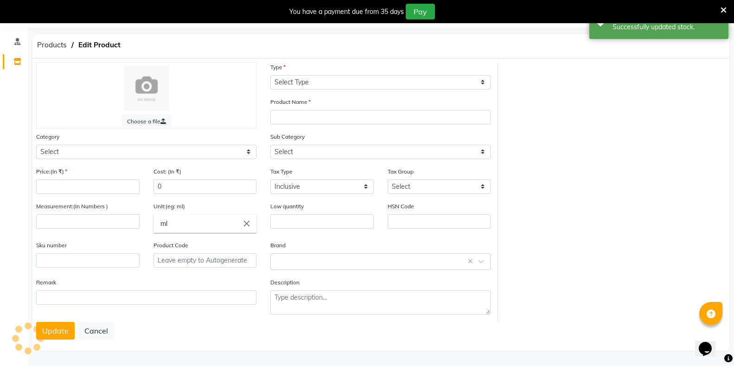
select select "R"
type input "Jirаkаdyаrishtаm"
select select
type input "1"
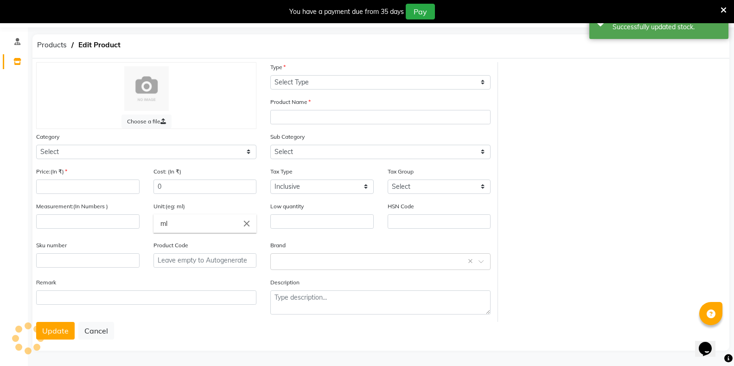
type input "200"
type input "ML"
type input "0"
type input "P10404"
select select "1112815700"
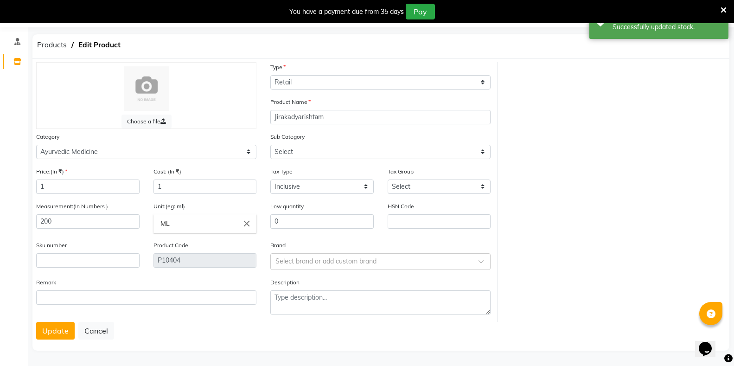
select select "11128157001"
click at [342, 120] on input "Jirаkаdyаrishtаm" at bounding box center [380, 117] width 220 height 14
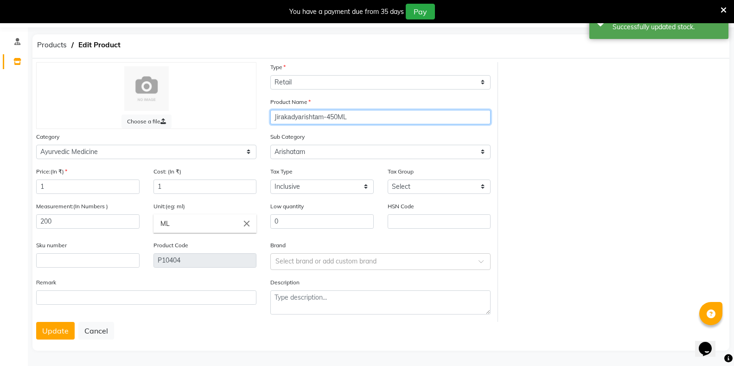
type input "Jirаkаdyаrishtаm-450ML"
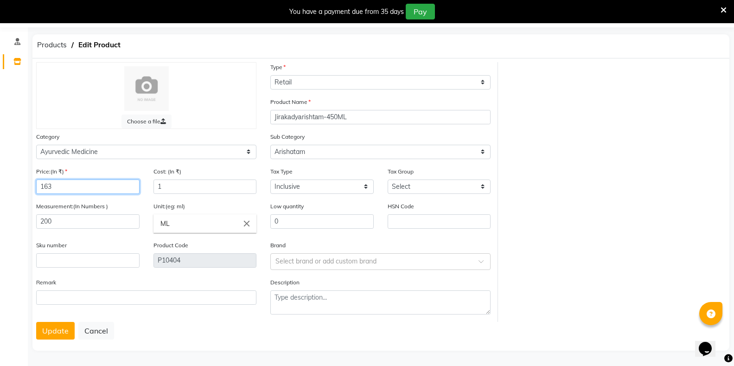
type input "163"
type input "0"
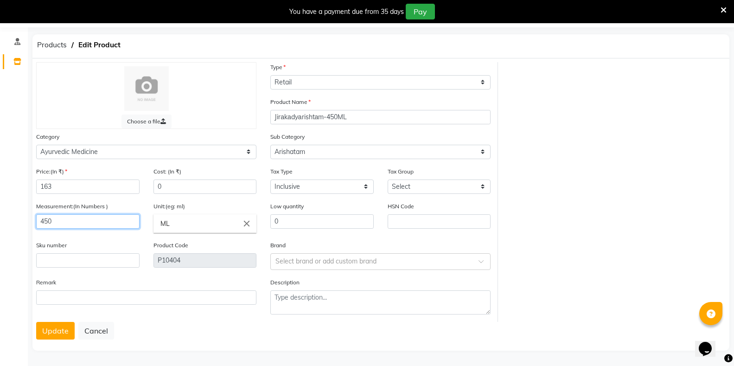
type input "450"
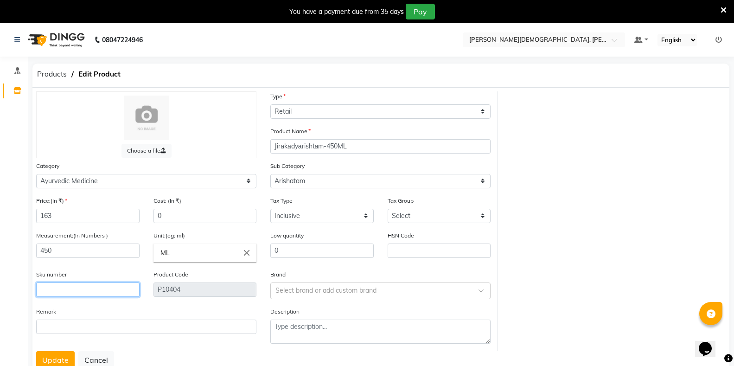
scroll to position [30, 0]
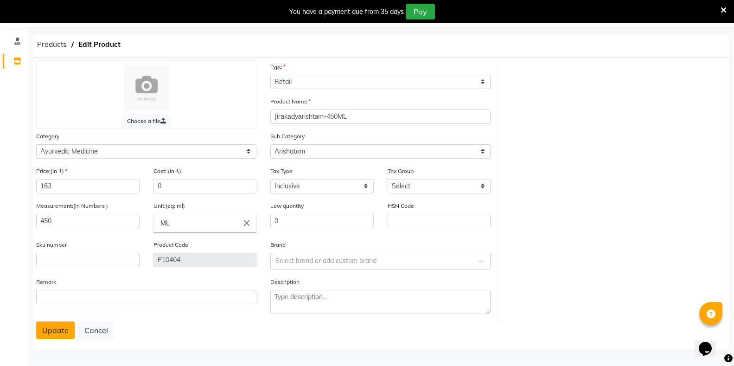
click at [61, 335] on button "Update" at bounding box center [55, 330] width 38 height 18
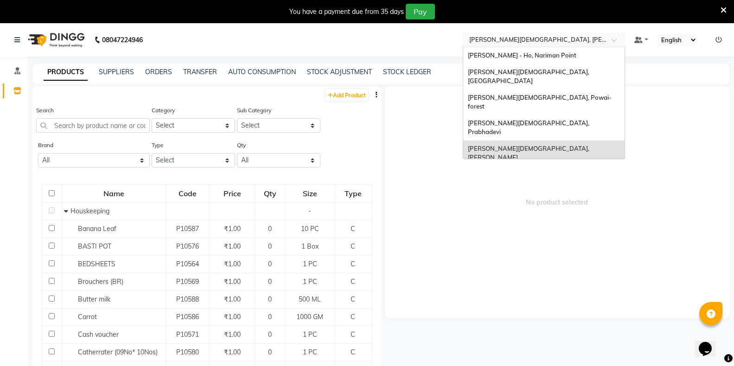
click at [522, 43] on input "text" at bounding box center [534, 39] width 134 height 9
click at [526, 70] on span "[PERSON_NAME][DEMOGRAPHIC_DATA], [GEOGRAPHIC_DATA]" at bounding box center [529, 76] width 123 height 17
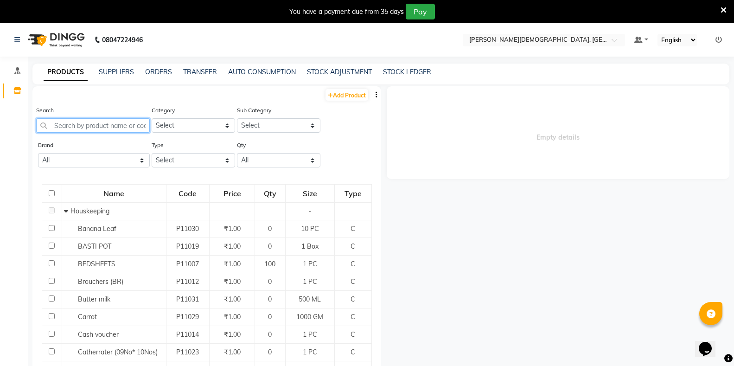
click at [95, 121] on input "text" at bounding box center [93, 125] width 114 height 14
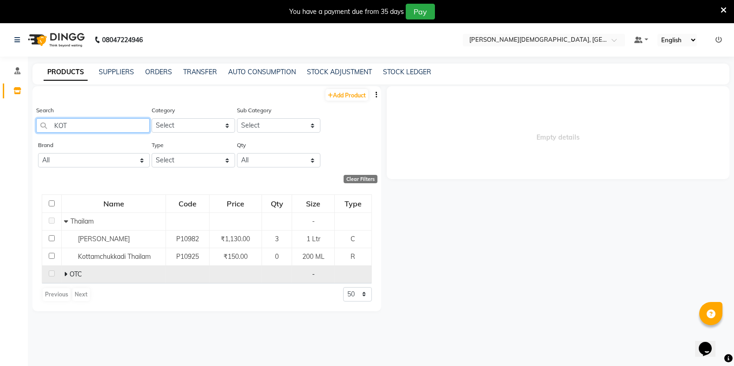
type input "KOT"
click at [64, 273] on icon at bounding box center [65, 274] width 3 height 6
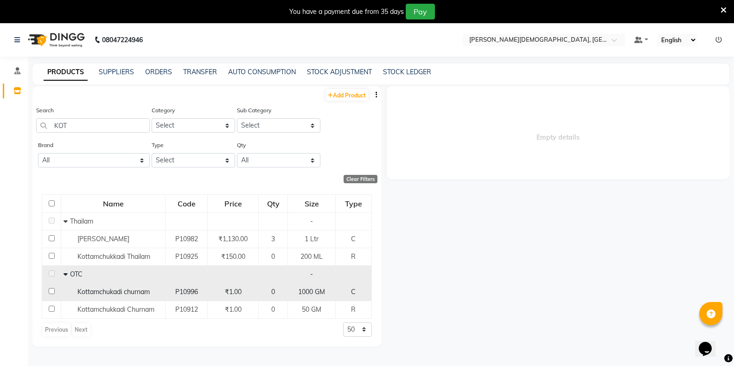
click at [52, 291] on input "checkbox" at bounding box center [52, 291] width 6 height 6
checkbox input "true"
select select
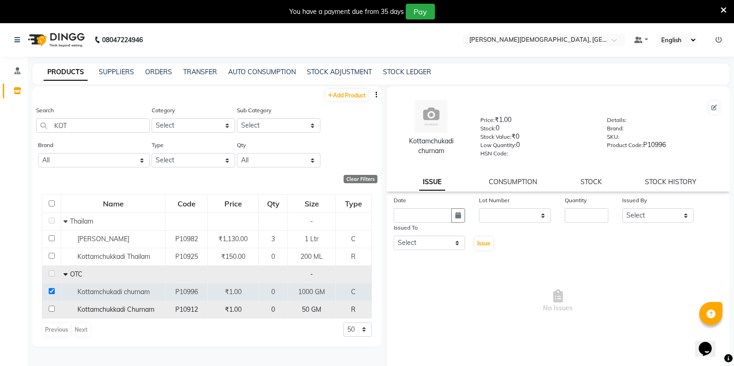
click at [52, 309] on input "checkbox" at bounding box center [52, 308] width 6 height 6
checkbox input "true"
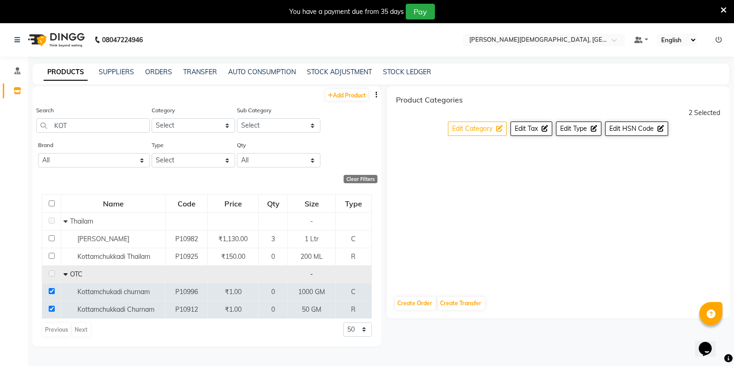
click at [483, 129] on span "Edit Category" at bounding box center [472, 128] width 40 height 8
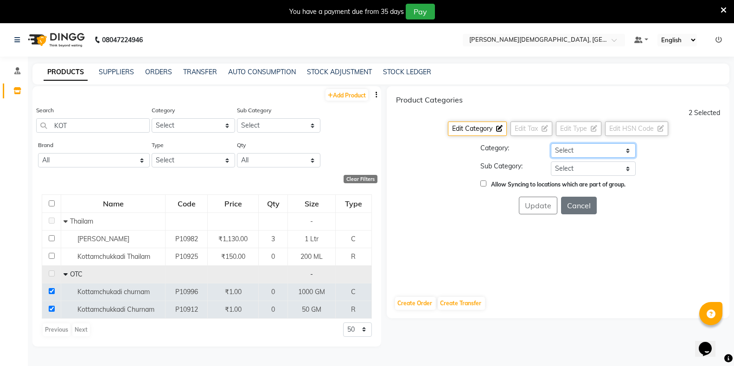
click at [565, 147] on select "Select Hair Skin Makeup Personal Care Appliances Classical Medicine OTC Proprie…" at bounding box center [593, 150] width 85 height 14
select select "1112815700"
click at [551, 143] on select "Select Hair Skin Makeup Personal Care Appliances Classical Medicine OTC Proprie…" at bounding box center [593, 150] width 85 height 14
click at [572, 169] on select "Select [PERSON_NAME] OTC Tablet Churnam" at bounding box center [593, 168] width 85 height 14
select select "11128157009"
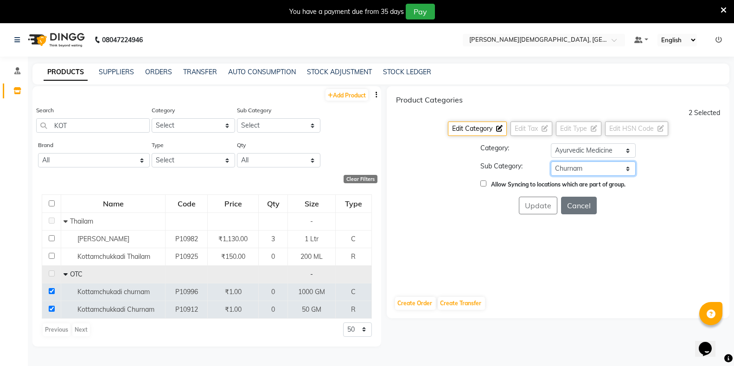
click at [551, 161] on select "Select [PERSON_NAME] OTC Tablet Churnam" at bounding box center [593, 168] width 85 height 14
click at [537, 201] on button "Update" at bounding box center [538, 206] width 38 height 18
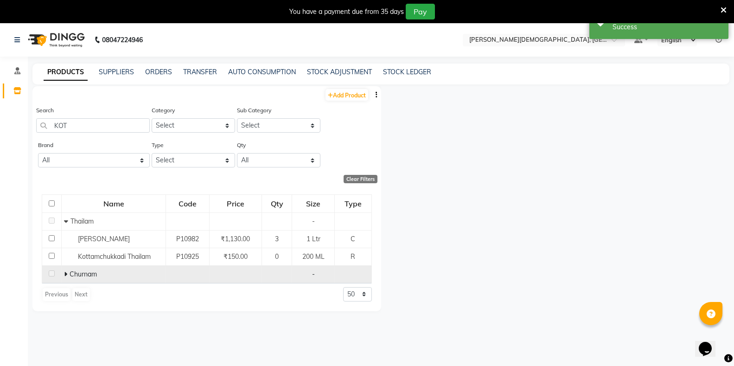
click at [67, 275] on icon at bounding box center [65, 274] width 3 height 6
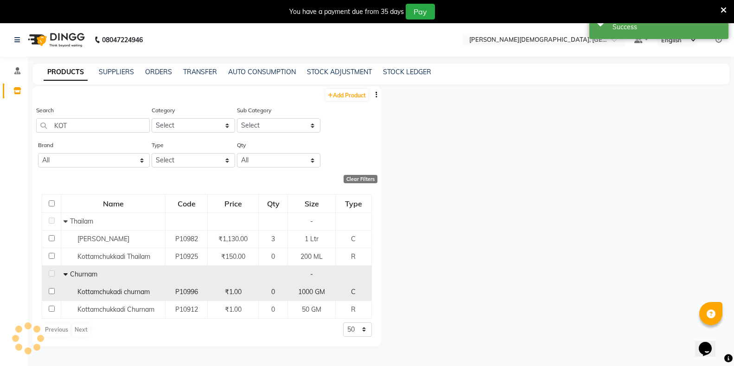
click at [52, 291] on input "checkbox" at bounding box center [52, 291] width 6 height 6
checkbox input "true"
select select
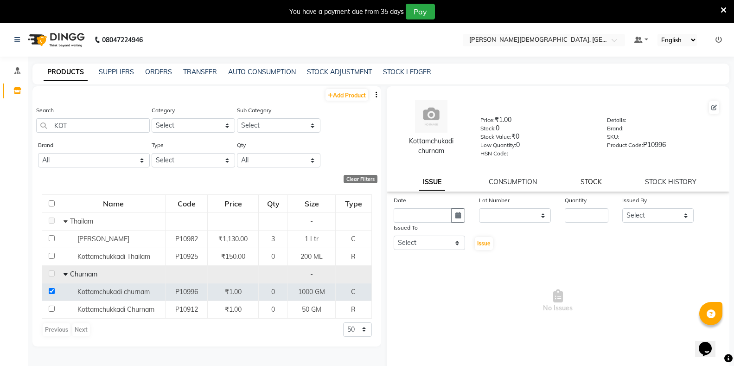
click at [588, 178] on link "STOCK" at bounding box center [590, 182] width 21 height 8
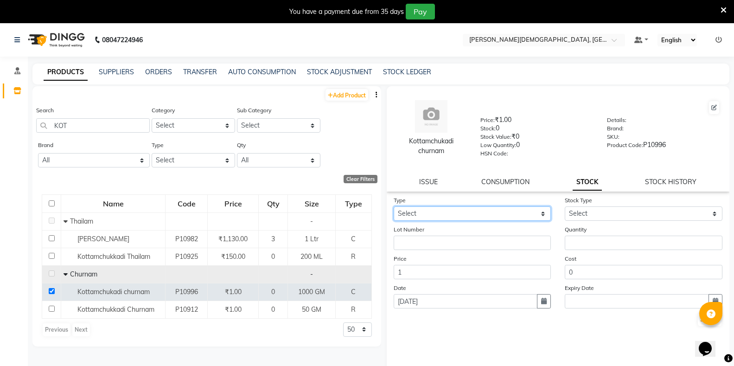
click at [449, 215] on select "Select In" at bounding box center [472, 213] width 158 height 14
select select "in"
click at [393, 206] on select "Select In" at bounding box center [472, 213] width 158 height 14
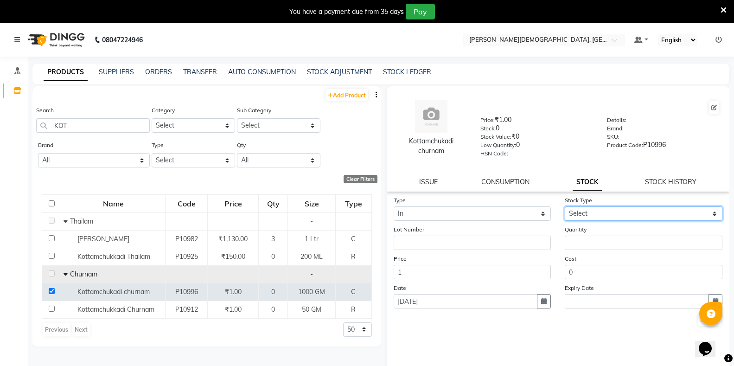
click at [583, 214] on select "Select New Stock Adjustment Return Other" at bounding box center [643, 213] width 158 height 14
select select "new stock"
click at [564, 206] on select "Select New Stock Adjustment Return Other" at bounding box center [643, 213] width 158 height 14
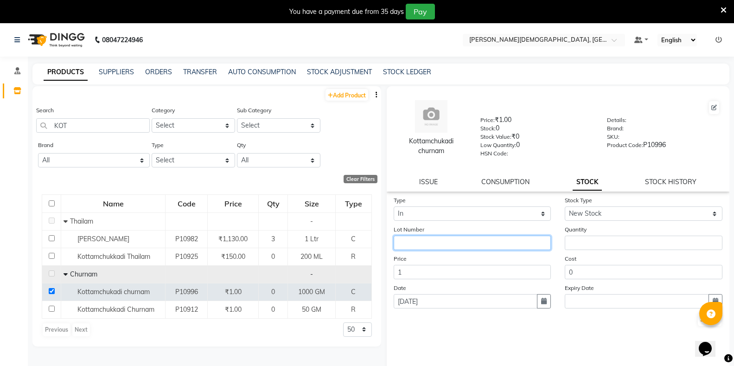
click at [464, 244] on input "text" at bounding box center [472, 242] width 158 height 14
type input "31345"
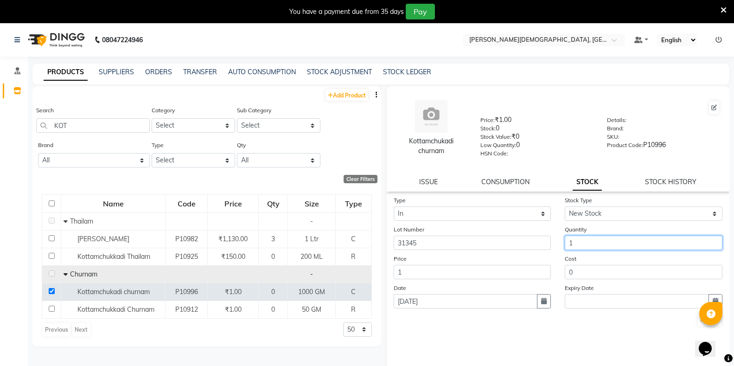
type input "1"
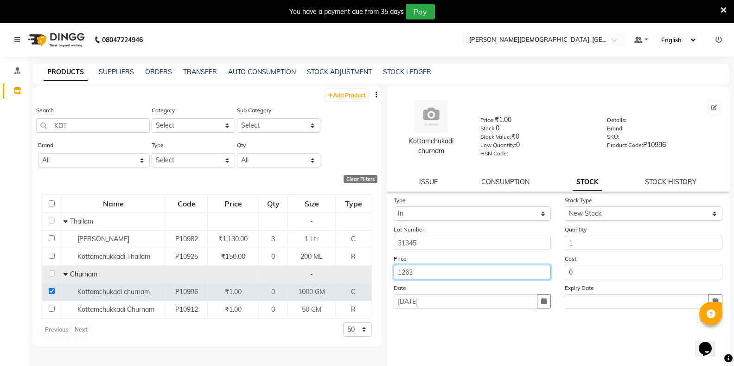
type input "1263"
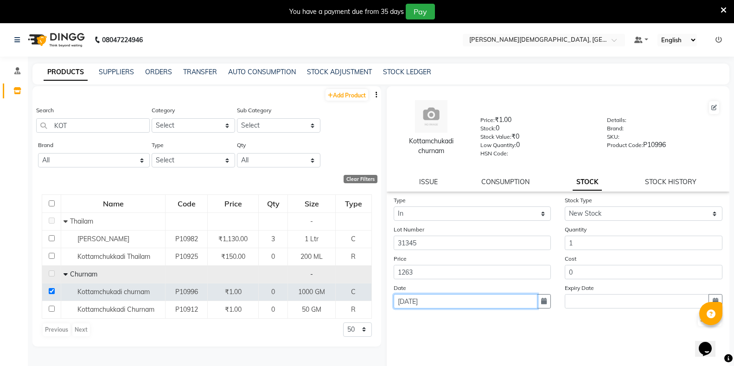
click at [444, 298] on input "04-09-2025" at bounding box center [465, 301] width 144 height 14
select select "9"
select select "2025"
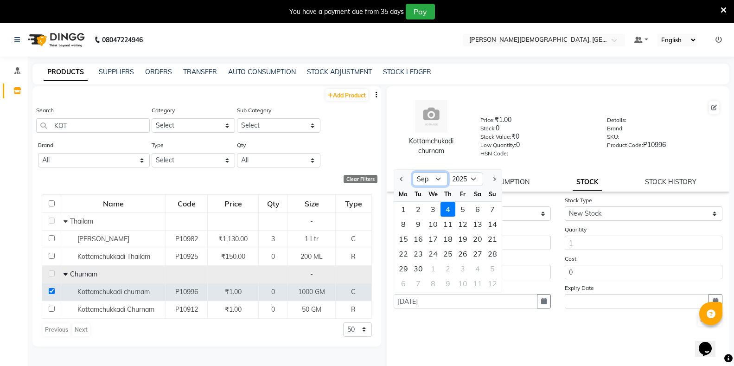
click at [429, 181] on select "Jan Feb Mar Apr May Jun [DATE] Aug Sep Oct Nov Dec" at bounding box center [429, 179] width 35 height 14
select select "6"
click at [412, 172] on select "Jan Feb Mar Apr May Jun [DATE] Aug Sep Oct Nov Dec" at bounding box center [429, 179] width 35 height 14
click at [486, 205] on div "1" at bounding box center [492, 209] width 15 height 15
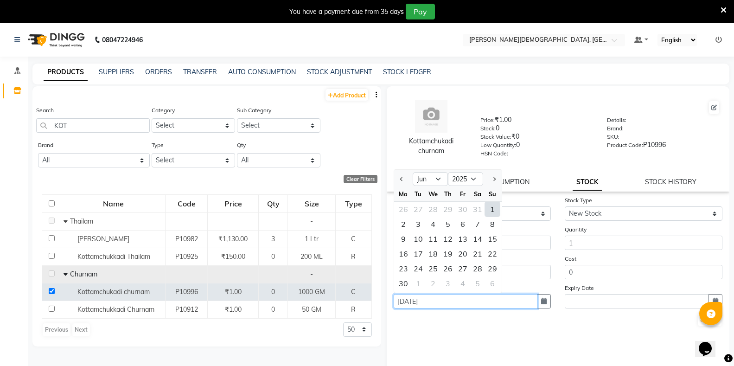
type input "[DATE]"
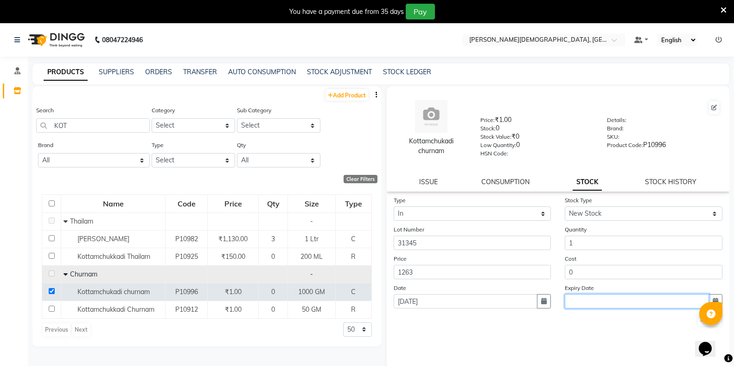
click at [663, 302] on input "text" at bounding box center [636, 301] width 144 height 14
select select "9"
select select "2025"
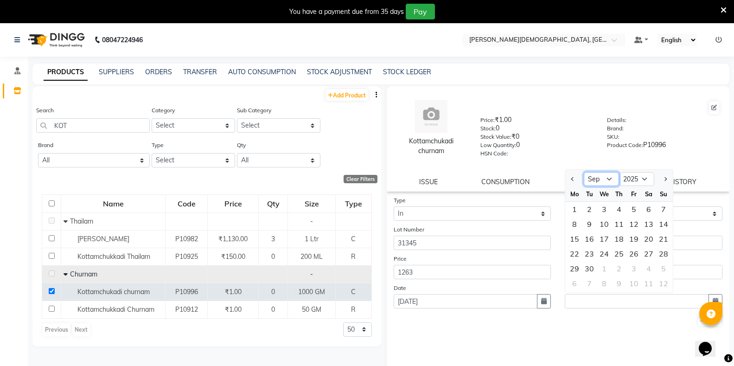
click at [590, 178] on select "Jan Feb Mar Apr May Jun [DATE] Aug Sep Oct Nov Dec" at bounding box center [600, 179] width 35 height 14
select select "5"
click at [583, 172] on select "Jan Feb Mar Apr May Jun [DATE] Aug Sep Oct Nov Dec" at bounding box center [600, 179] width 35 height 14
click at [634, 179] on select "2015 2016 2017 2018 2019 2020 2021 2022 2023 2024 2025 2026 2027 2028 2029 2030…" at bounding box center [636, 179] width 35 height 14
select select "2027"
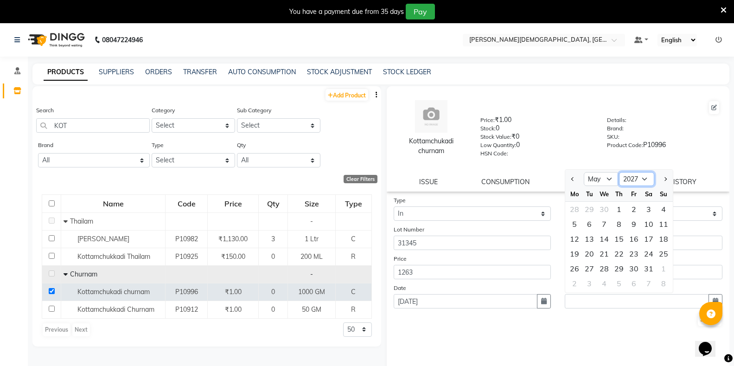
click at [619, 172] on select "2015 2016 2017 2018 2019 2020 2021 2022 2023 2024 2025 2026 2027 2028 2029 2030…" at bounding box center [636, 179] width 35 height 14
click at [577, 285] on div "31" at bounding box center [574, 283] width 15 height 15
type input "[DATE]"
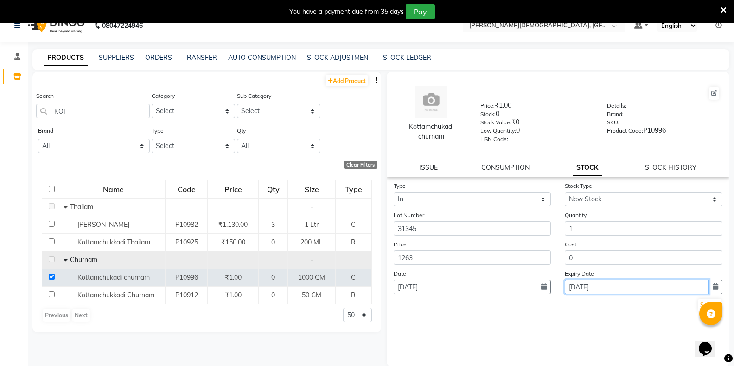
scroll to position [29, 0]
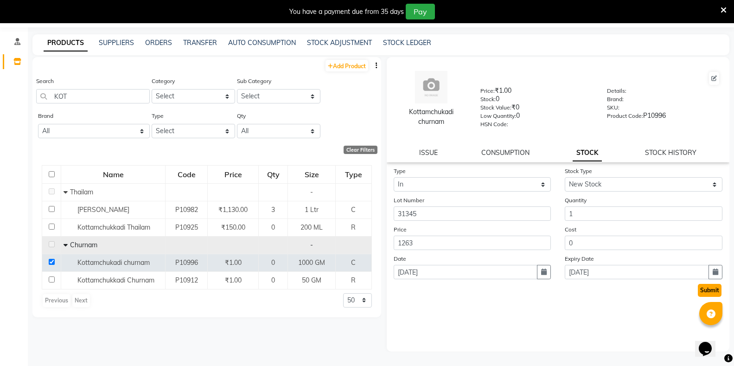
click at [702, 291] on button "Submit" at bounding box center [710, 290] width 24 height 13
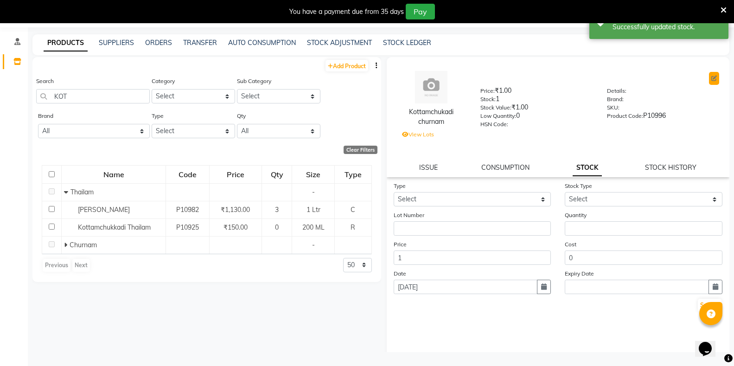
click at [709, 82] on button at bounding box center [714, 78] width 10 height 13
select select "true"
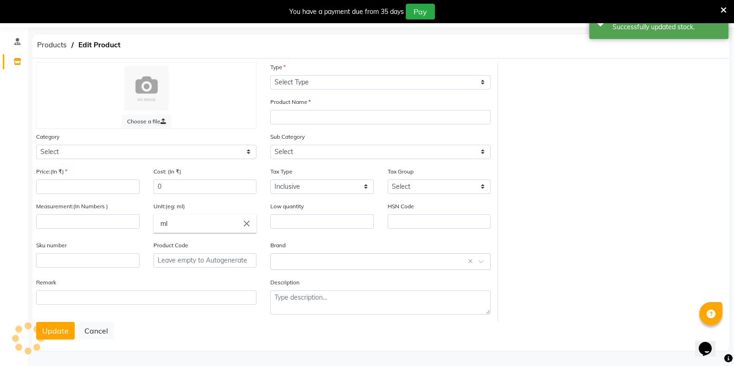
select select "C"
type input "Kottamchukadi churnam"
select select
type input "1"
type input "1000"
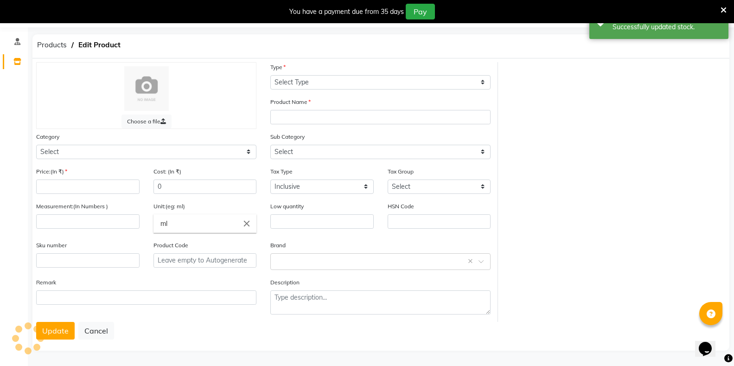
type input "GM"
type input "0"
type input "P10996"
select select "1112815700"
select select "11128157009"
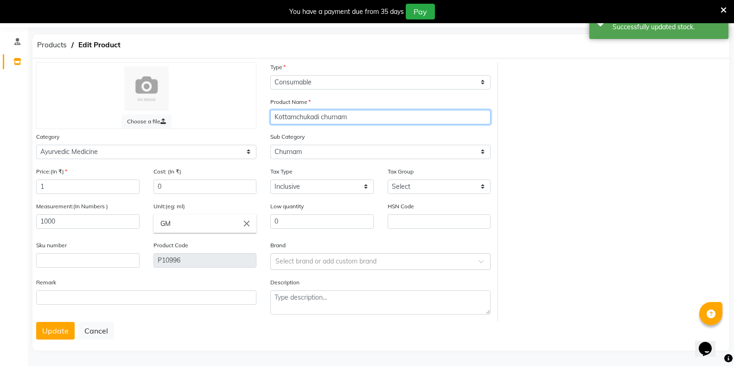
click at [359, 115] on input "Kottamchukadi churnam" at bounding box center [380, 117] width 220 height 14
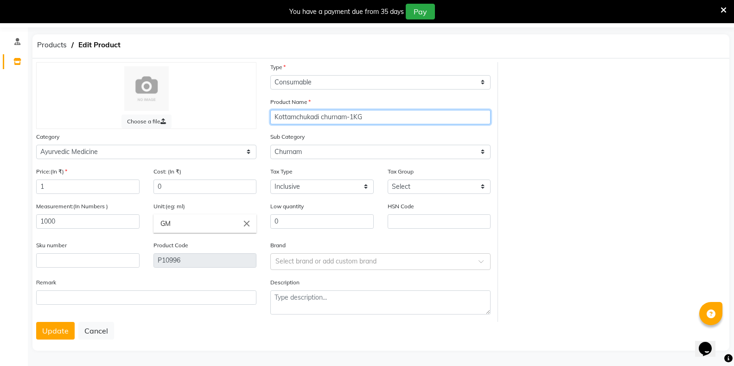
type input "Kottamchukadi churnam-1KG"
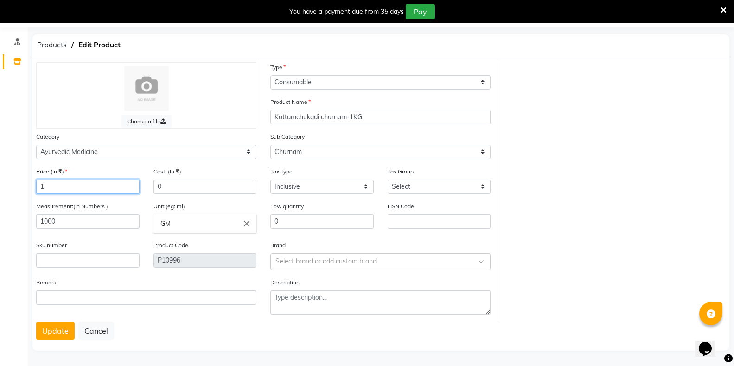
click at [69, 189] on input "1" at bounding box center [87, 186] width 103 height 14
type input "1263"
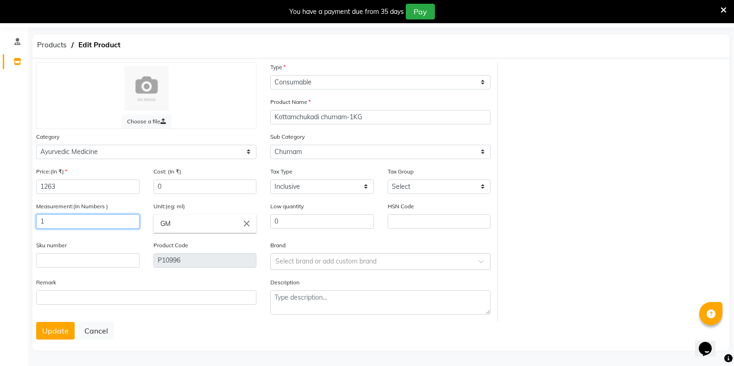
type input "1"
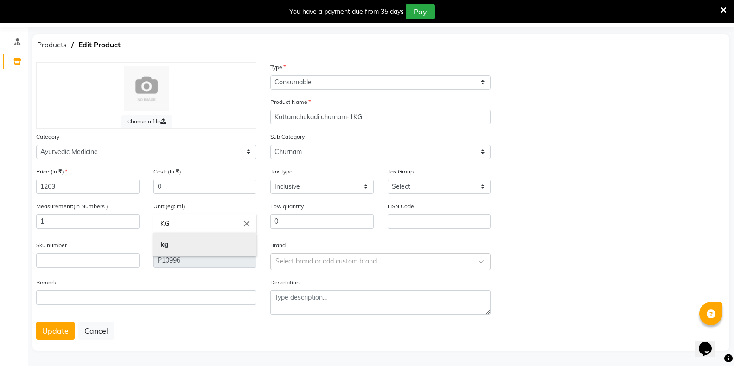
click at [171, 246] on link "kg" at bounding box center [204, 245] width 103 height 24
type input "kg"
click at [50, 333] on button "Update" at bounding box center [55, 331] width 38 height 18
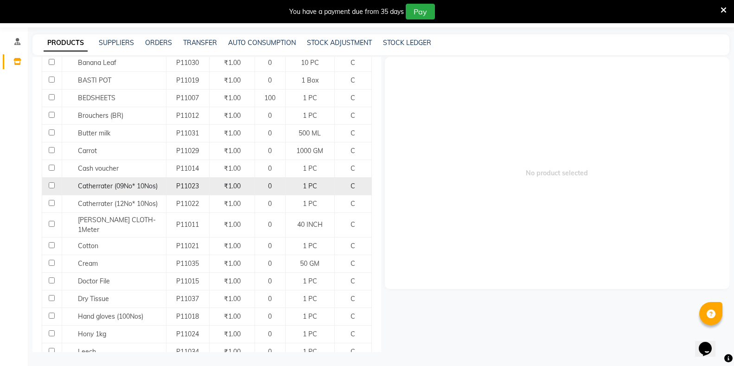
scroll to position [46, 0]
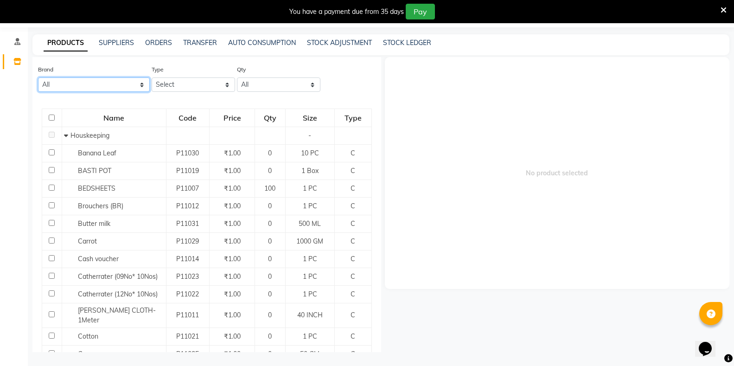
click at [111, 84] on select "All Birla Ayurveda Healthcare Pvt.ltd. Null" at bounding box center [94, 84] width 112 height 14
click at [100, 82] on select "All Birla Ayurveda Healthcare Pvt.ltd. Null" at bounding box center [94, 84] width 112 height 14
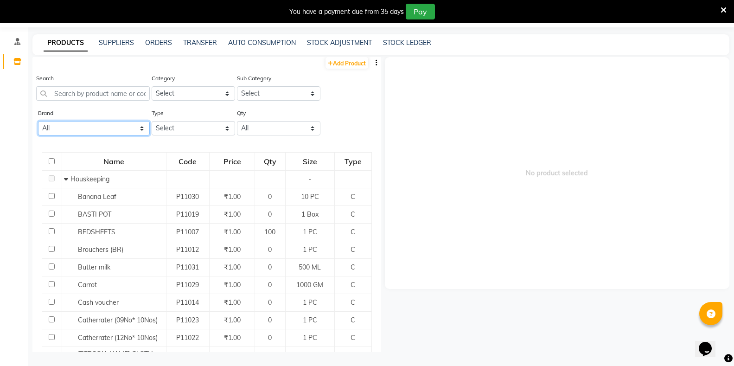
scroll to position [0, 0]
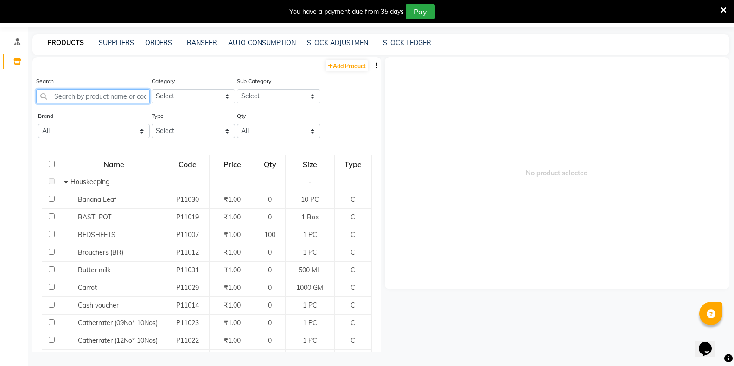
click at [96, 94] on input "text" at bounding box center [93, 96] width 114 height 14
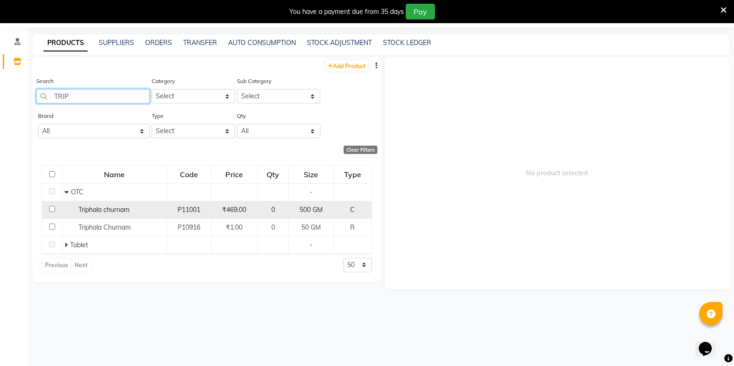
type input "TRIP"
click at [52, 208] on input "checkbox" at bounding box center [52, 209] width 6 height 6
checkbox input "true"
select select
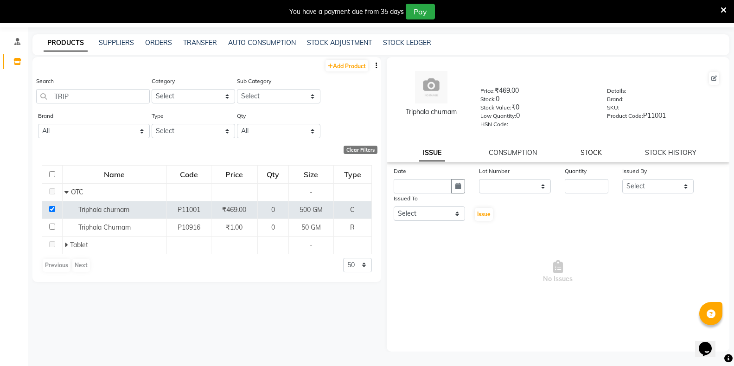
click at [590, 151] on link "STOCK" at bounding box center [590, 152] width 21 height 8
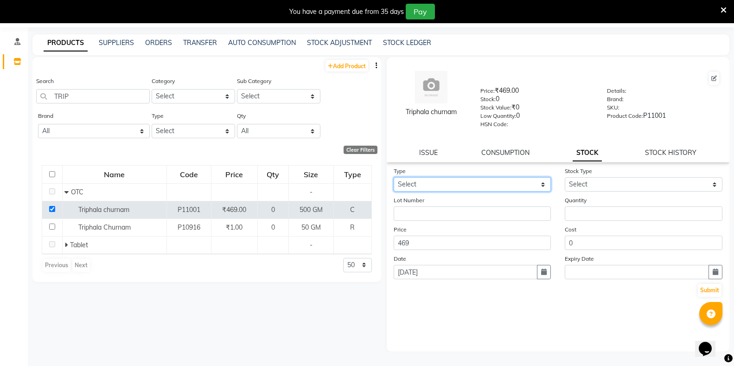
click at [459, 180] on select "Select In" at bounding box center [472, 184] width 158 height 14
select select "in"
click at [393, 177] on select "Select In" at bounding box center [472, 184] width 158 height 14
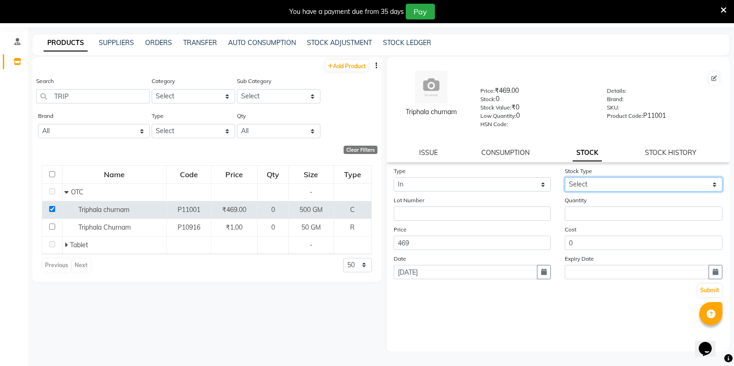
click at [607, 184] on select "Select New Stock Adjustment Return Other" at bounding box center [643, 184] width 158 height 14
select select "new stock"
click at [564, 177] on select "Select New Stock Adjustment Return Other" at bounding box center [643, 184] width 158 height 14
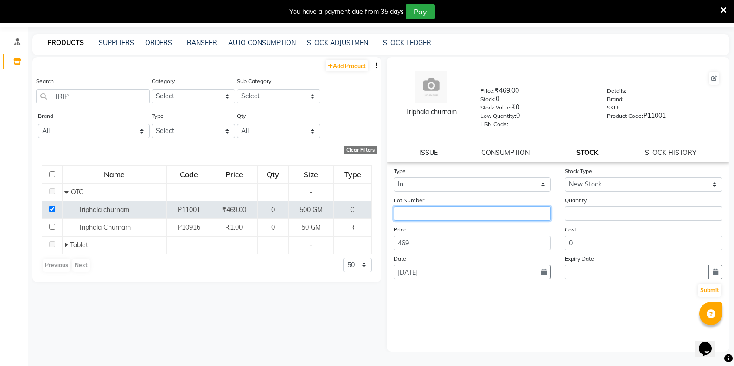
click at [457, 215] on input "text" at bounding box center [472, 213] width 158 height 14
type input "28956"
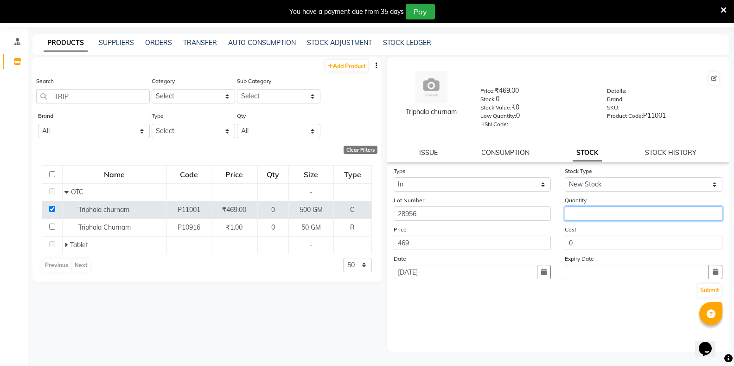
click at [582, 209] on input "number" at bounding box center [643, 213] width 158 height 14
type input "2"
click at [698, 284] on button "Submit" at bounding box center [710, 290] width 24 height 13
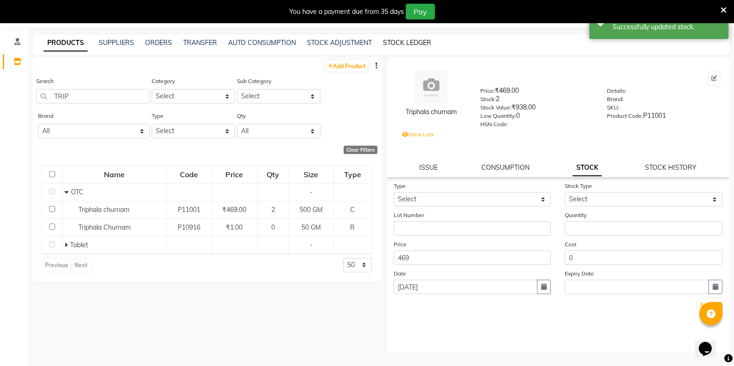
click at [402, 43] on link "STOCK LEDGER" at bounding box center [407, 42] width 48 height 8
select select "all"
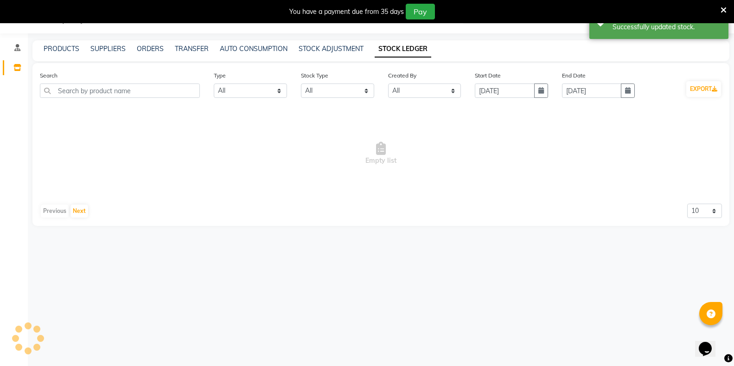
scroll to position [23, 0]
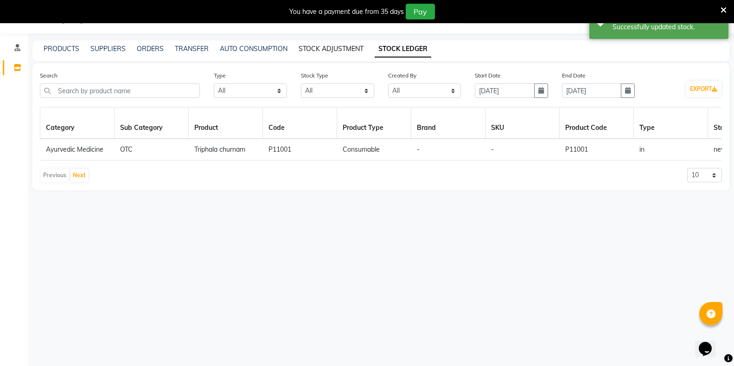
click at [351, 49] on link "STOCK ADJUSTMENT" at bounding box center [330, 48] width 65 height 8
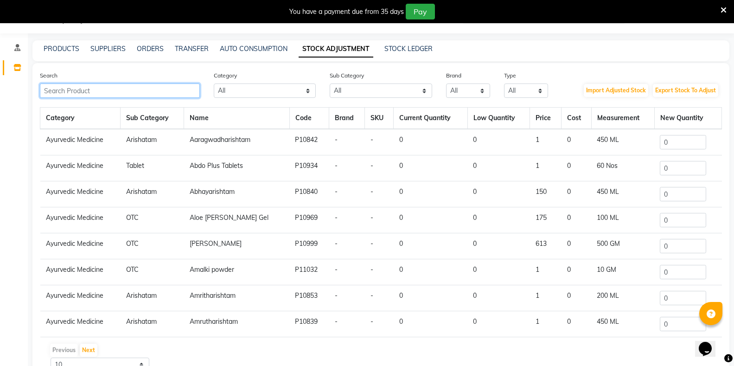
click at [100, 87] on input "text" at bounding box center [120, 90] width 160 height 14
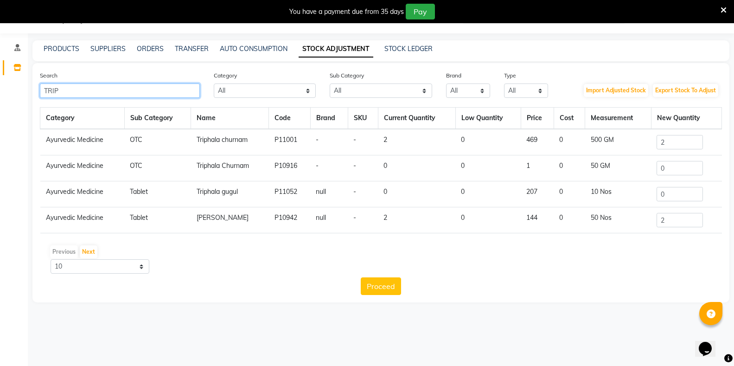
type input "TRIP"
drag, startPoint x: 672, startPoint y: 143, endPoint x: 655, endPoint y: 142, distance: 16.7
click at [655, 142] on td "2" at bounding box center [686, 142] width 70 height 26
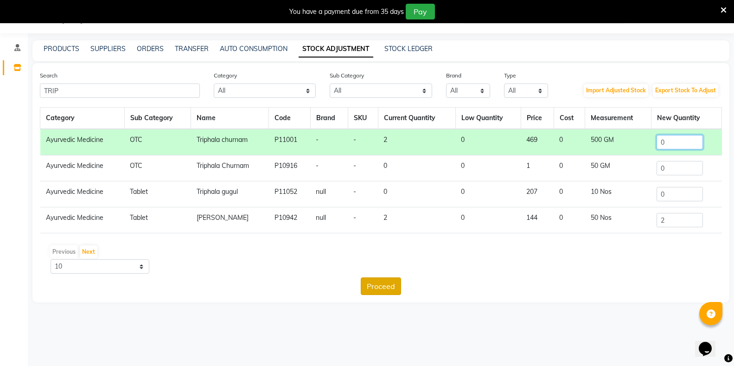
type input "0"
click at [383, 285] on button "Proceed" at bounding box center [381, 286] width 40 height 18
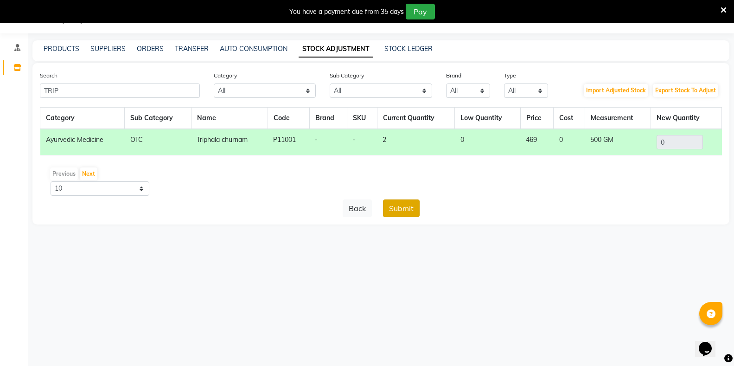
click at [405, 204] on button "Submit" at bounding box center [401, 208] width 37 height 18
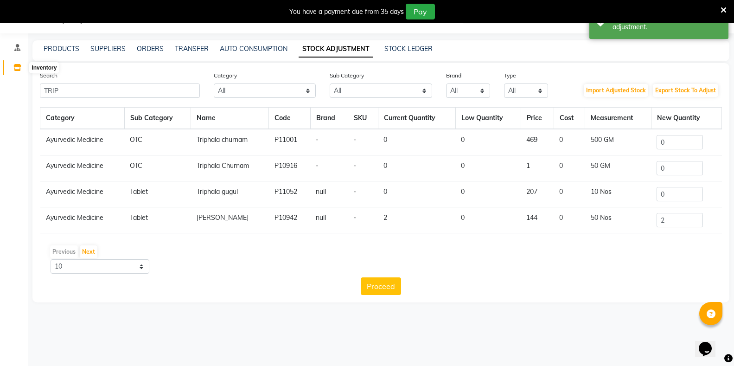
click at [14, 69] on icon at bounding box center [17, 67] width 8 height 7
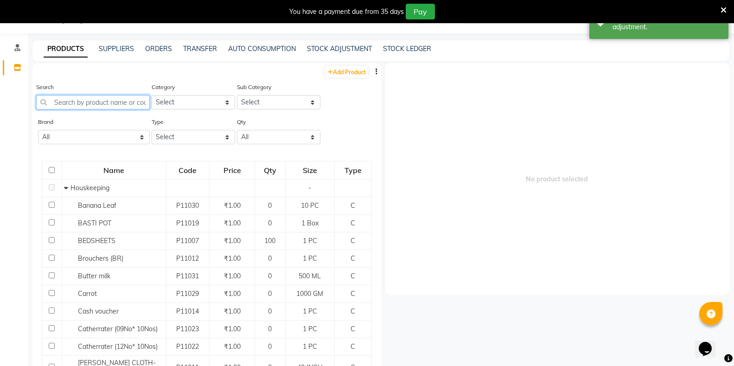
click at [87, 101] on input "text" at bounding box center [93, 102] width 114 height 14
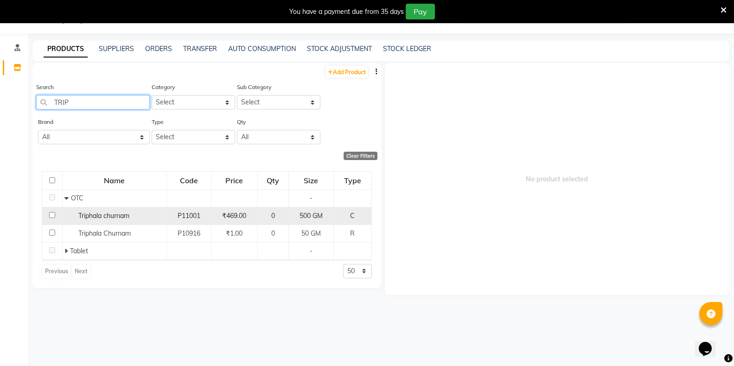
type input "TRIP"
click at [49, 215] on input "checkbox" at bounding box center [52, 215] width 6 height 6
checkbox input "true"
select select
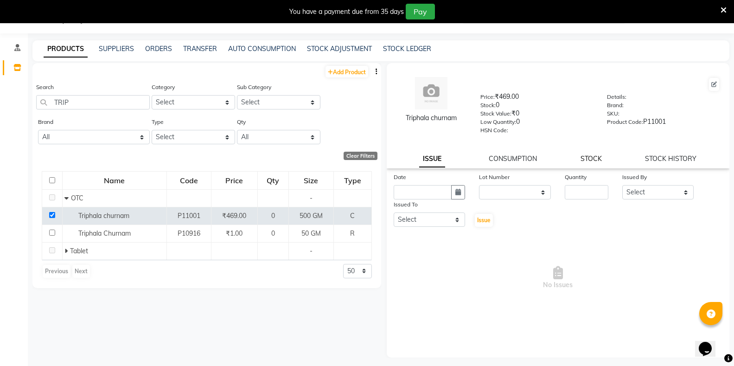
click at [595, 158] on link "STOCK" at bounding box center [590, 158] width 21 height 8
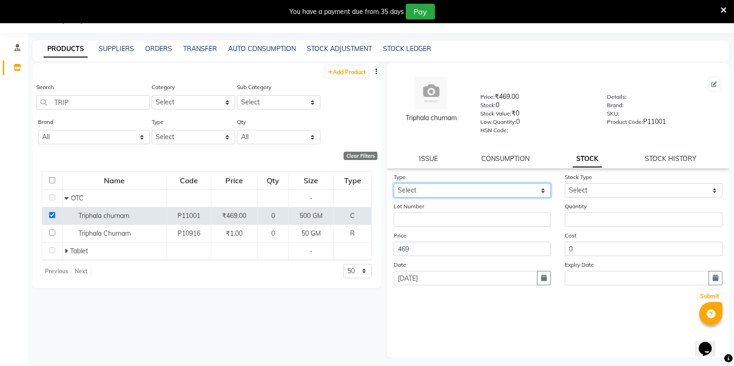
click at [467, 191] on select "Select In" at bounding box center [472, 190] width 158 height 14
select select "in"
click at [393, 183] on select "Select In" at bounding box center [472, 190] width 158 height 14
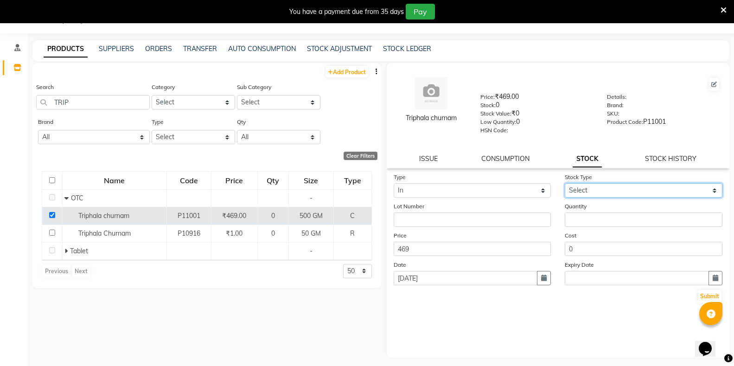
click at [611, 192] on select "Select New Stock Adjustment Return Other" at bounding box center [643, 190] width 158 height 14
select select "new stock"
click at [564, 183] on select "Select New Stock Adjustment Return Other" at bounding box center [643, 190] width 158 height 14
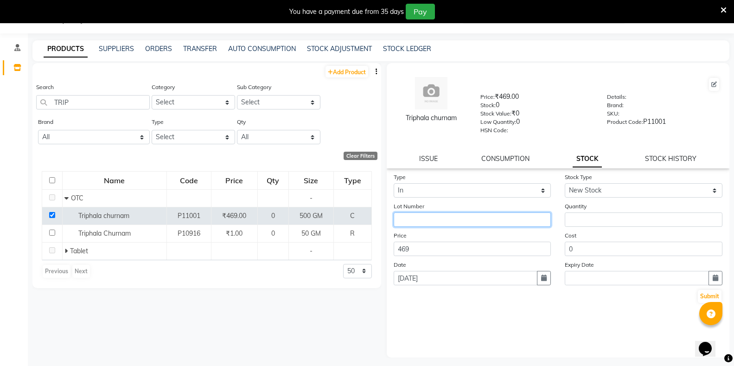
click at [457, 222] on input "text" at bounding box center [472, 219] width 158 height 14
type input "28956"
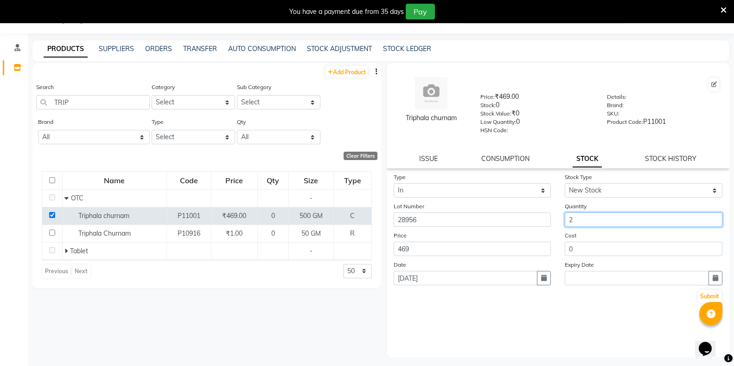
type input "2"
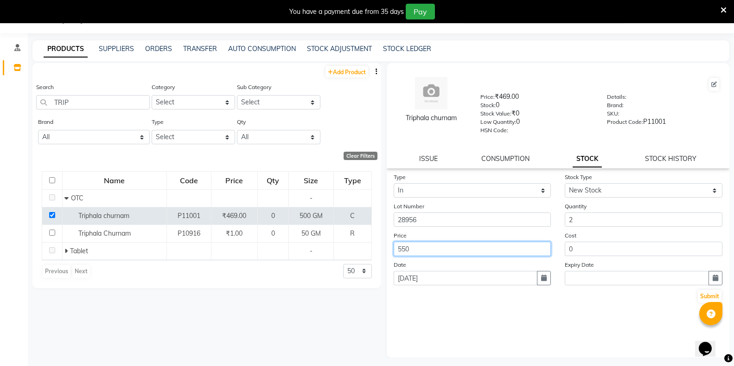
type input "550"
click at [543, 277] on icon "button" at bounding box center [544, 277] width 6 height 6
select select "9"
select select "2025"
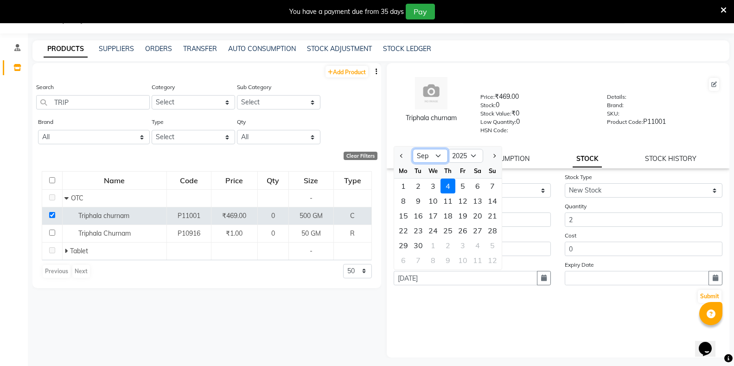
click at [428, 159] on select "Jan Feb Mar Apr May Jun [DATE] Aug Sep Oct Nov Dec" at bounding box center [429, 156] width 35 height 14
select select "5"
click at [412, 149] on select "Jan Feb Mar Apr May Jun [DATE] Aug Sep Oct Nov Dec" at bounding box center [429, 156] width 35 height 14
click at [454, 155] on select "2015 2016 2017 2018 2019 2020 2021 2022 2023 2024 2025 2026 2027 2028 2029 2030…" at bounding box center [465, 156] width 35 height 14
select select "2024"
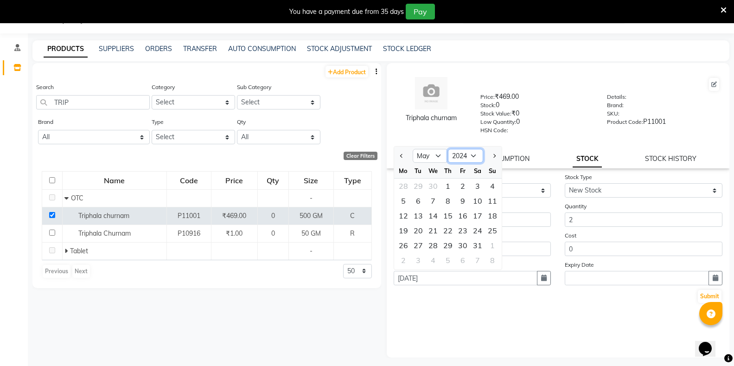
click at [448, 149] on select "2015 2016 2017 2018 2019 2020 2021 2022 2023 2024 2025 2026 2027 2028 2029 2030…" at bounding box center [465, 156] width 35 height 14
click at [432, 188] on div "1" at bounding box center [432, 185] width 15 height 15
type input "01-05-2024"
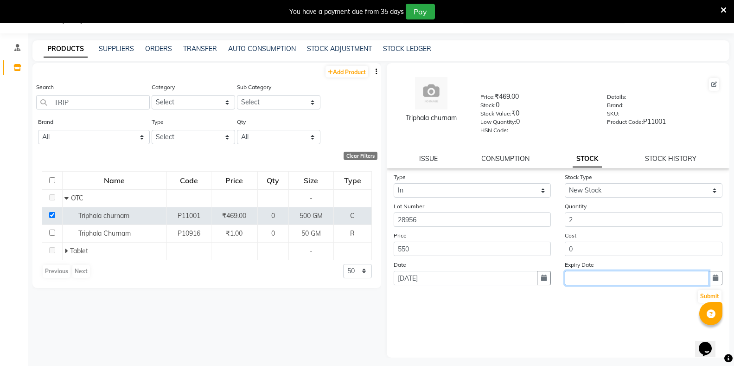
click at [647, 274] on input "text" at bounding box center [636, 278] width 144 height 14
select select "9"
select select "2025"
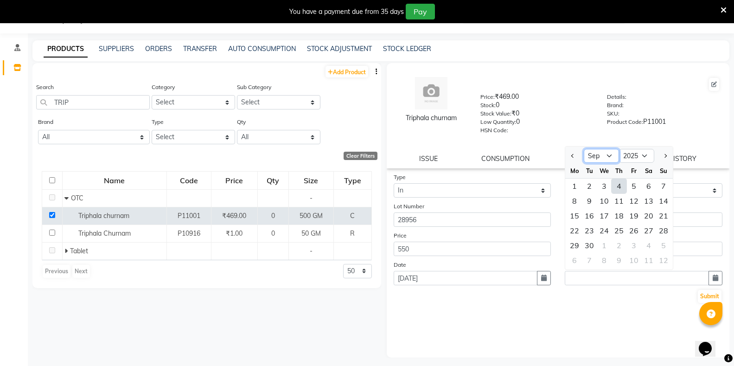
click at [608, 154] on select "Jan Feb Mar Apr May Jun [DATE] Aug Sep Oct Nov Dec" at bounding box center [600, 156] width 35 height 14
select select "4"
click at [583, 149] on select "Jan Feb Mar Apr May Jun [DATE] Aug Sep Oct Nov Dec" at bounding box center [600, 156] width 35 height 14
click at [640, 152] on select "2015 2016 2017 2018 2019 2020 2021 2022 2023 2024 2025 2026 2027 2028 2029 2030…" at bounding box center [636, 156] width 35 height 14
select select "2026"
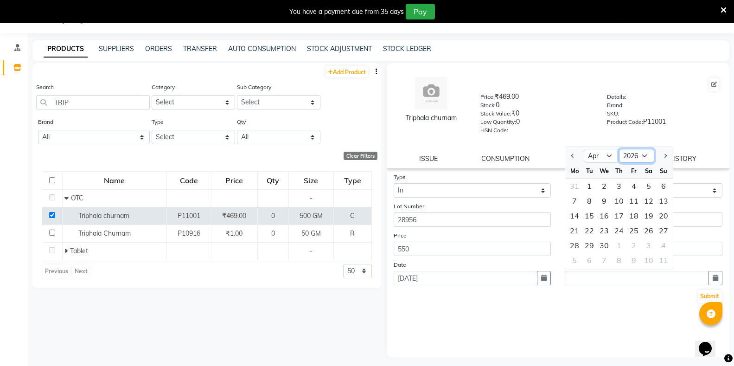
click at [619, 149] on select "2015 2016 2017 2018 2019 2020 2021 2022 2023 2024 2025 2026 2027 2028 2029 2030…" at bounding box center [636, 156] width 35 height 14
click at [621, 246] on div "30" at bounding box center [618, 245] width 15 height 15
type input "30-04-2026"
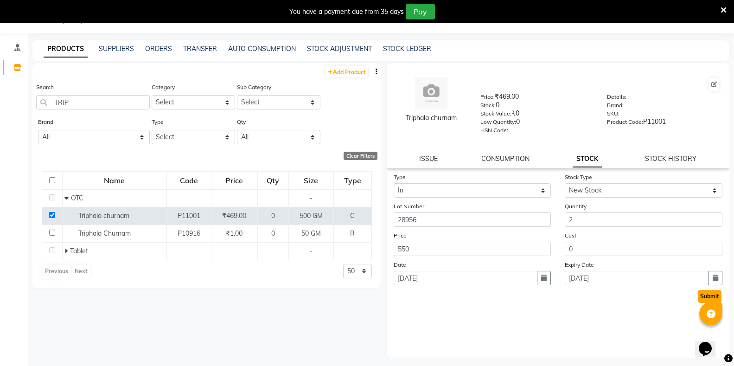
click at [706, 299] on button "Submit" at bounding box center [710, 296] width 24 height 13
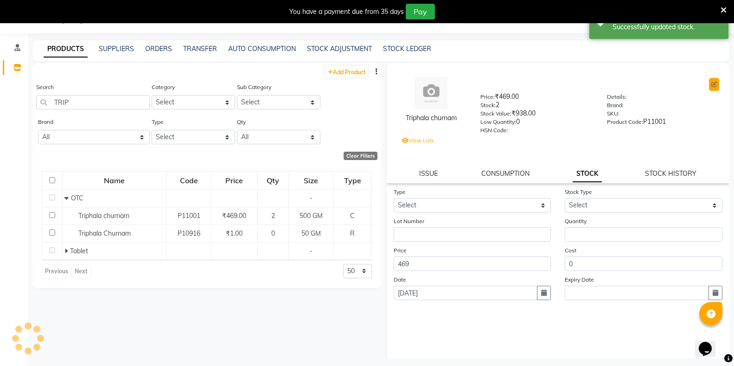
click at [709, 87] on button at bounding box center [714, 84] width 10 height 13
select select "true"
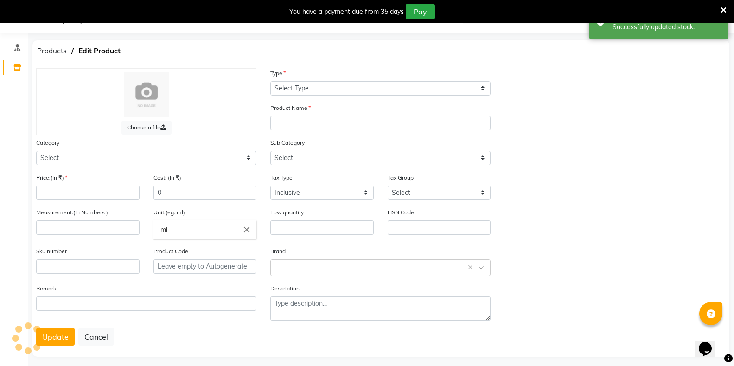
select select "C"
type input "Triphala churnam"
select select
type input "469"
type input "500"
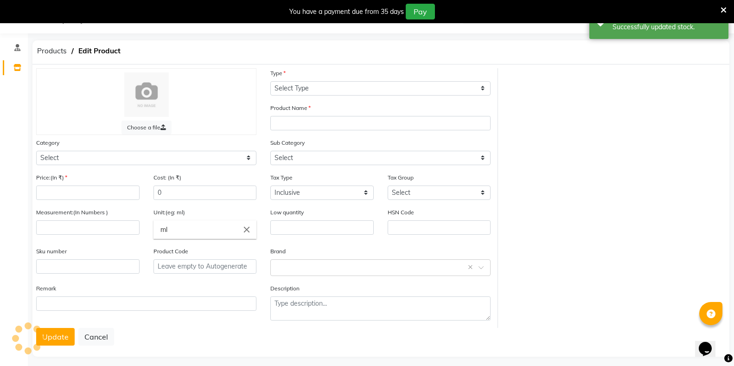
type input "GM"
type input "0"
type input "P11001"
select select "1112815700"
select select "11128157007"
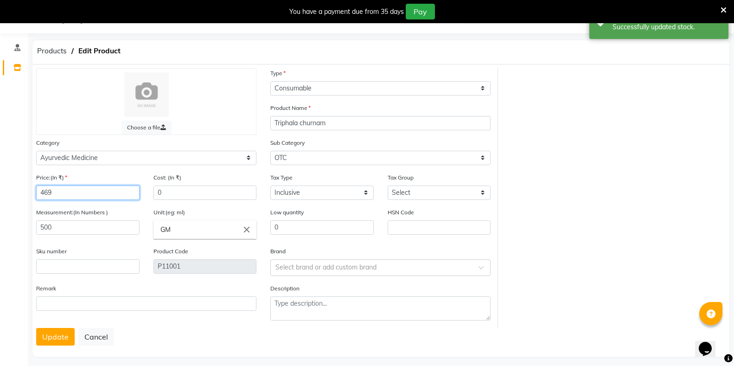
click at [60, 191] on input "469" at bounding box center [87, 192] width 103 height 14
type input "4"
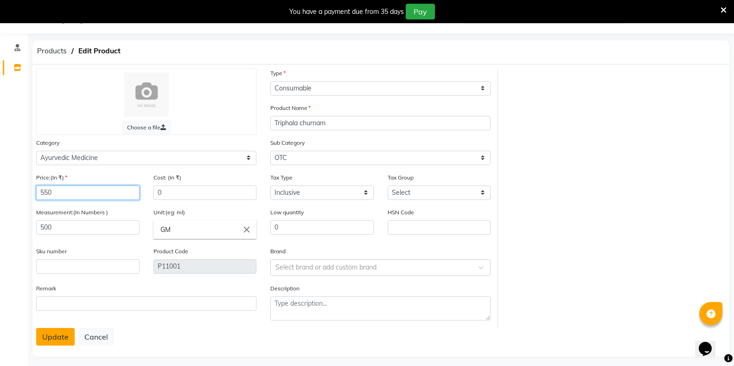
type input "550"
click at [56, 335] on button "Update" at bounding box center [55, 337] width 38 height 18
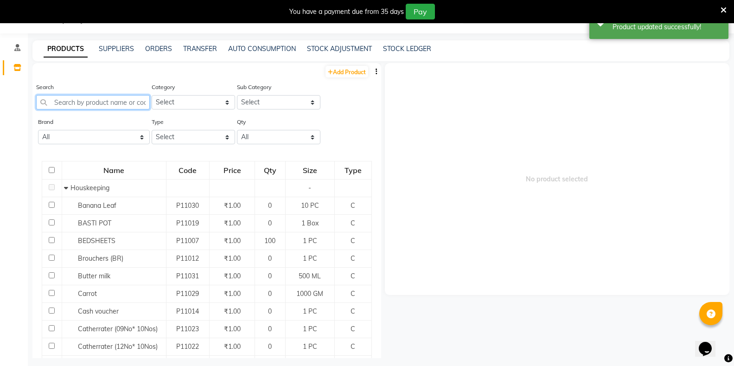
click at [87, 101] on input "text" at bounding box center [93, 102] width 114 height 14
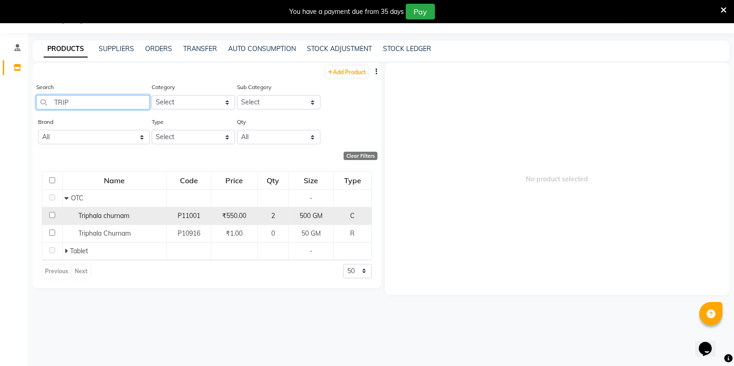
type input "TRIP"
click at [53, 216] on input "checkbox" at bounding box center [52, 215] width 6 height 6
checkbox input "true"
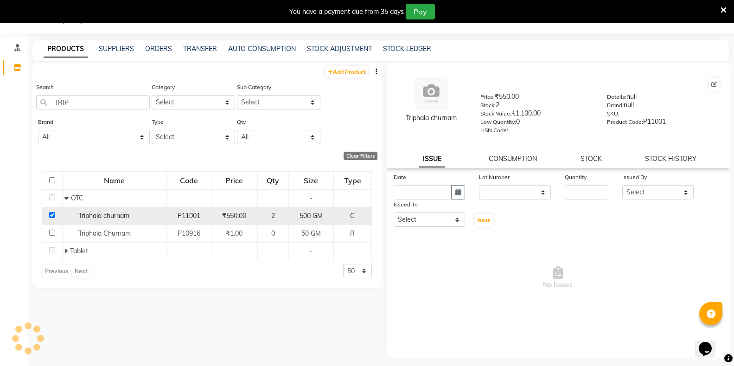
select select
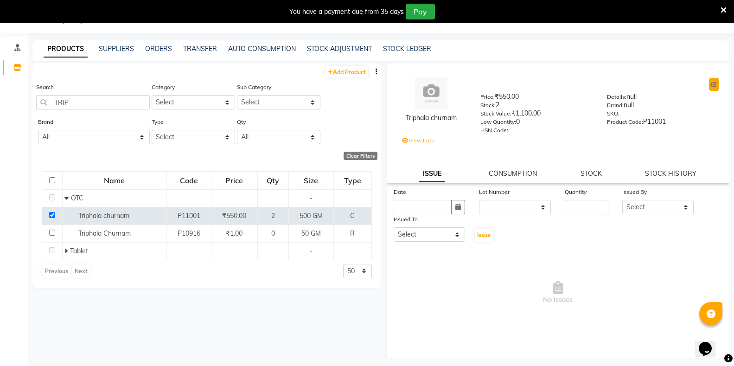
click at [709, 85] on button at bounding box center [714, 84] width 10 height 13
select select "true"
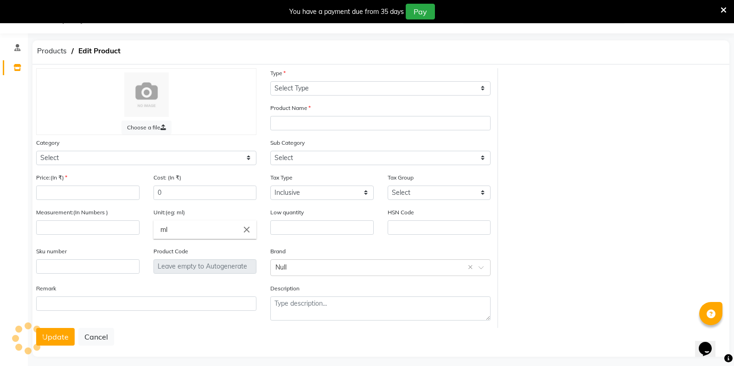
select select "C"
type input "Triphala churnam"
select select "1112815700"
select select
type input "550"
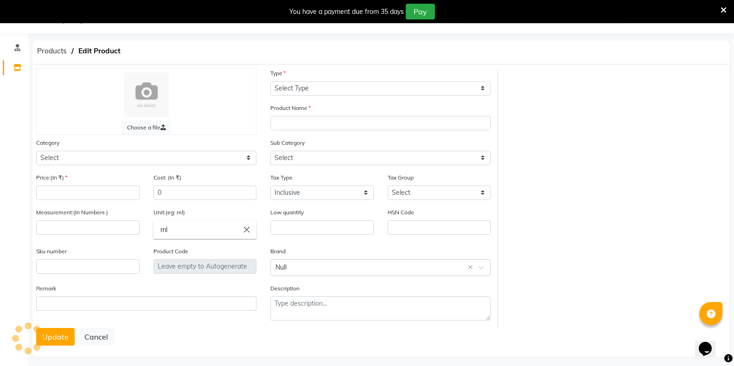
type input "500"
type input "GM"
type input "0"
type input "P11001"
type textarea "null"
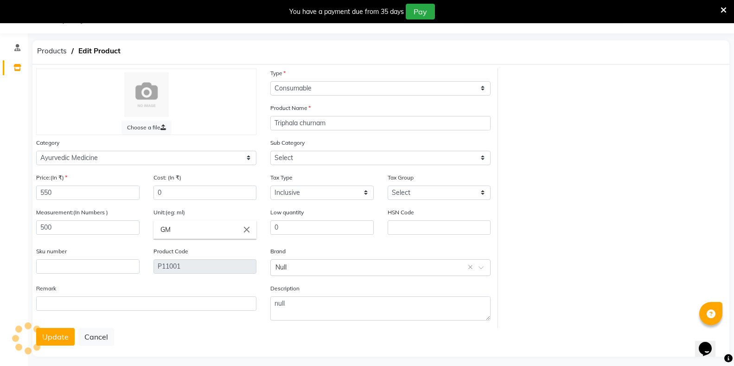
select select "11128157007"
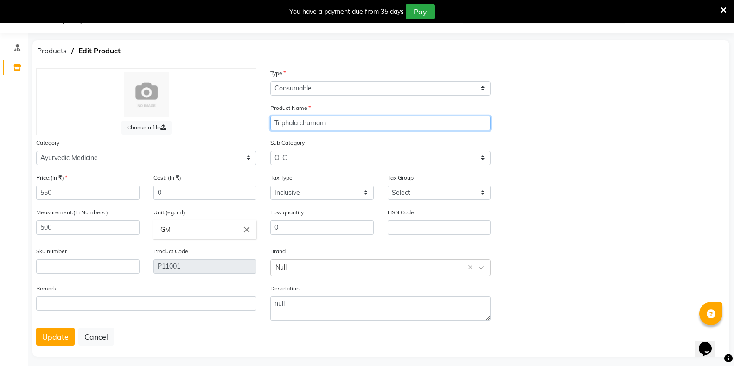
click at [361, 127] on input "Triphala churnam" at bounding box center [380, 123] width 220 height 14
type input "Triphala churnam - 500GM"
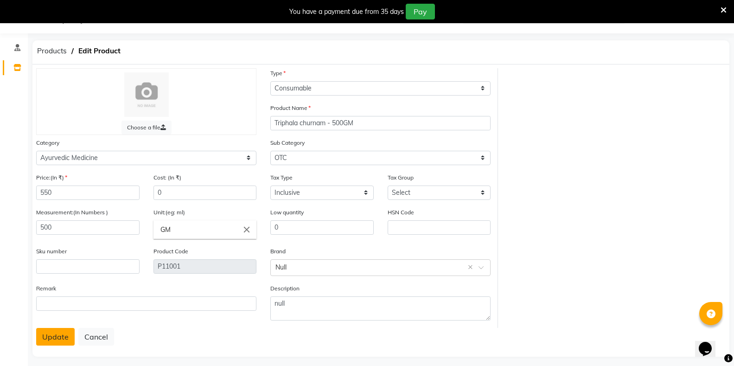
click at [57, 334] on button "Update" at bounding box center [55, 337] width 38 height 18
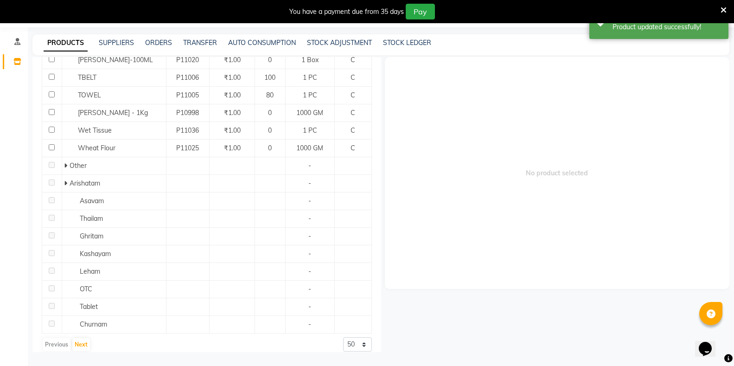
scroll to position [631, 0]
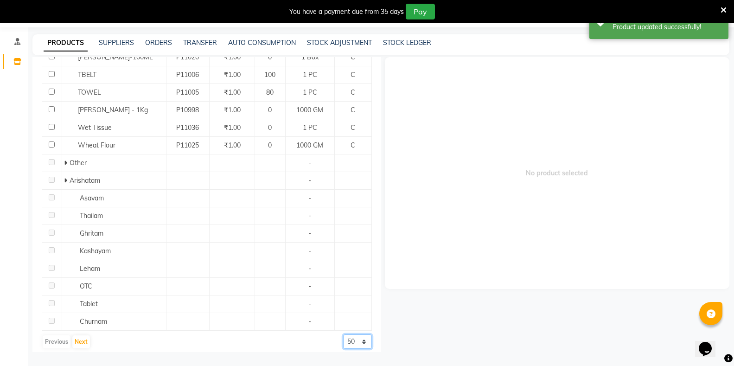
click at [343, 334] on select "50 100 500" at bounding box center [357, 341] width 29 height 14
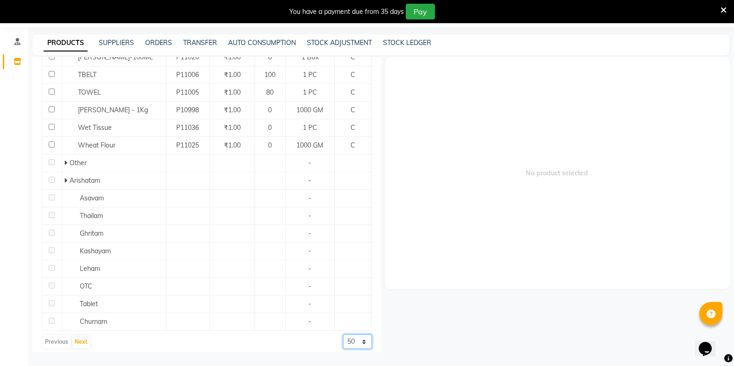
select select "500"
click at [343, 334] on select "50 100 500" at bounding box center [357, 341] width 29 height 14
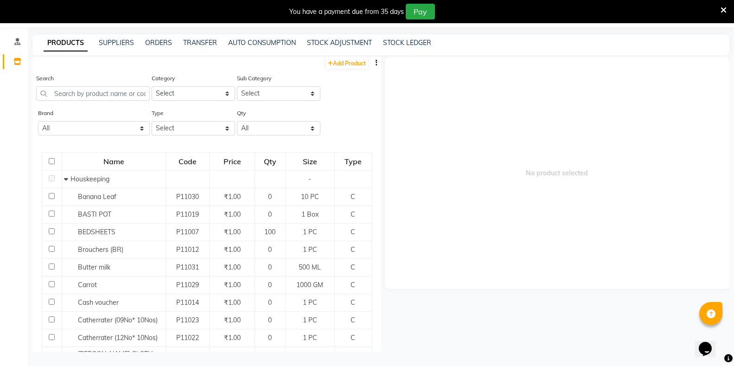
scroll to position [0, 0]
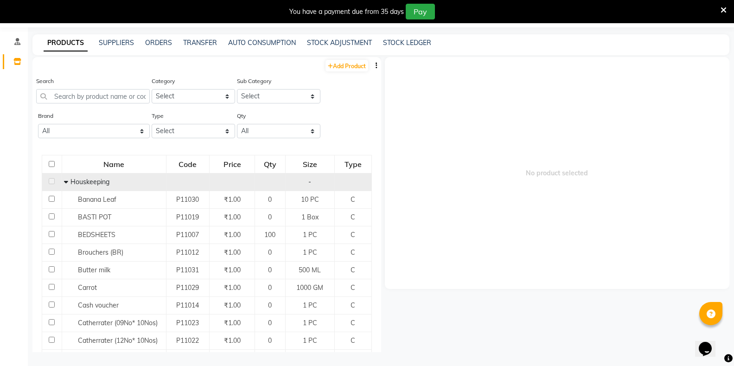
click at [64, 180] on icon at bounding box center [66, 181] width 4 height 6
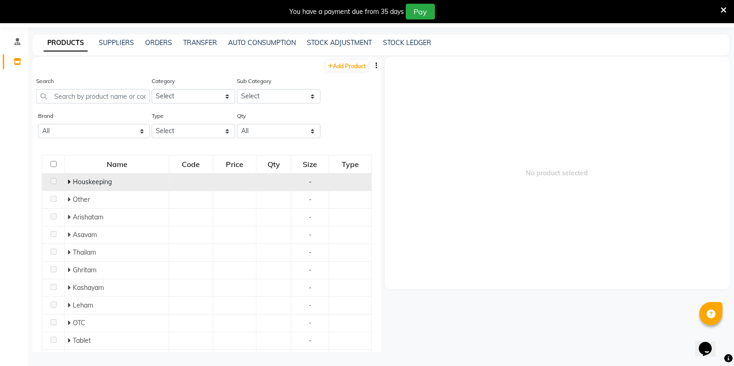
click at [68, 181] on icon at bounding box center [68, 181] width 3 height 6
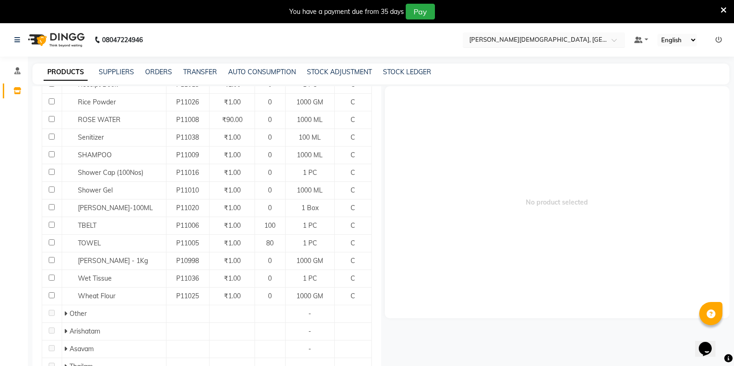
click at [521, 38] on input "text" at bounding box center [534, 39] width 134 height 9
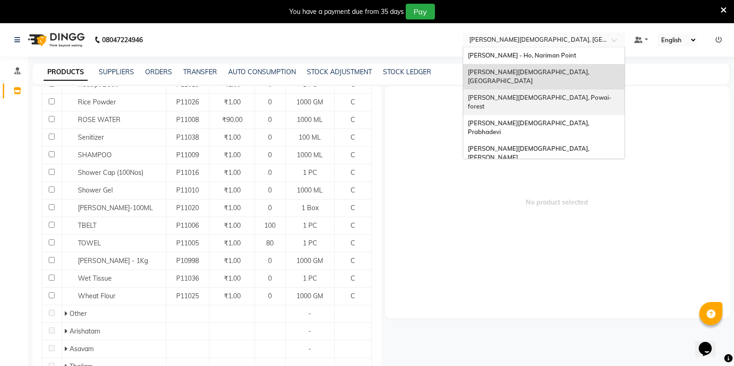
click at [528, 94] on span "[PERSON_NAME][DEMOGRAPHIC_DATA], Powai-forest" at bounding box center [540, 102] width 144 height 17
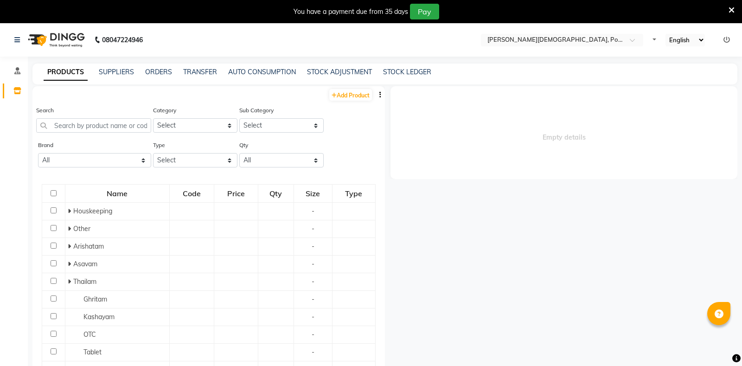
select select "en"
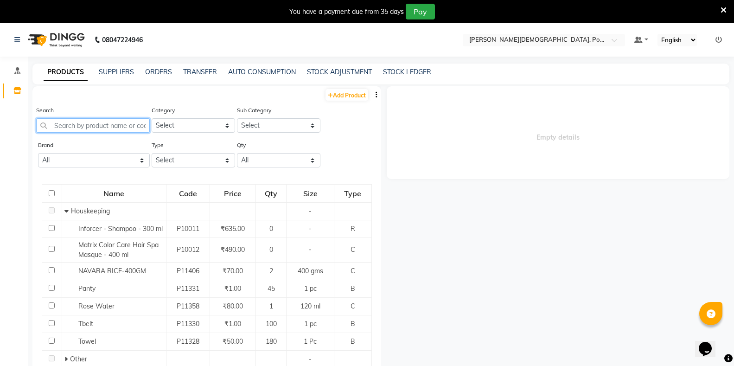
click at [78, 128] on input "text" at bounding box center [93, 125] width 114 height 14
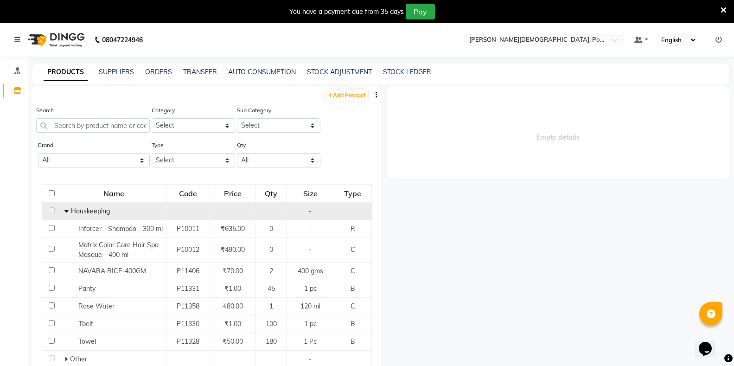
click at [67, 208] on icon at bounding box center [66, 211] width 4 height 6
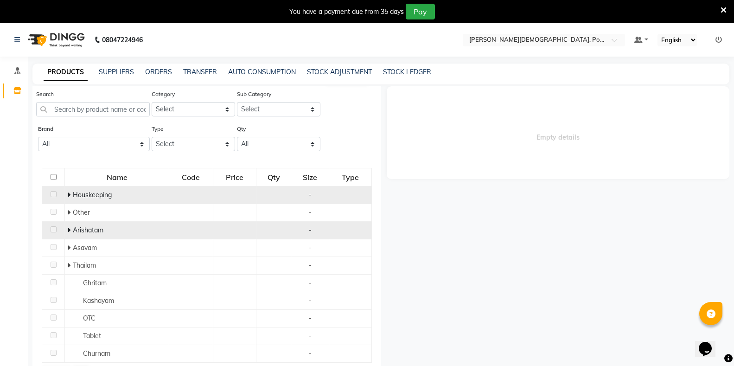
scroll to position [25, 0]
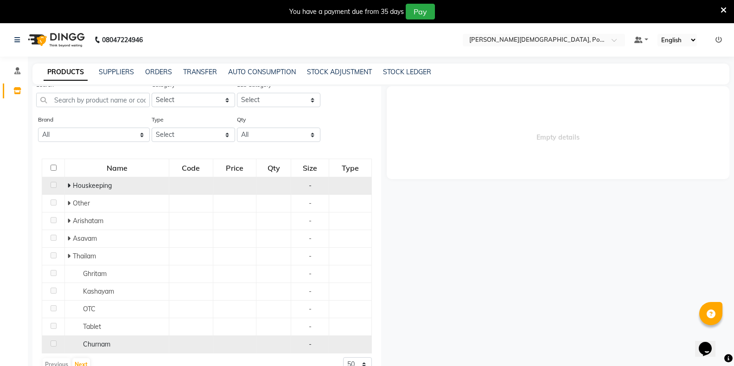
click at [102, 344] on span "Churnam" at bounding box center [96, 344] width 27 height 8
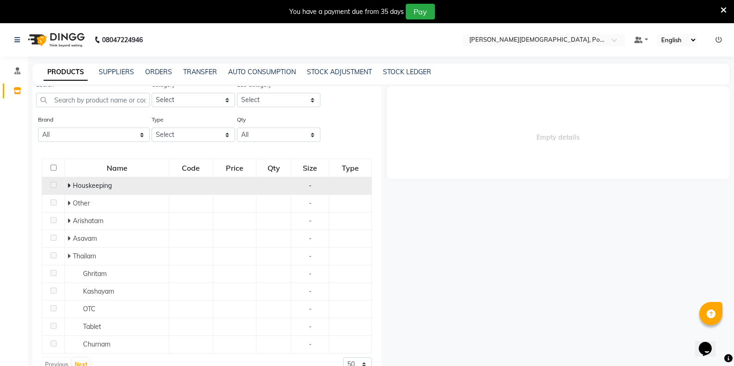
scroll to position [29, 0]
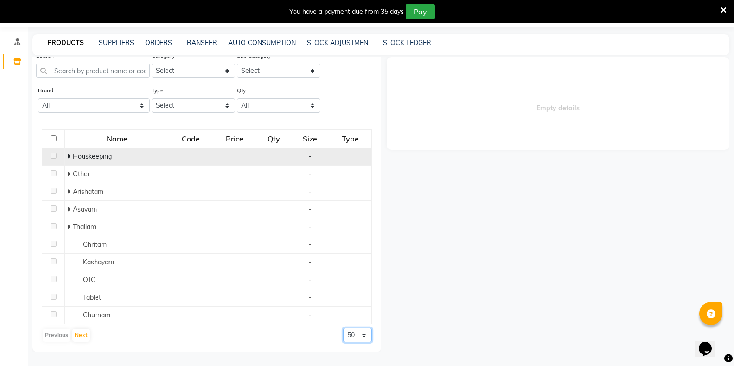
click at [346, 337] on select "50 100 500" at bounding box center [357, 335] width 29 height 14
select select "500"
click at [343, 328] on select "50 100 500" at bounding box center [357, 335] width 29 height 14
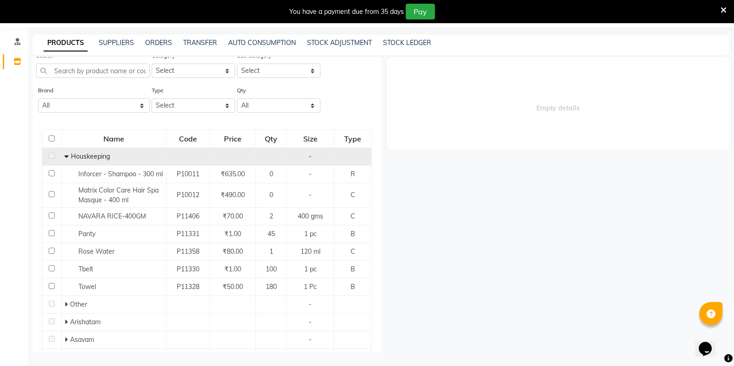
click at [65, 157] on icon at bounding box center [66, 156] width 4 height 6
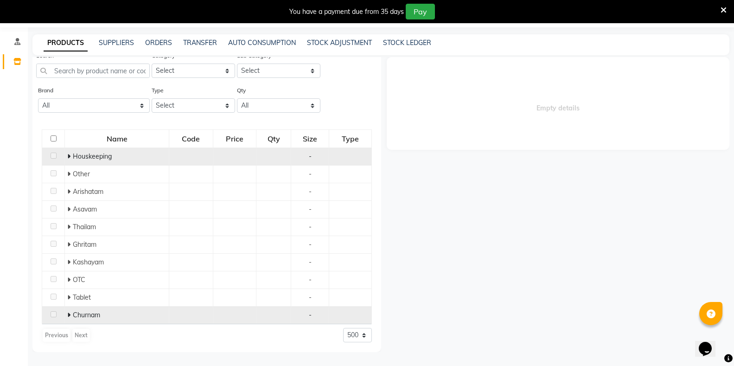
click at [70, 314] on span at bounding box center [70, 315] width 6 height 8
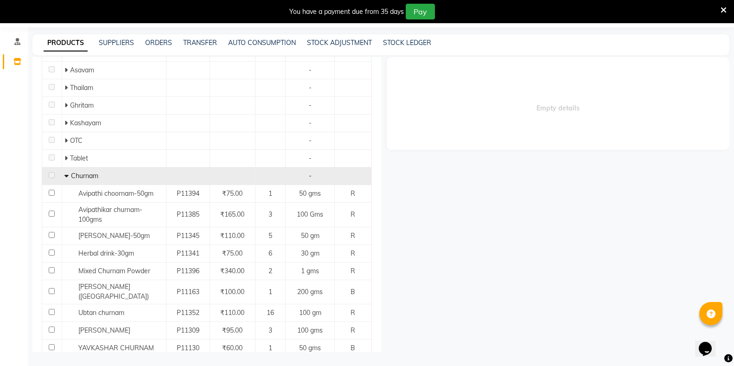
scroll to position [191, 0]
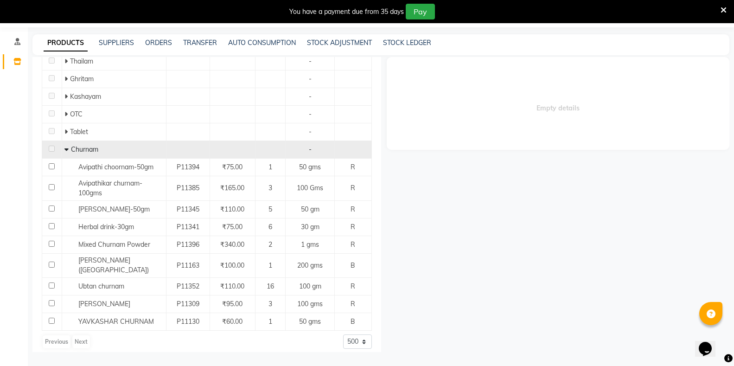
click at [63, 149] on td "Churnam" at bounding box center [114, 150] width 104 height 18
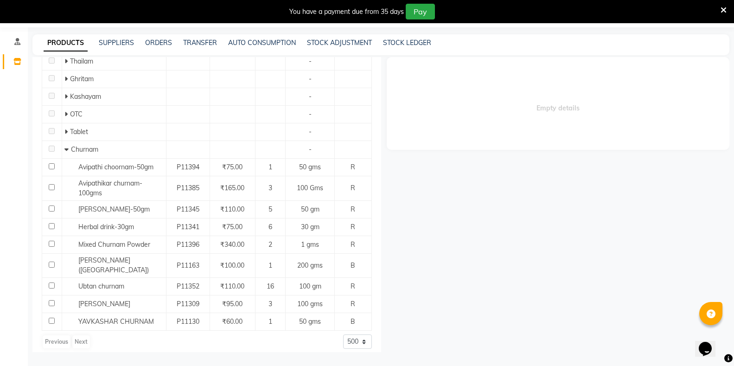
click at [68, 151] on span at bounding box center [67, 149] width 6 height 8
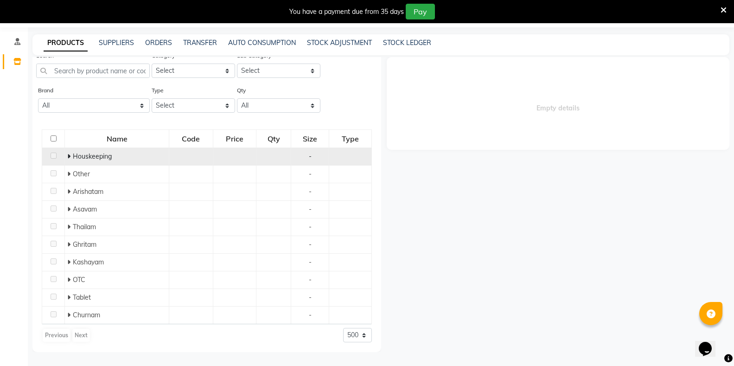
click at [69, 156] on icon at bounding box center [68, 156] width 3 height 6
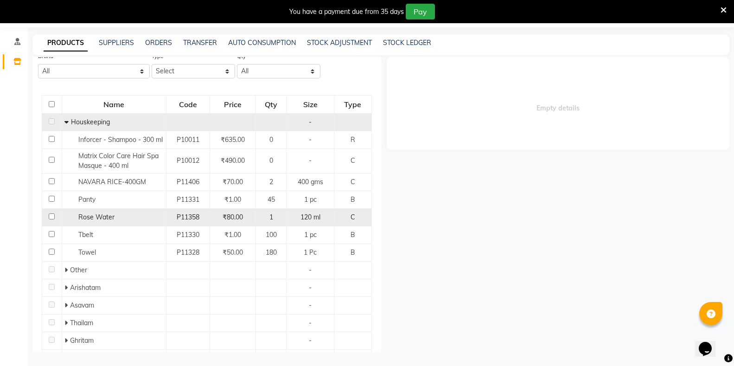
scroll to position [0, 0]
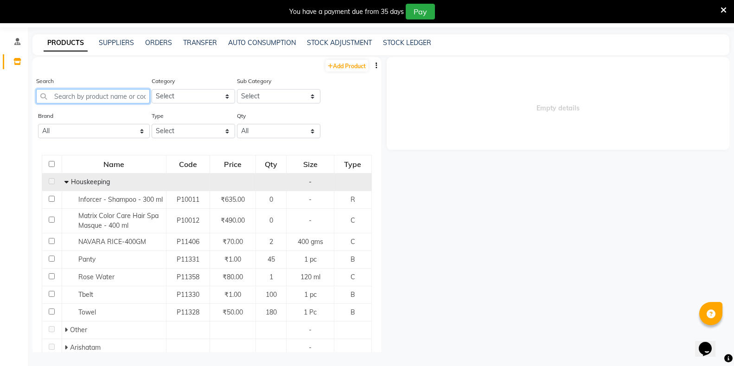
click at [86, 96] on input "text" at bounding box center [93, 96] width 114 height 14
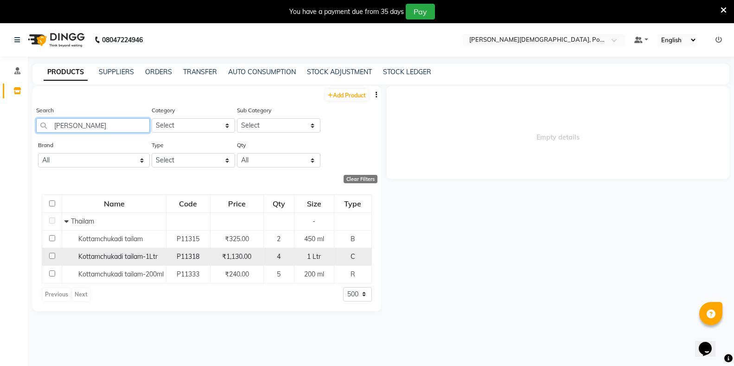
type input "[PERSON_NAME]"
click at [110, 254] on span "Kottamchukadi tailam-1Ltr" at bounding box center [117, 256] width 79 height 8
select select
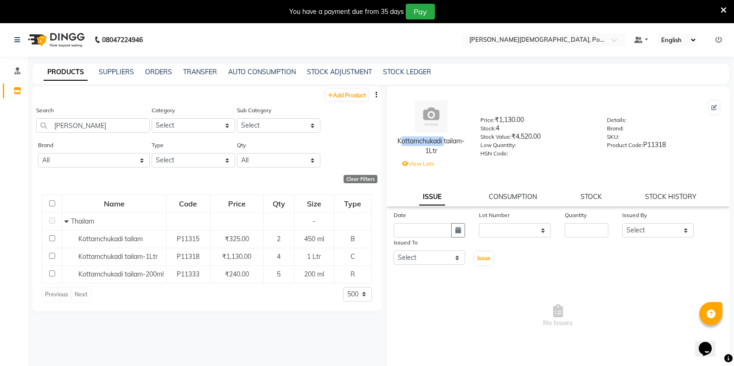
drag, startPoint x: 440, startPoint y: 141, endPoint x: 392, endPoint y: 140, distance: 48.2
click at [392, 140] on div "Kottamchukadi tailam-1Ltr" at bounding box center [431, 128] width 84 height 57
copy div "Kottamchukadi"
click at [364, 175] on div "Clear Filters" at bounding box center [360, 179] width 34 height 8
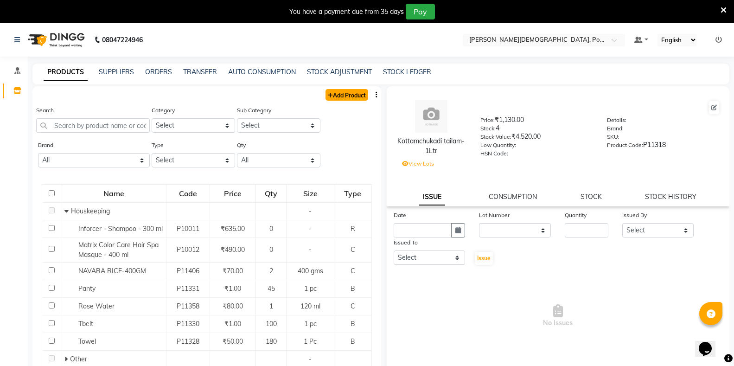
click at [358, 99] on link "Add Product" at bounding box center [346, 95] width 43 height 12
select select "true"
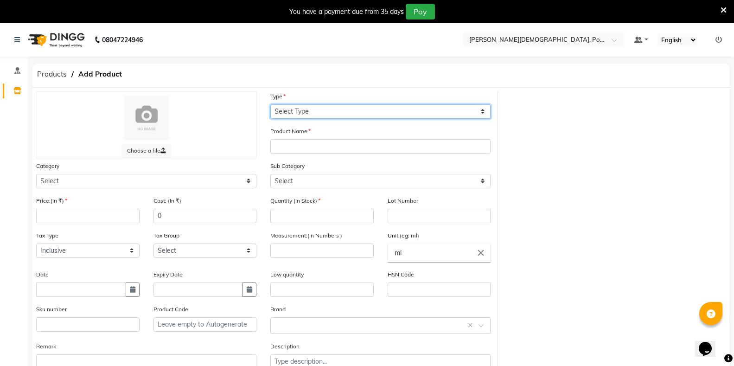
click at [336, 115] on select "Select Type Both Retail Consumable" at bounding box center [380, 111] width 220 height 14
select select "C"
click at [270, 104] on select "Select Type Both Retail Consumable" at bounding box center [380, 111] width 220 height 14
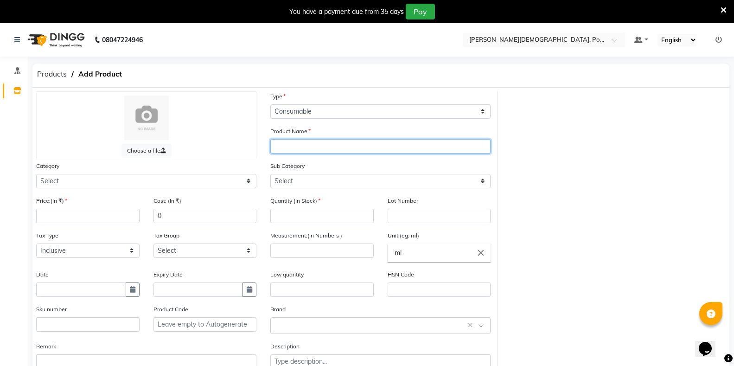
click at [338, 151] on input "text" at bounding box center [380, 146] width 220 height 14
paste input "Kottamchukadi"
type input "Kottamchukadi Churnam-1KG"
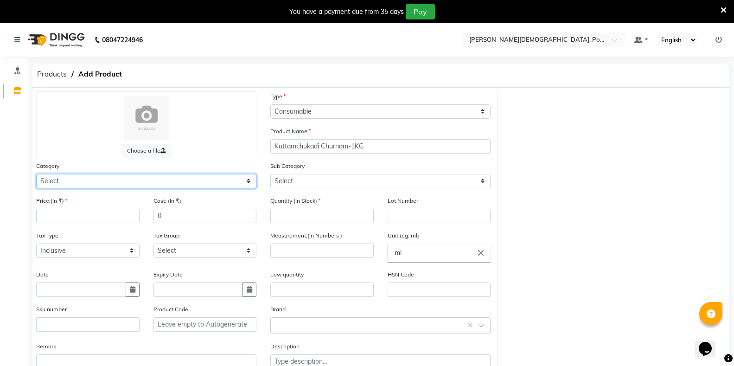
click at [122, 178] on select "Select Hair Skin Makeup Personal Care Appliances Classical Medicine OTC Proprie…" at bounding box center [146, 181] width 220 height 14
select select "1112815700"
click at [36, 174] on select "Select Hair Skin Makeup Personal Care Appliances Classical Medicine OTC Proprie…" at bounding box center [146, 181] width 220 height 14
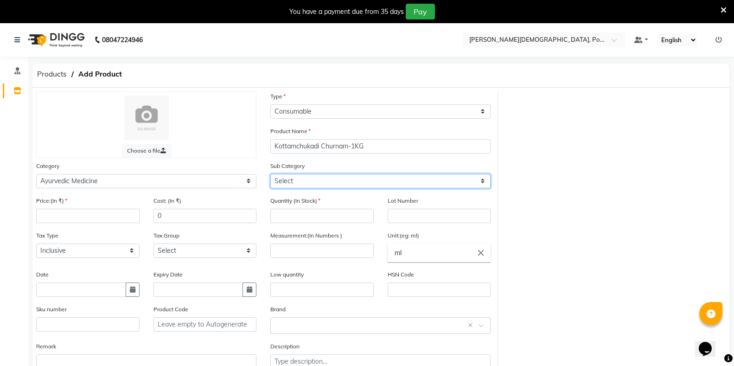
click at [296, 181] on select "Select [PERSON_NAME] OTC Tablet Churnam" at bounding box center [380, 181] width 220 height 14
select select "11128157009"
click at [270, 174] on select "Select [PERSON_NAME] OTC Tablet Churnam" at bounding box center [380, 181] width 220 height 14
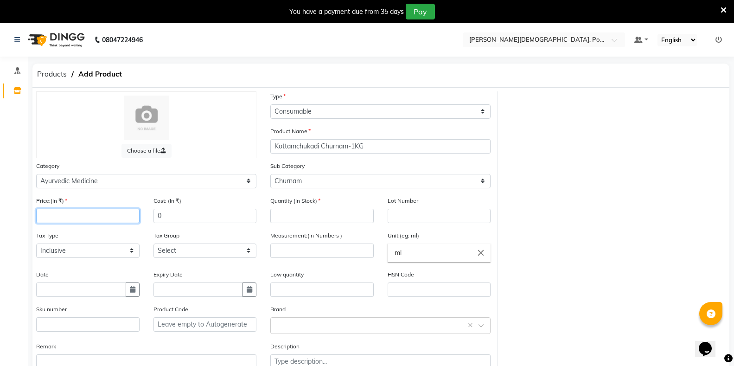
click at [55, 212] on input "number" at bounding box center [87, 216] width 103 height 14
type input "1263"
type input "1"
click at [416, 249] on input "K" at bounding box center [438, 252] width 103 height 19
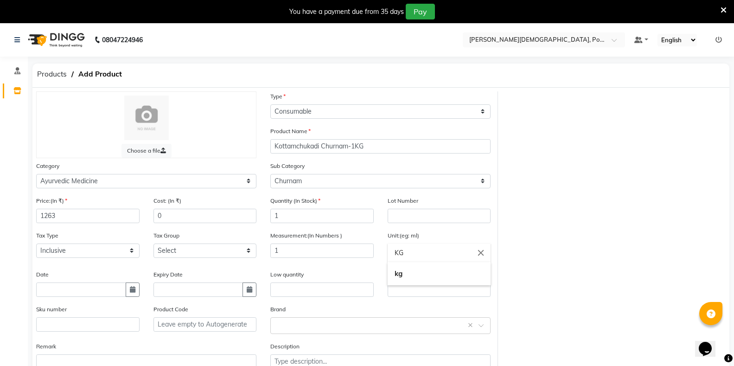
type input "KG"
click at [136, 288] on button "button" at bounding box center [133, 289] width 14 height 14
select select "9"
select select "2025"
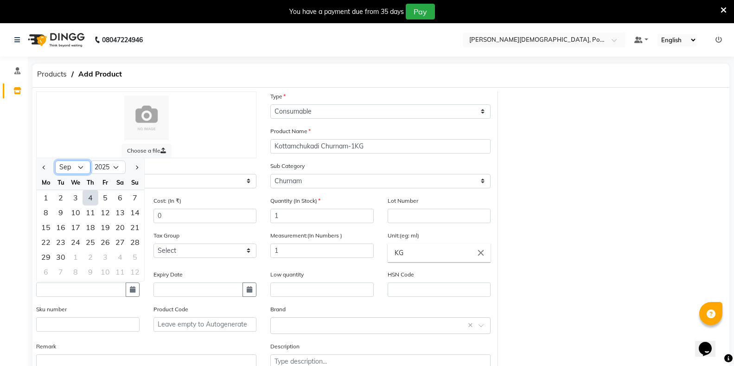
click at [69, 164] on select "Jan Feb Mar Apr May Jun [DATE] Aug Sep Oct Nov Dec" at bounding box center [72, 167] width 35 height 14
select select "6"
click at [55, 160] on select "Jan Feb Mar Apr May Jun [DATE] Aug Sep Oct Nov Dec" at bounding box center [72, 167] width 35 height 14
click at [130, 199] on div "1" at bounding box center [134, 197] width 15 height 15
type input "[DATE]"
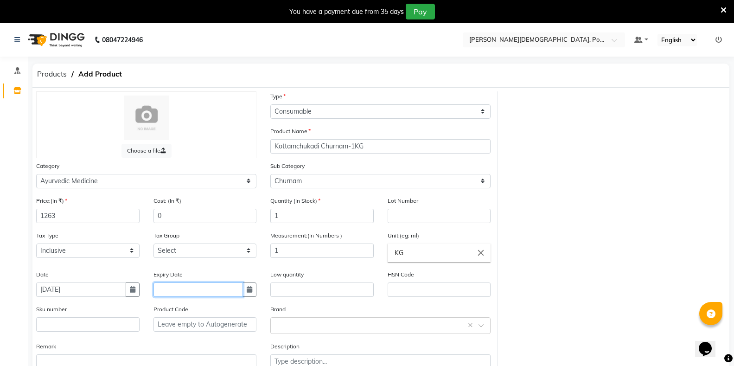
click at [192, 291] on input "text" at bounding box center [198, 289] width 90 height 14
select select "9"
select select "2025"
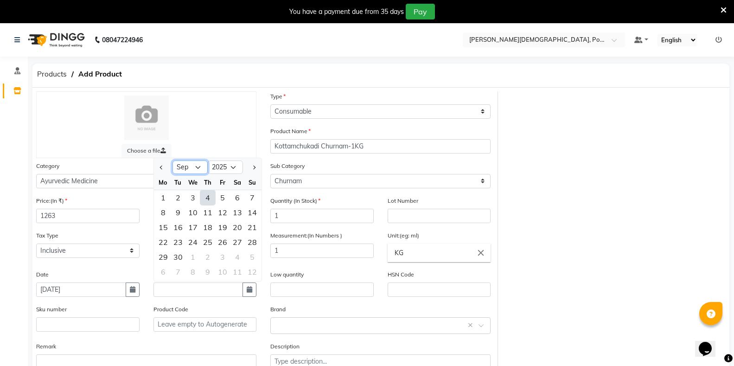
click at [195, 170] on select "Jan Feb Mar Apr May Jun [DATE] Aug Sep Oct Nov Dec" at bounding box center [189, 167] width 35 height 14
select select "5"
click at [172, 160] on select "Jan Feb Mar Apr May Jun [DATE] Aug Sep Oct Nov Dec" at bounding box center [189, 167] width 35 height 14
click at [229, 166] on select "2015 2016 2017 2018 2019 2020 2021 2022 2023 2024 2025 2026 2027 2028 2029 2030…" at bounding box center [225, 167] width 35 height 14
select select "2027"
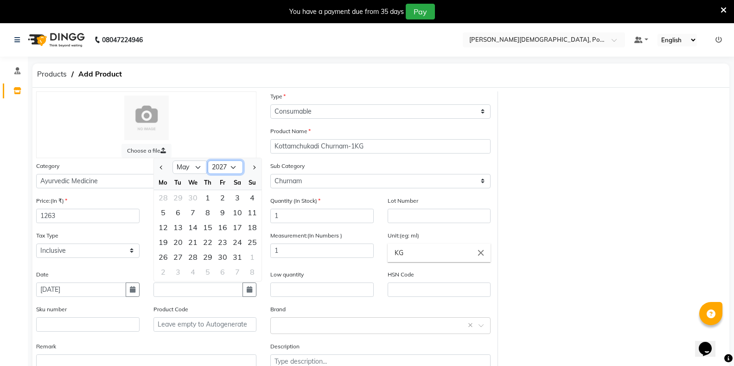
click at [208, 160] on select "2015 2016 2017 2018 2019 2020 2021 2022 2023 2024 2025 2026 2027 2028 2029 2030…" at bounding box center [225, 167] width 35 height 14
click at [162, 273] on div "31" at bounding box center [163, 271] width 15 height 15
type input "[DATE]"
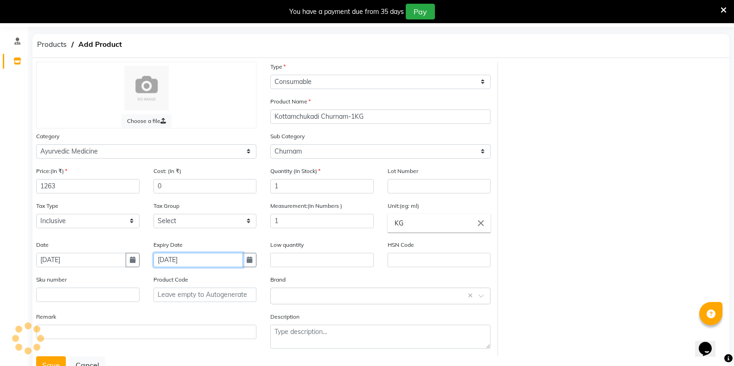
scroll to position [64, 0]
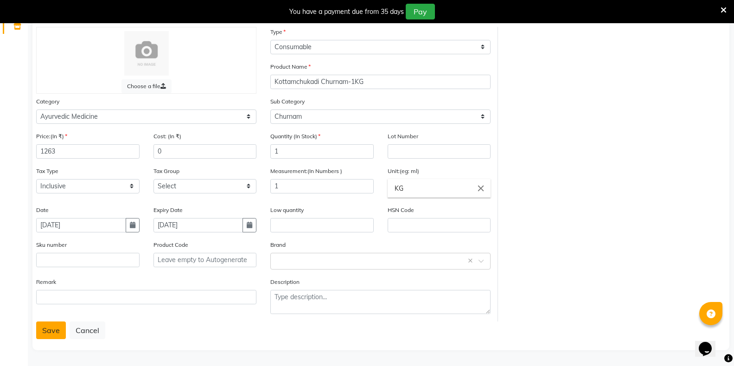
click at [49, 330] on button "Save" at bounding box center [51, 330] width 30 height 18
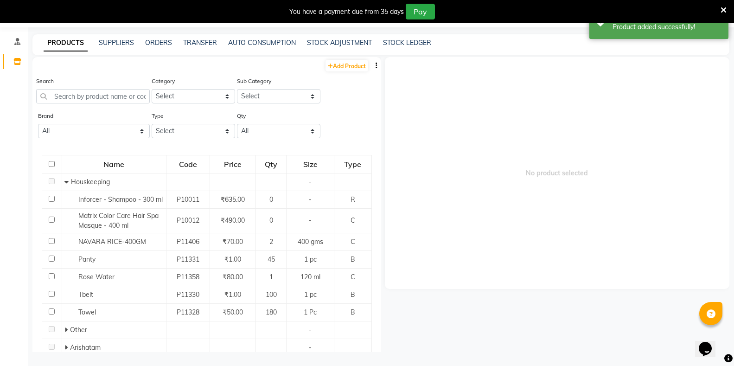
scroll to position [29, 0]
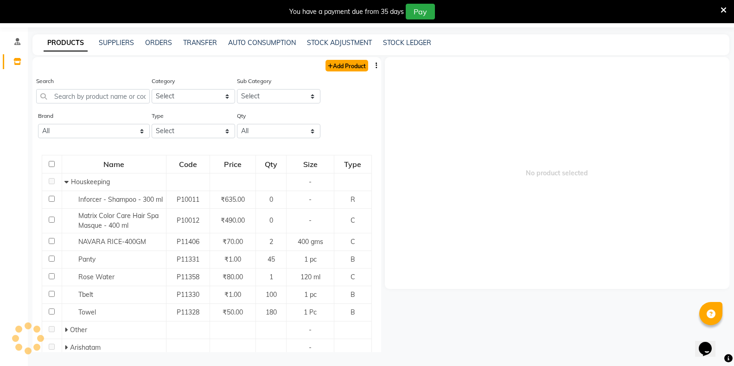
click at [333, 65] on link "Add Product" at bounding box center [346, 66] width 43 height 12
select select "true"
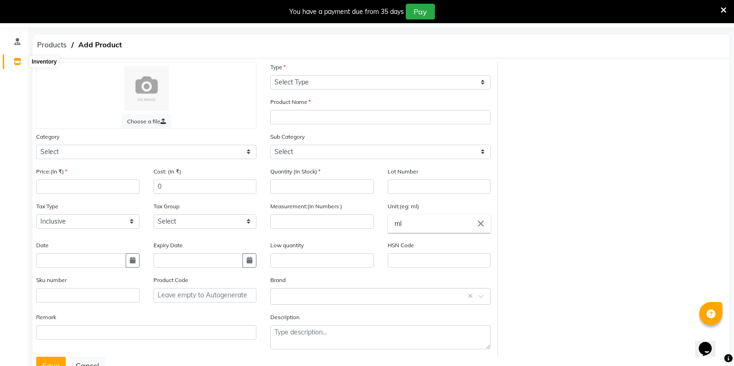
click at [21, 59] on icon at bounding box center [17, 61] width 8 height 7
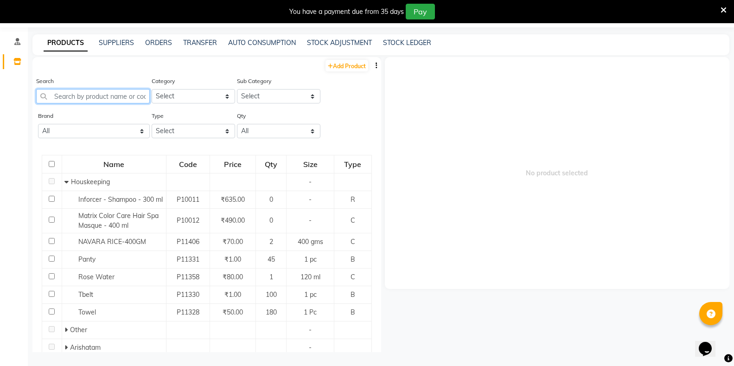
click at [78, 96] on input "text" at bounding box center [93, 96] width 114 height 14
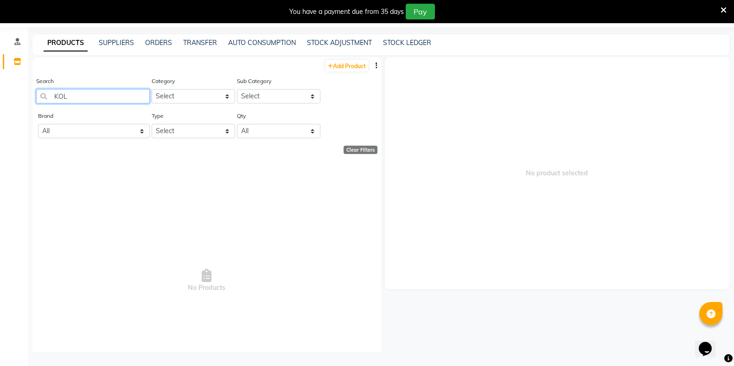
type input "KOL"
click at [347, 148] on div "Clear Filters" at bounding box center [360, 150] width 34 height 8
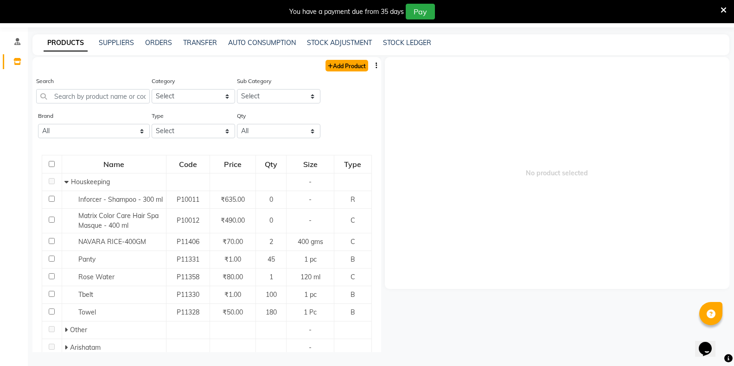
click at [336, 63] on link "Add Product" at bounding box center [346, 66] width 43 height 12
select select "true"
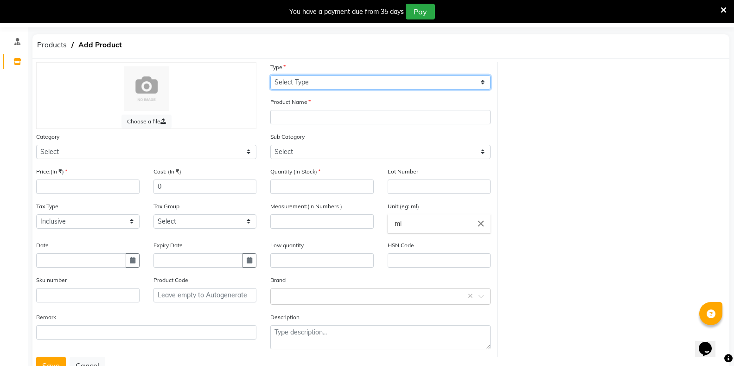
click at [393, 80] on select "Select Type Both Retail Consumable" at bounding box center [380, 82] width 220 height 14
select select "C"
click at [270, 75] on select "Select Type Both Retail Consumable" at bounding box center [380, 82] width 220 height 14
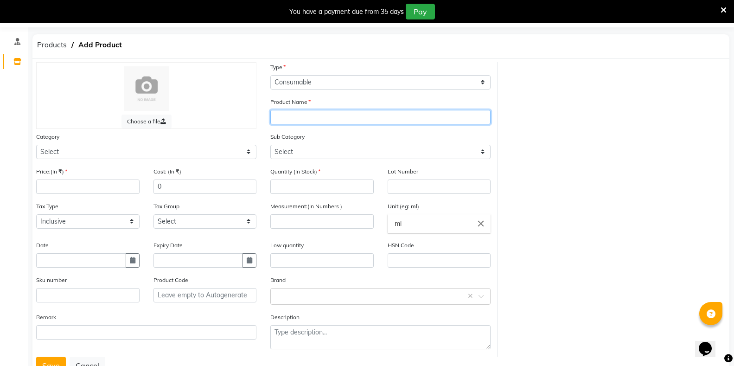
click at [367, 122] on input "text" at bounding box center [380, 117] width 220 height 14
type input "Kolakullathyadi Churnam-1KG"
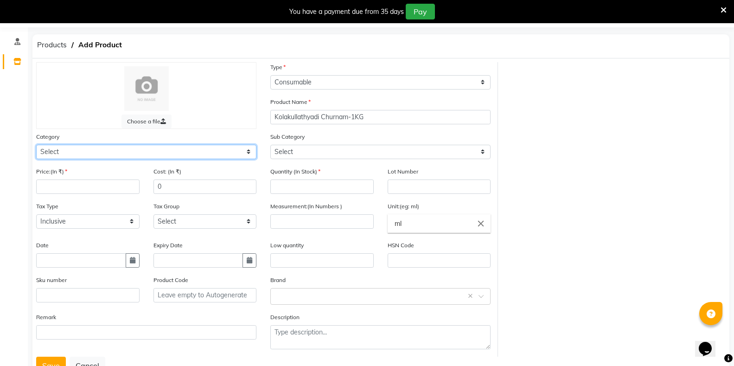
click at [194, 157] on select "Select Hair Skin Makeup Personal Care Appliances Classical Medicine OTC Proprie…" at bounding box center [146, 152] width 220 height 14
select select "1112815700"
click at [36, 145] on select "Select Hair Skin Makeup Personal Care Appliances Classical Medicine OTC Proprie…" at bounding box center [146, 152] width 220 height 14
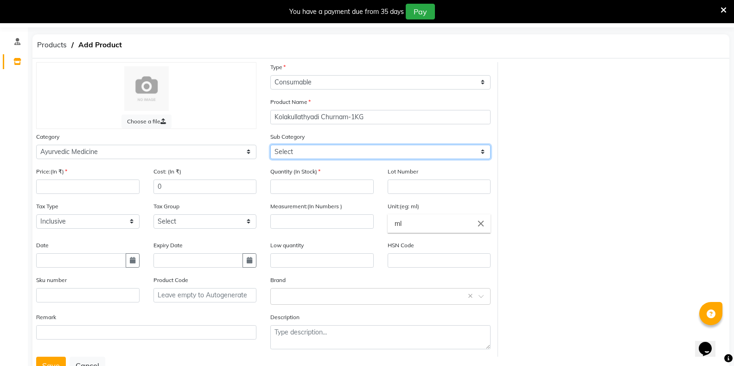
click at [317, 153] on select "Select [PERSON_NAME] OTC Tablet Churnam" at bounding box center [380, 152] width 220 height 14
select select "11128157009"
click at [270, 145] on select "Select [PERSON_NAME] OTC Tablet Churnam" at bounding box center [380, 152] width 220 height 14
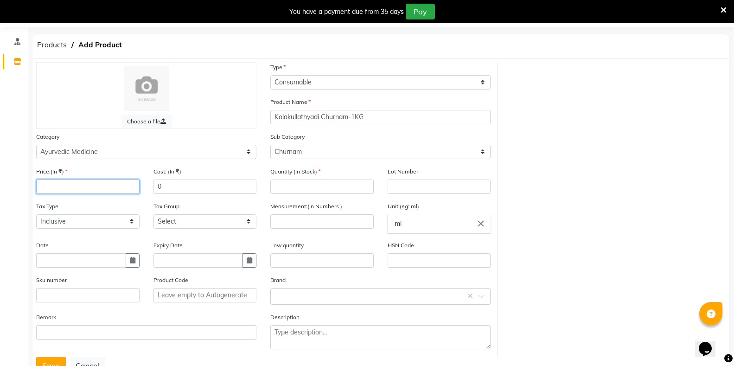
click at [119, 185] on input "number" at bounding box center [87, 186] width 103 height 14
type input "1106"
click at [280, 189] on input "number" at bounding box center [321, 186] width 103 height 14
type input "1"
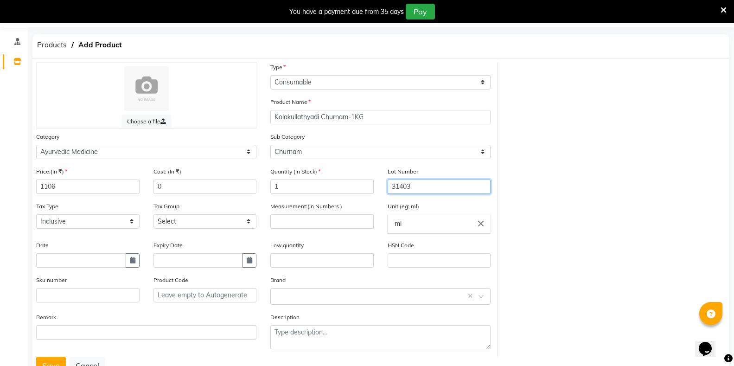
type input "31403"
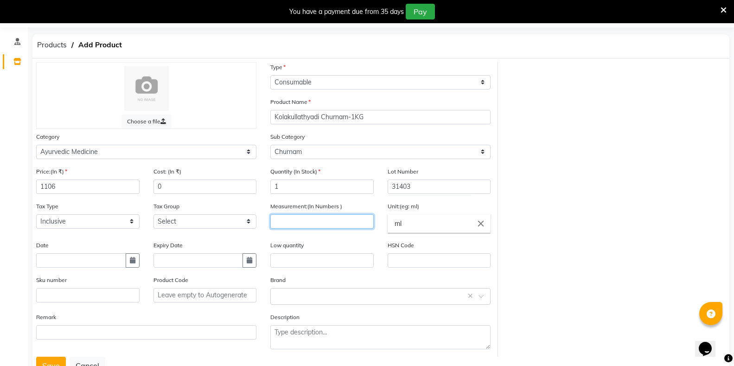
click at [281, 224] on input "number" at bounding box center [321, 221] width 103 height 14
type input "1"
type input "KG"
click at [91, 261] on input "text" at bounding box center [81, 260] width 90 height 14
select select "9"
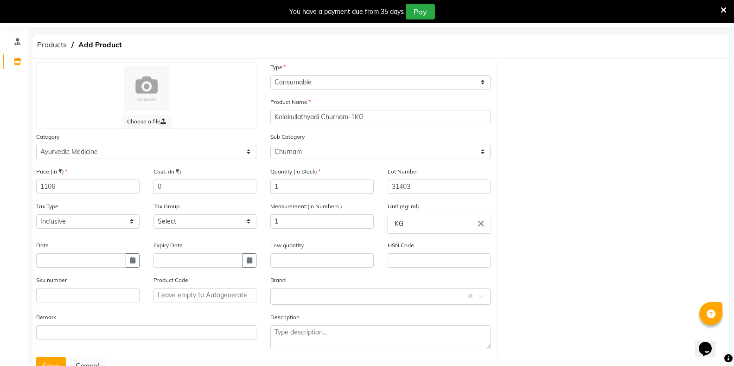
select select "2025"
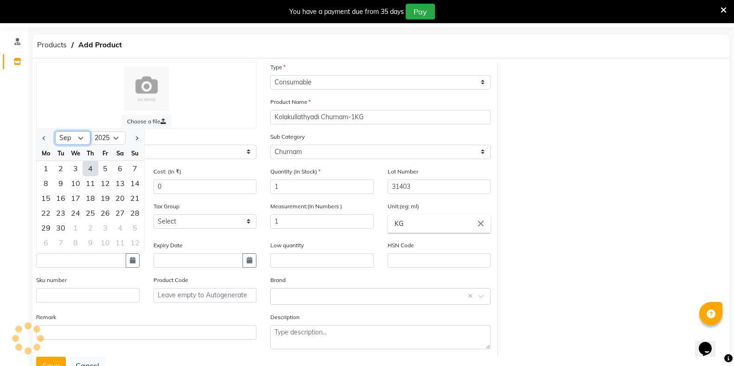
click at [61, 142] on select "Jan Feb Mar Apr May Jun [DATE] Aug Sep Oct Nov Dec" at bounding box center [72, 138] width 35 height 14
select select "7"
click at [55, 131] on select "Jan Feb Mar Apr May Jun [DATE] Aug Sep Oct Nov Dec" at bounding box center [72, 138] width 35 height 14
click at [58, 173] on div "1" at bounding box center [60, 168] width 15 height 15
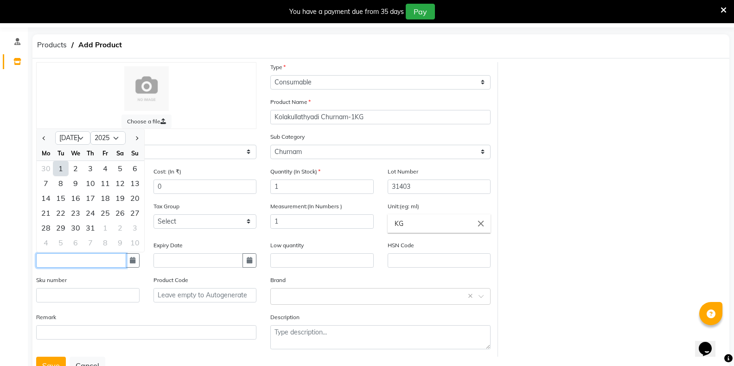
type input "[DATE]"
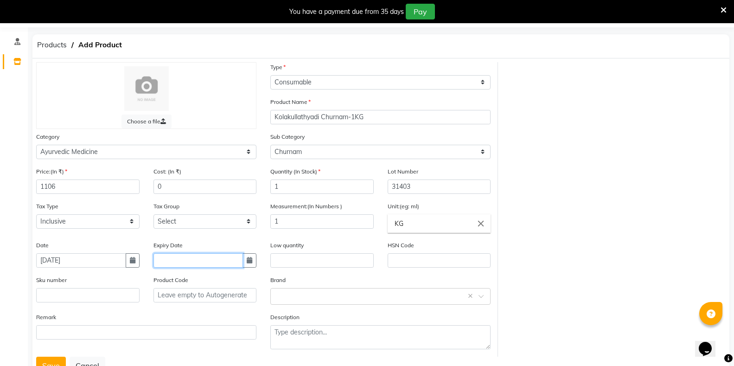
click at [165, 256] on input "text" at bounding box center [198, 260] width 90 height 14
select select "9"
select select "2025"
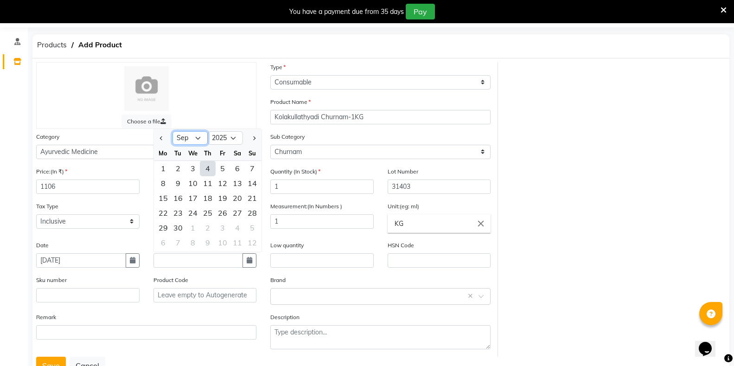
click at [191, 138] on select "Jan Feb Mar Apr May Jun [DATE] Aug Sep Oct Nov Dec" at bounding box center [189, 138] width 35 height 14
select select "6"
click at [172, 131] on select "Jan Feb Mar Apr May Jun [DATE] Aug Sep Oct Nov Dec" at bounding box center [189, 138] width 35 height 14
click at [215, 137] on select "2015 2016 2017 2018 2019 2020 2021 2022 2023 2024 2025 2026 2027 2028 2029 2030…" at bounding box center [225, 138] width 35 height 14
select select "2027"
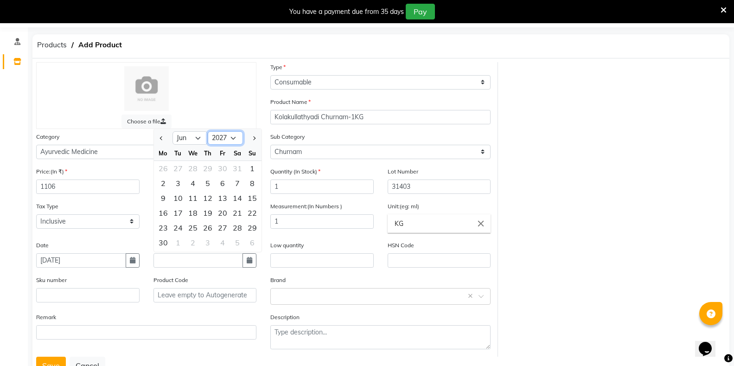
click at [208, 131] on select "2015 2016 2017 2018 2019 2020 2021 2022 2023 2024 2025 2026 2027 2028 2029 2030…" at bounding box center [225, 138] width 35 height 14
click at [192, 229] on div "30" at bounding box center [192, 227] width 15 height 15
type input "[DATE]"
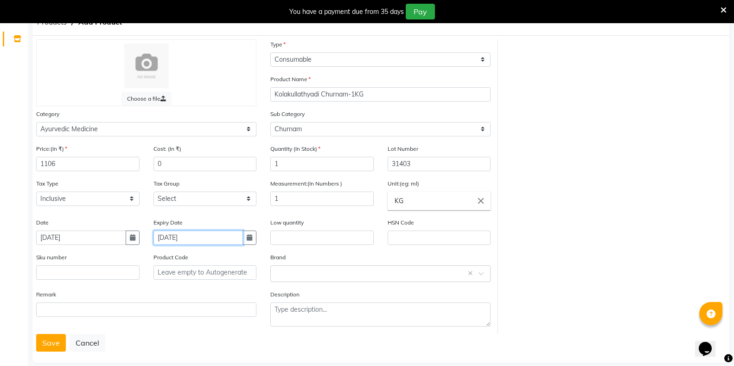
scroll to position [64, 0]
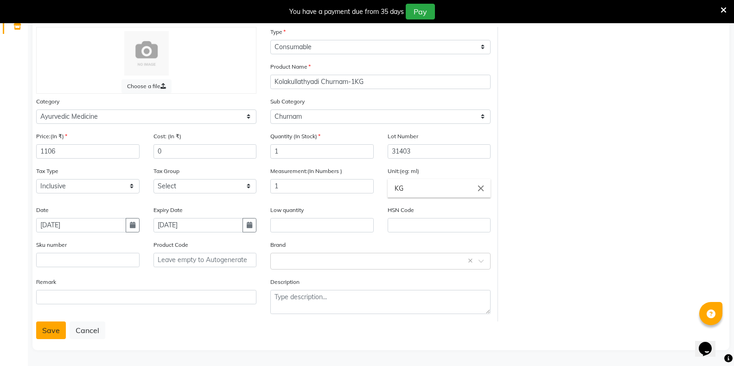
click at [54, 330] on button "Save" at bounding box center [51, 330] width 30 height 18
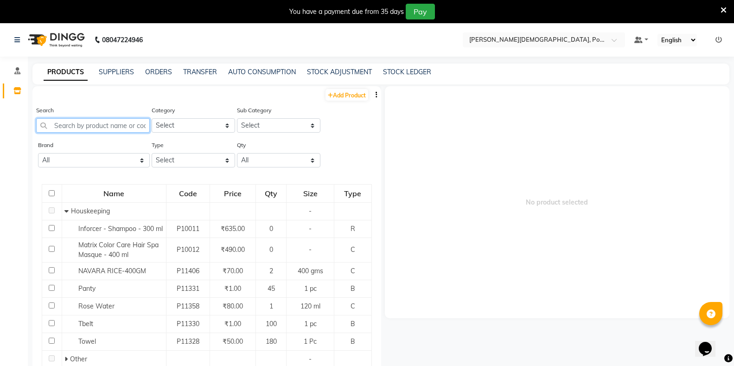
click at [108, 124] on input "text" at bounding box center [93, 125] width 114 height 14
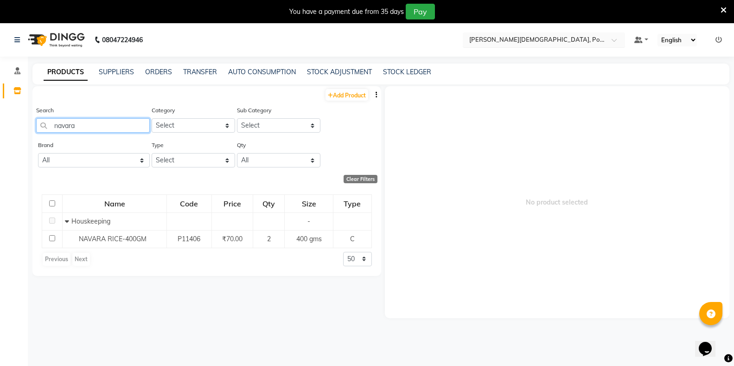
type input "navara"
click at [518, 40] on input "text" at bounding box center [534, 39] width 134 height 9
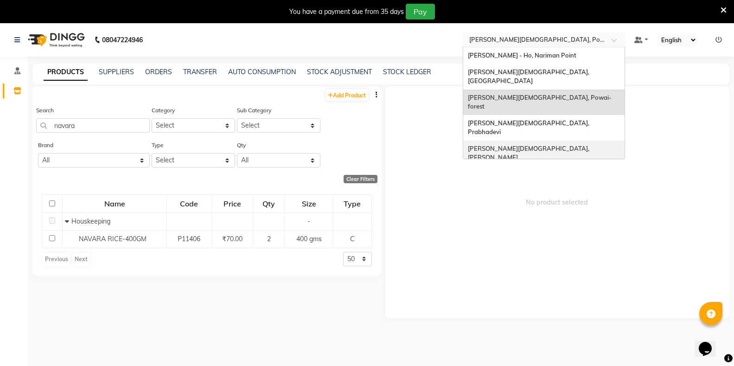
click at [511, 140] on div "[PERSON_NAME][DEMOGRAPHIC_DATA], [PERSON_NAME]" at bounding box center [543, 152] width 161 height 25
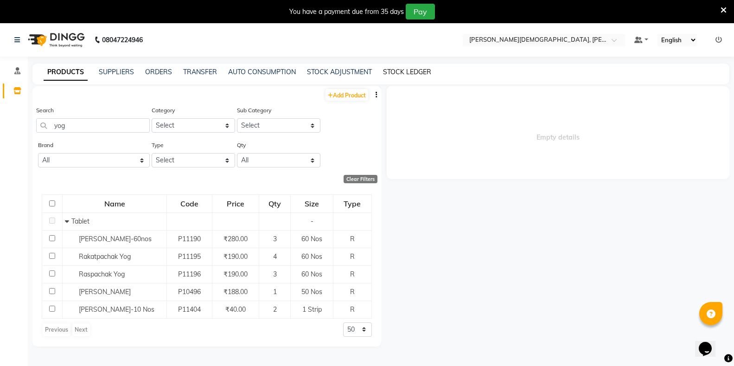
type input "yog"
click at [410, 68] on link "STOCK LEDGER" at bounding box center [407, 72] width 48 height 8
select select "all"
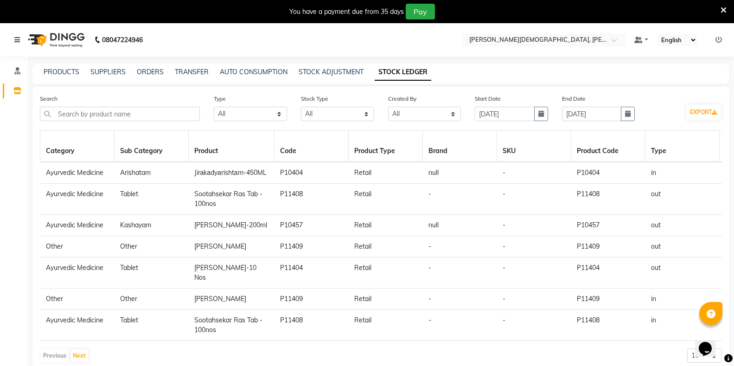
click at [125, 104] on div "Search" at bounding box center [120, 107] width 160 height 27
click at [124, 115] on input "text" at bounding box center [120, 114] width 160 height 14
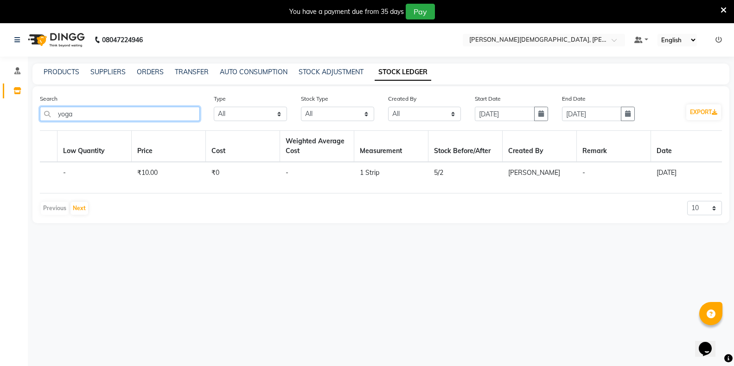
scroll to position [0, 876]
type input "yoga"
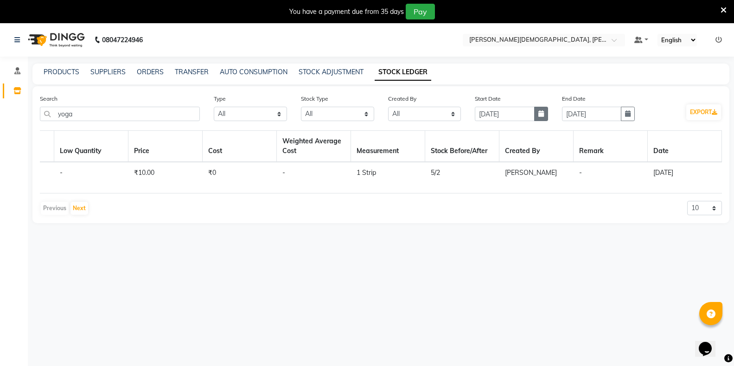
click at [542, 115] on icon "button" at bounding box center [541, 113] width 6 height 6
select select "9"
select select "2025"
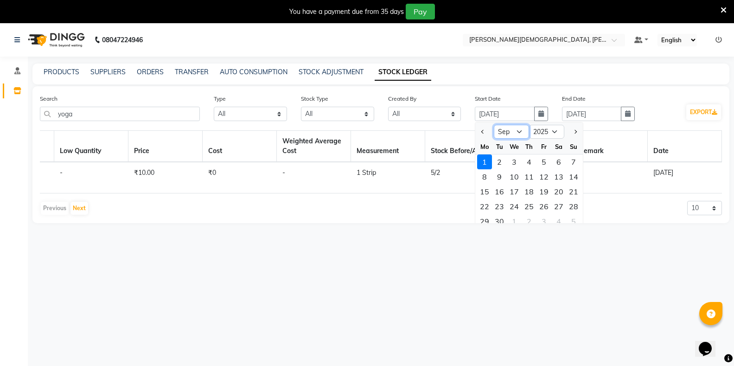
click at [519, 131] on select "Jan Feb Mar Apr May Jun [DATE] Aug Sep Oct Nov Dec" at bounding box center [511, 132] width 35 height 14
select select "8"
click at [494, 125] on select "Jan Feb Mar Apr May Jun [DATE] Aug Sep Oct Nov Dec" at bounding box center [511, 132] width 35 height 14
click at [530, 222] on div "28" at bounding box center [528, 221] width 15 height 15
type input "28-08-2025"
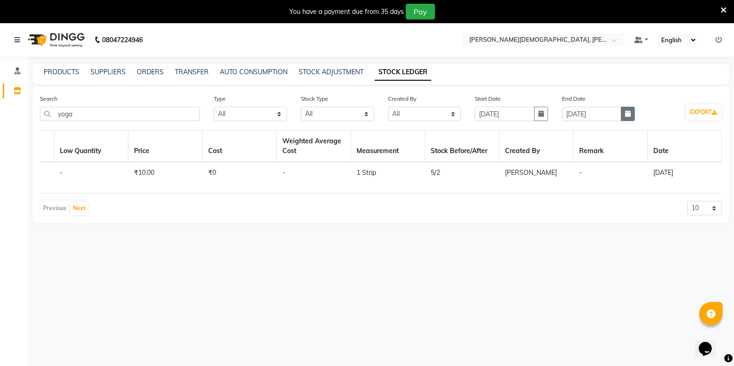
click at [628, 113] on icon "button" at bounding box center [628, 113] width 6 height 6
select select "9"
select select "2025"
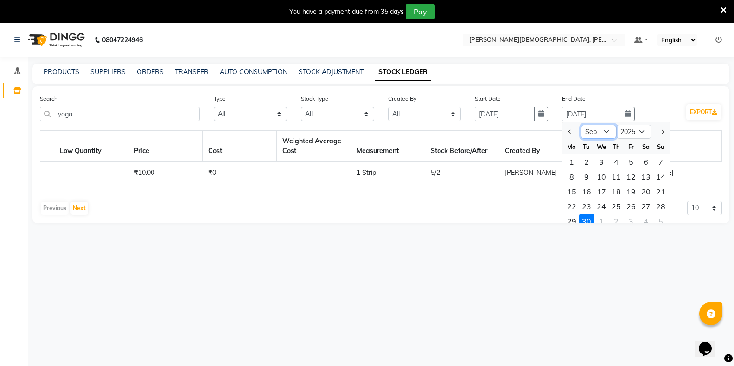
click at [600, 132] on select "Jan Feb Mar Apr May Jun [DATE] Aug Sep Oct Nov Dec" at bounding box center [598, 132] width 35 height 14
select select "8"
click at [581, 125] on select "Jan Feb Mar Apr May Jun [DATE] Aug Sep Oct Nov Dec" at bounding box center [598, 132] width 35 height 14
click at [623, 127] on select "2015 2016 2017 2018 2019 2020 2021 2022 2023 2024 2025 2026 2027 2028 2029 2030…" at bounding box center [633, 132] width 35 height 14
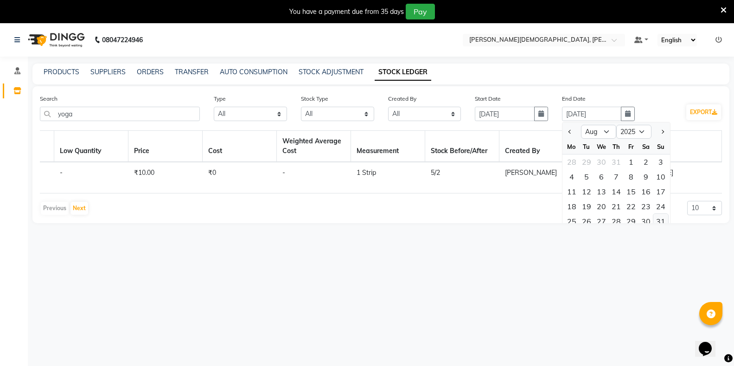
click at [661, 219] on div "31" at bounding box center [660, 221] width 15 height 15
type input "[DATE]"
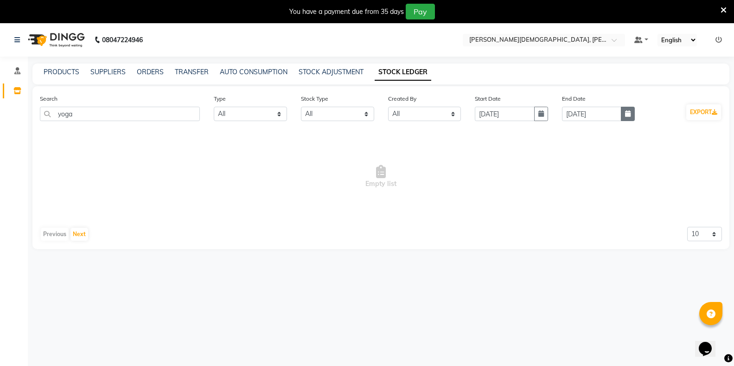
click at [628, 112] on icon "button" at bounding box center [628, 113] width 6 height 6
select select "8"
select select "2025"
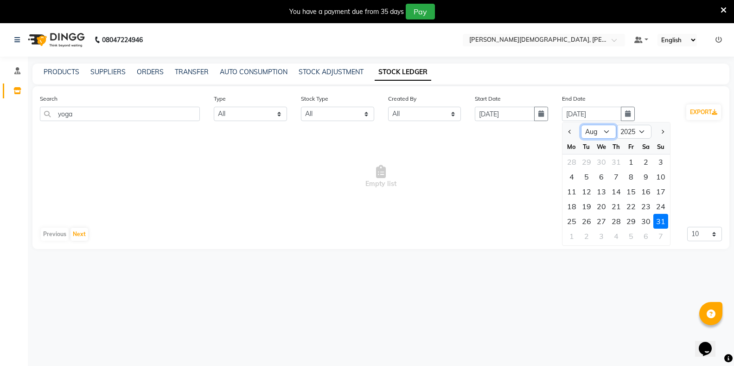
click at [603, 133] on select "Jan Feb Mar Apr May Jun [DATE] Aug Sep Oct Nov Dec" at bounding box center [598, 132] width 35 height 14
select select "9"
click at [581, 125] on select "Jan Feb Mar Apr May Jun [DATE] Aug Sep Oct Nov Dec" at bounding box center [598, 132] width 35 height 14
click at [597, 163] on div "3" at bounding box center [601, 161] width 15 height 15
type input "[DATE]"
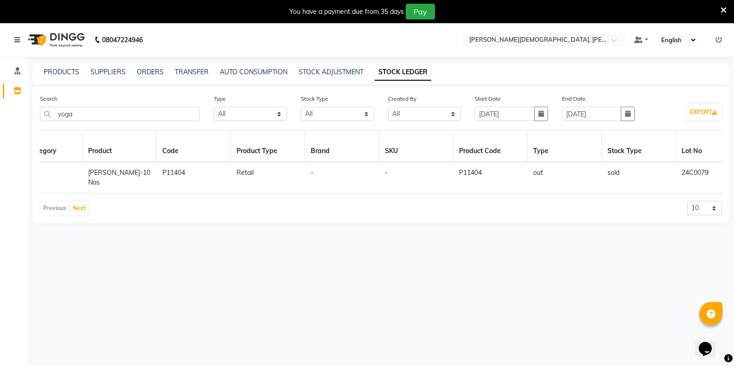
scroll to position [0, 0]
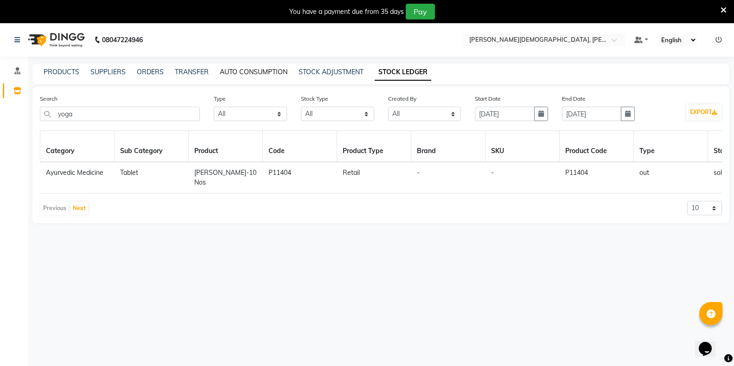
click at [259, 72] on link "AUTO CONSUMPTION" at bounding box center [254, 72] width 68 height 8
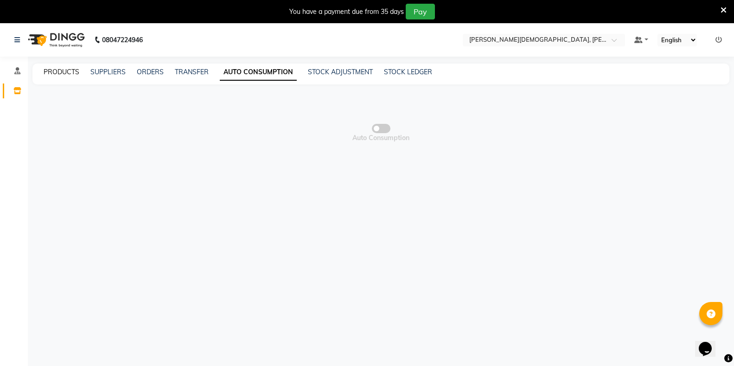
click at [64, 69] on link "PRODUCTS" at bounding box center [62, 72] width 36 height 8
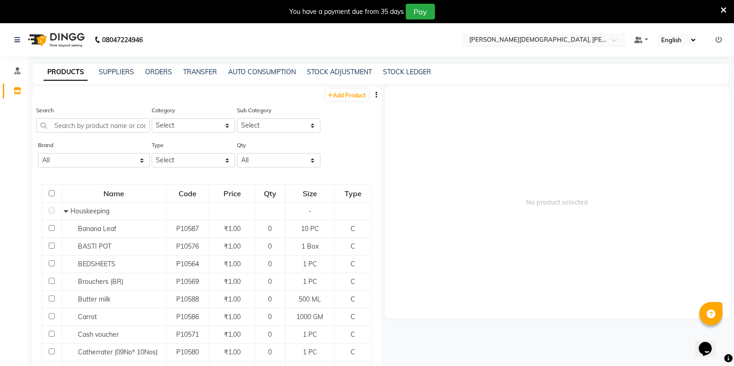
click at [499, 40] on input "text" at bounding box center [534, 40] width 134 height 9
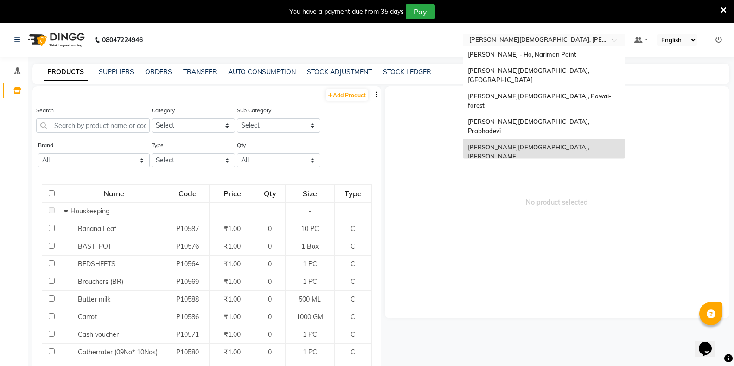
click at [537, 169] on span "[PERSON_NAME][DEMOGRAPHIC_DATA], Nerul West" at bounding box center [538, 177] width 140 height 17
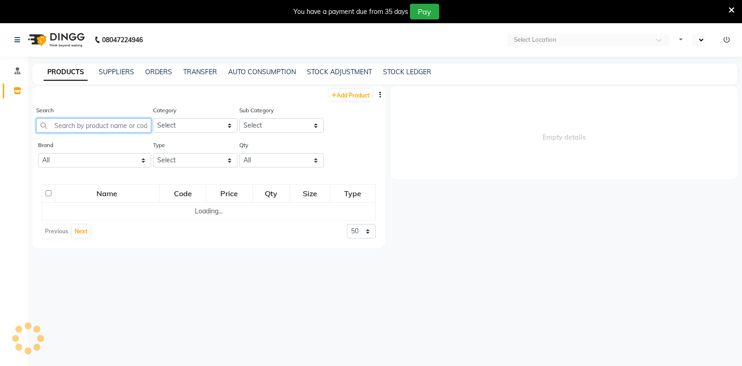
select select "en"
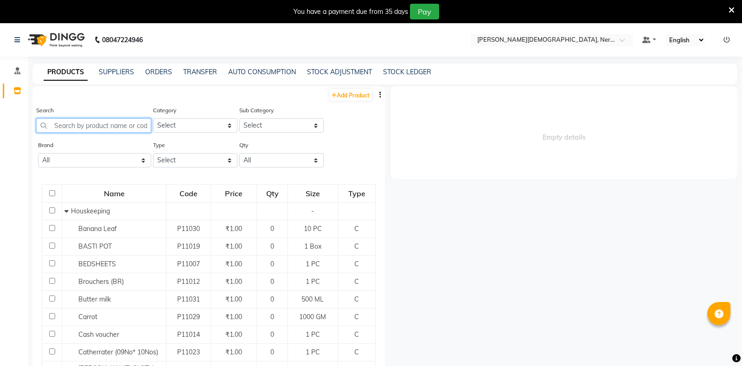
click at [80, 123] on input "text" at bounding box center [93, 125] width 115 height 14
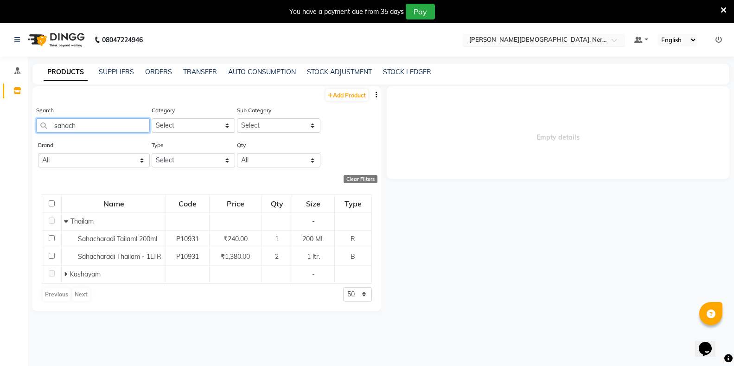
type input "sahach"
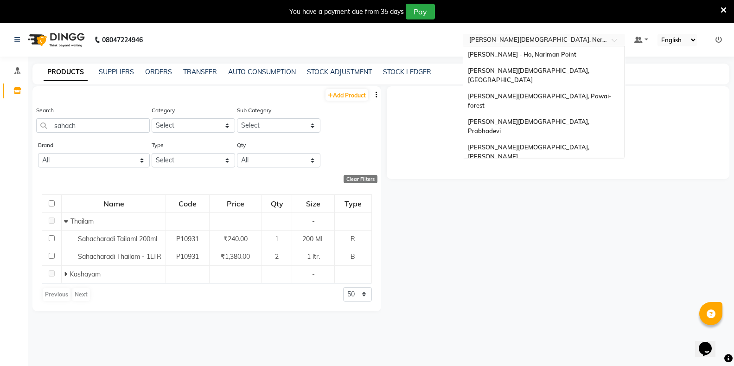
click at [477, 38] on input "text" at bounding box center [534, 40] width 134 height 9
click at [355, 180] on div "Clear Filters" at bounding box center [360, 179] width 34 height 8
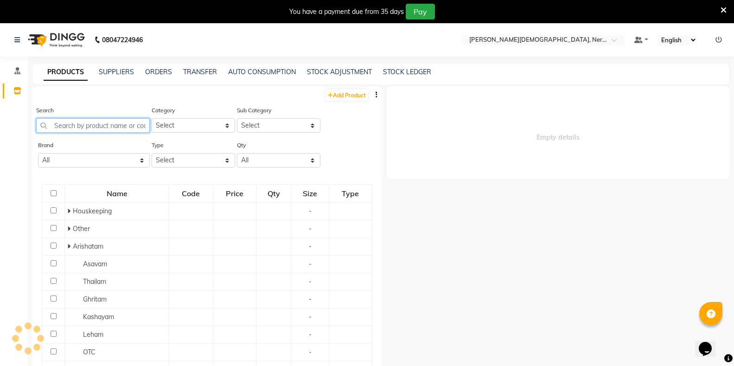
click at [98, 121] on input "text" at bounding box center [93, 125] width 114 height 14
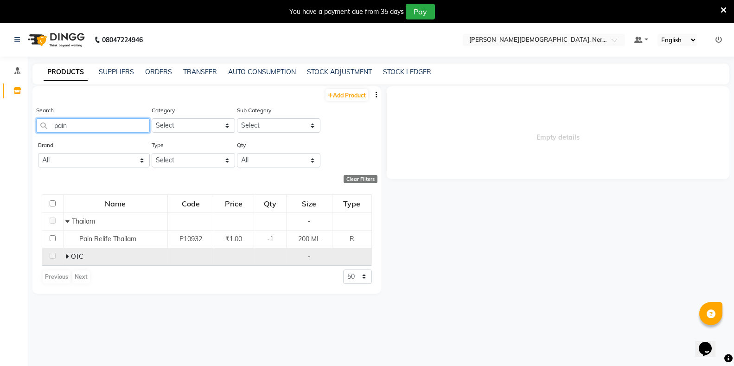
type input "pain"
click at [70, 258] on span at bounding box center [68, 256] width 6 height 8
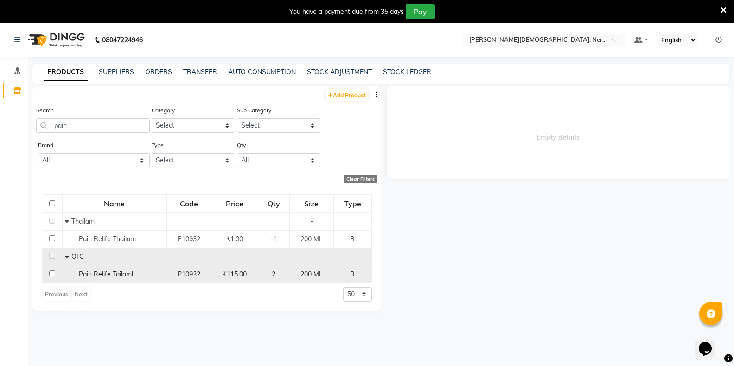
click at [56, 273] on td at bounding box center [52, 274] width 20 height 18
click at [51, 274] on input "checkbox" at bounding box center [52, 273] width 6 height 6
checkbox input "true"
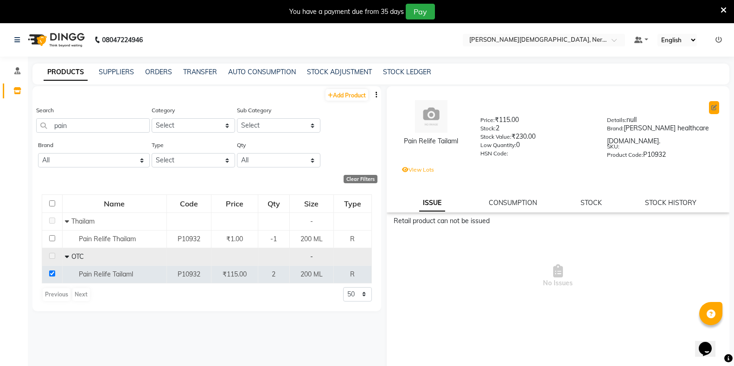
click at [709, 110] on button at bounding box center [714, 107] width 10 height 13
select select "true"
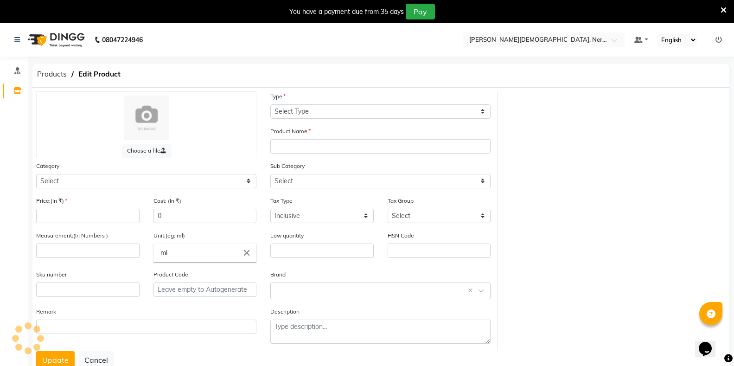
select select "R"
type input "Pain Relife Tailaml"
select select
type input "115"
type input "200"
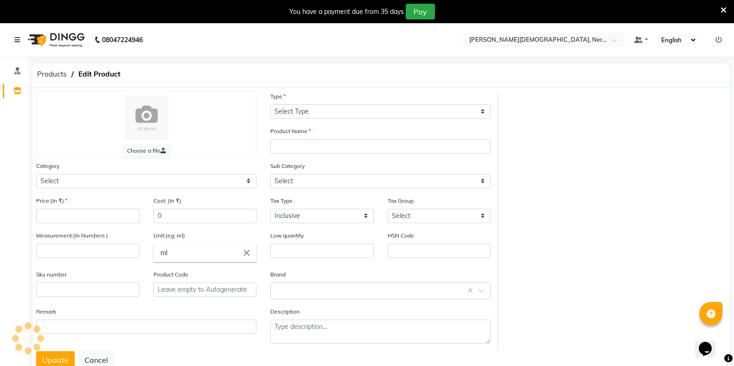
type input "ML"
type input "0"
type input "P10932"
type textarea "null"
select select "1112815700"
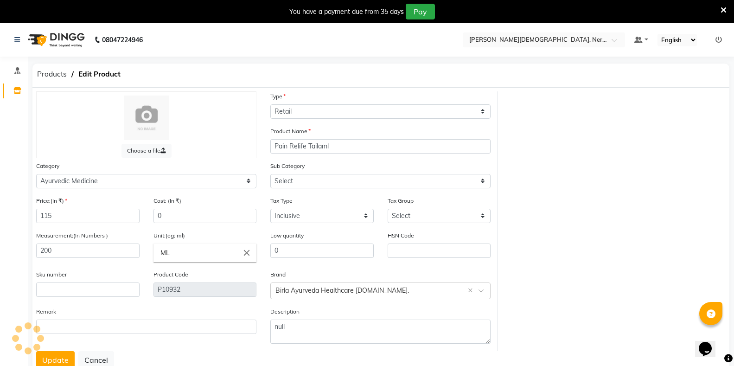
select select "11128157007"
drag, startPoint x: 53, startPoint y: 251, endPoint x: 41, endPoint y: 251, distance: 12.5
click at [41, 251] on input "200" at bounding box center [87, 250] width 103 height 14
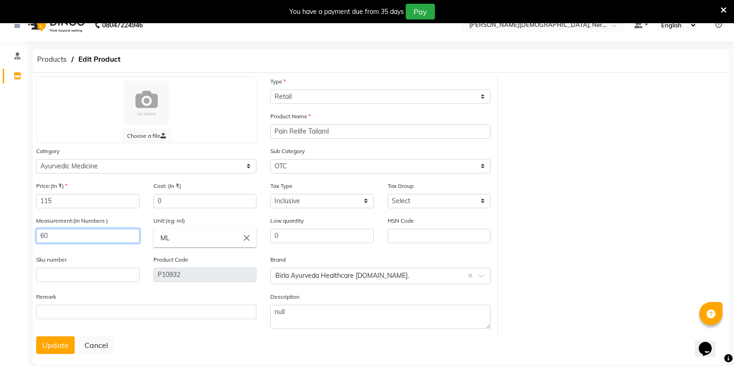
scroll to position [30, 0]
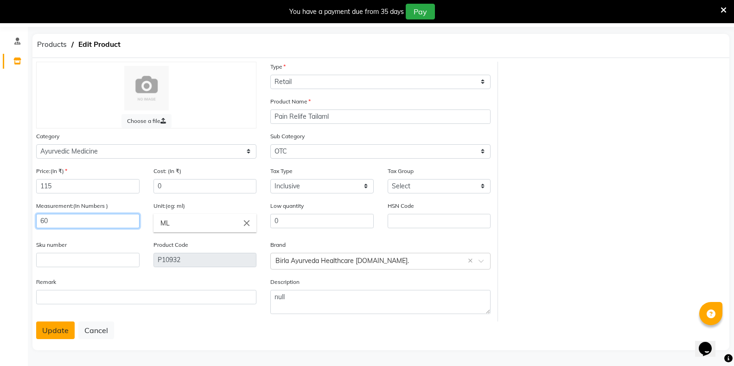
type input "60"
click at [61, 332] on button "Update" at bounding box center [55, 330] width 38 height 18
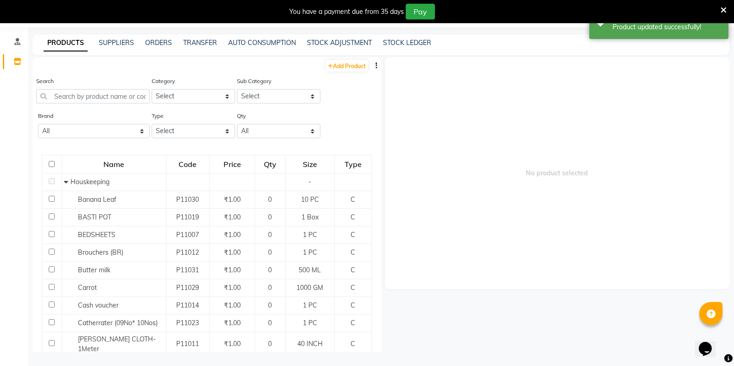
scroll to position [29, 0]
click at [105, 100] on input "text" at bounding box center [93, 96] width 114 height 14
click at [406, 39] on link "STOCK LEDGER" at bounding box center [407, 42] width 48 height 8
select select "all"
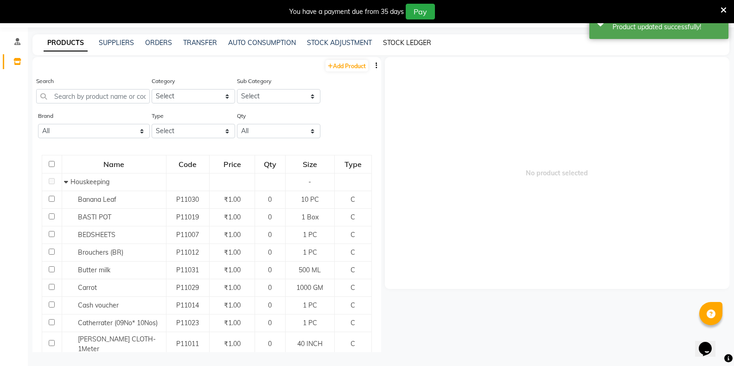
select select "all"
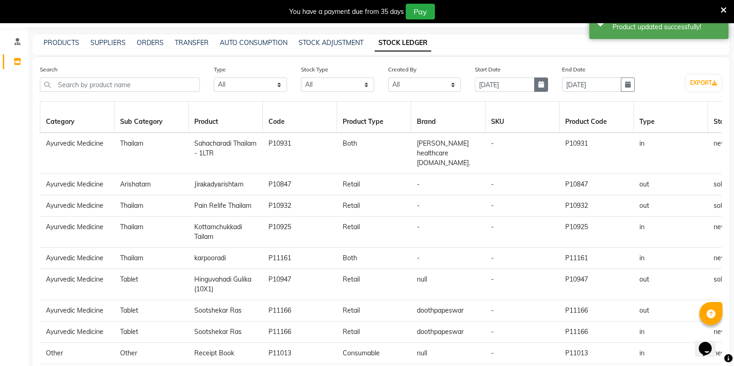
click at [538, 85] on icon "button" at bounding box center [541, 84] width 6 height 6
select select "9"
select select "2025"
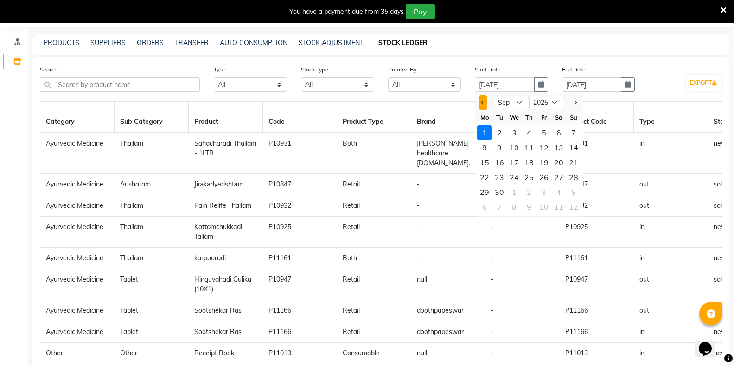
click at [484, 99] on button "Previous month" at bounding box center [483, 102] width 8 height 15
select select "8"
click at [544, 131] on div "1" at bounding box center [543, 132] width 15 height 15
type input "[DATE]"
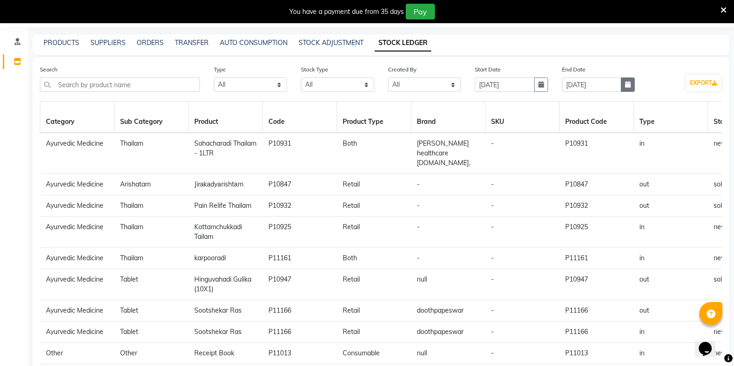
click at [627, 86] on icon "button" at bounding box center [628, 84] width 6 height 6
select select "9"
select select "2025"
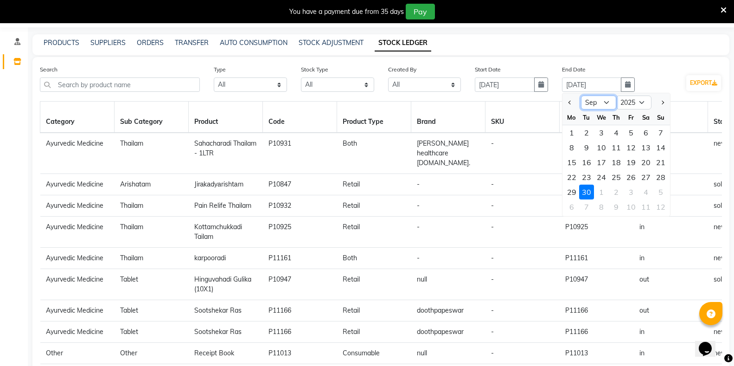
click at [607, 104] on select "Jan Feb Mar Apr May Jun [DATE] Aug Sep Oct Nov Dec" at bounding box center [598, 102] width 35 height 14
select select "8"
click at [581, 95] on select "Jan Feb Mar Apr May Jun [DATE] Aug Sep Oct Nov Dec" at bounding box center [598, 102] width 35 height 14
click at [656, 190] on div "31" at bounding box center [660, 191] width 15 height 15
type input "[DATE]"
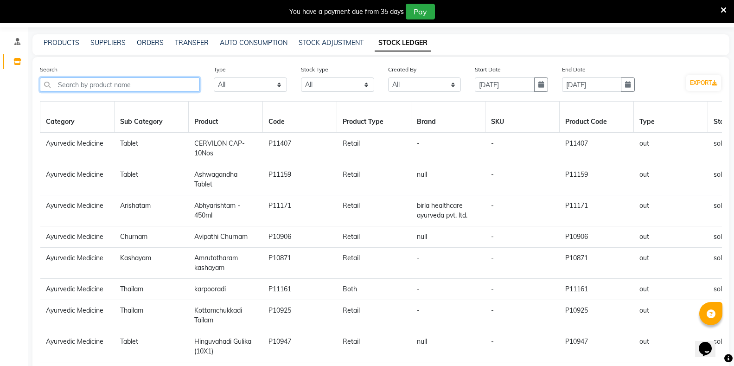
click at [141, 82] on input "text" at bounding box center [120, 84] width 160 height 14
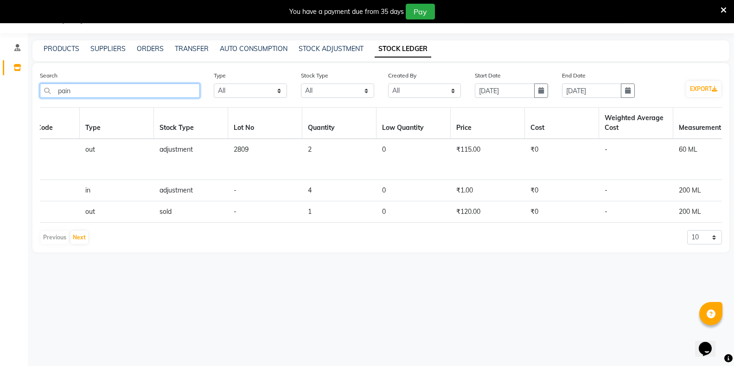
scroll to position [0, 556]
type input "pain"
drag, startPoint x: 521, startPoint y: 221, endPoint x: 635, endPoint y: 218, distance: 114.1
click at [636, 217] on div "Category Sub Category Product Code Product Type Brand SKU Product Code Type Sto…" at bounding box center [381, 176] width 682 height 138
click at [579, 239] on div "Previous Next 10 20 50" at bounding box center [381, 237] width 682 height 15
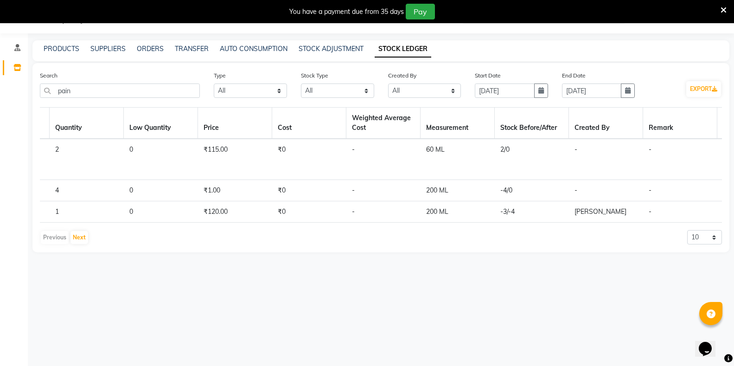
scroll to position [0, 876]
